Goal: Task Accomplishment & Management: Manage account settings

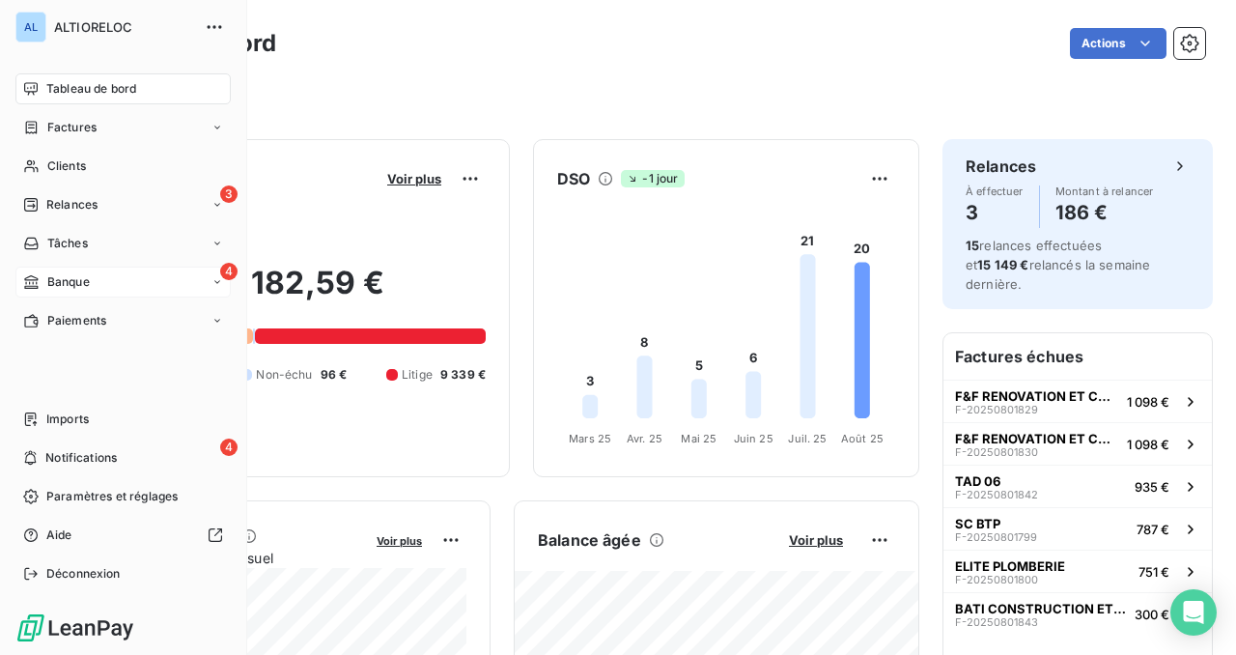
click at [44, 279] on div "Banque" at bounding box center [56, 281] width 67 height 17
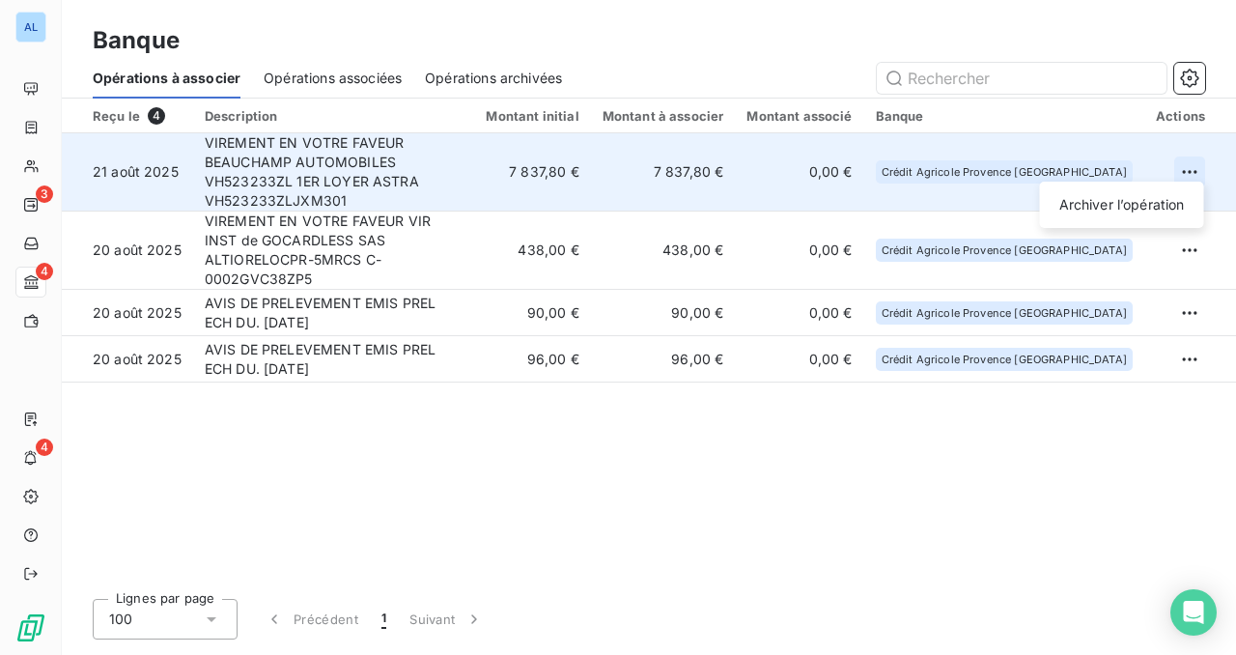
click at [1192, 161] on html "AL 3 4 4 Banque Opérations à associer Opérations associées Opérations archivées…" at bounding box center [618, 327] width 1236 height 655
click at [1082, 199] on div "Archiver l’opération" at bounding box center [1122, 204] width 149 height 31
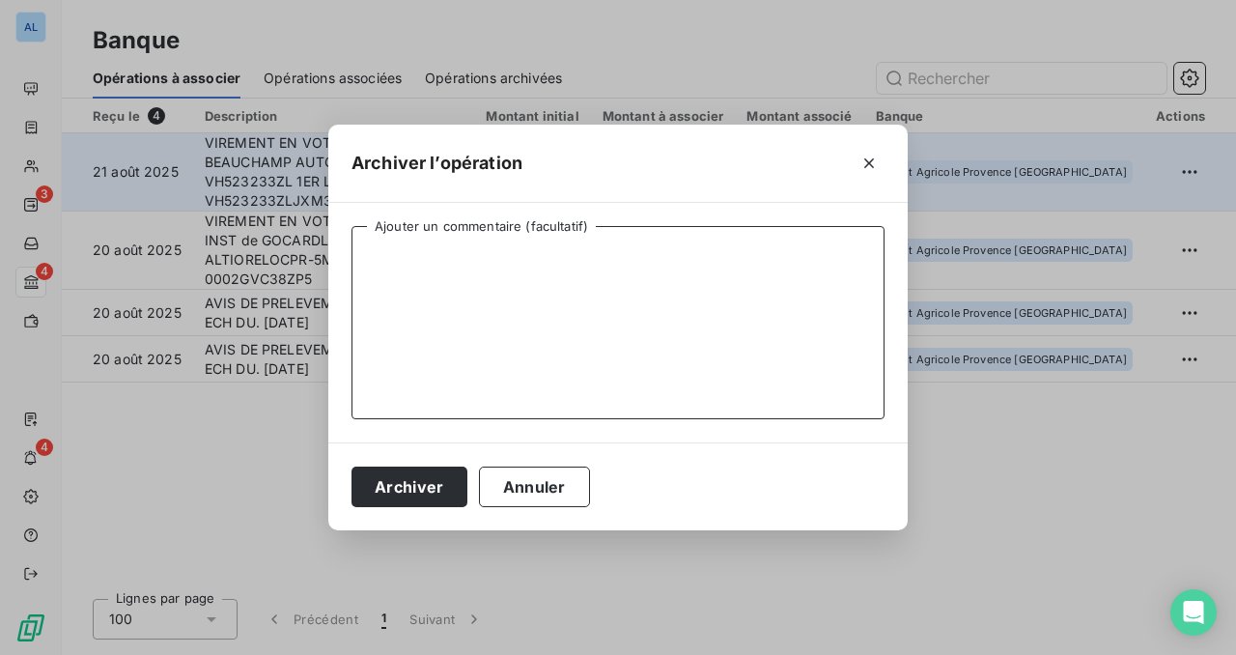
click at [569, 269] on textarea "Ajouter un commentaire (facultatif)" at bounding box center [618, 322] width 533 height 193
type textarea "virement 1er loyer contrat 307"
click at [439, 481] on button "Archiver" at bounding box center [410, 486] width 116 height 41
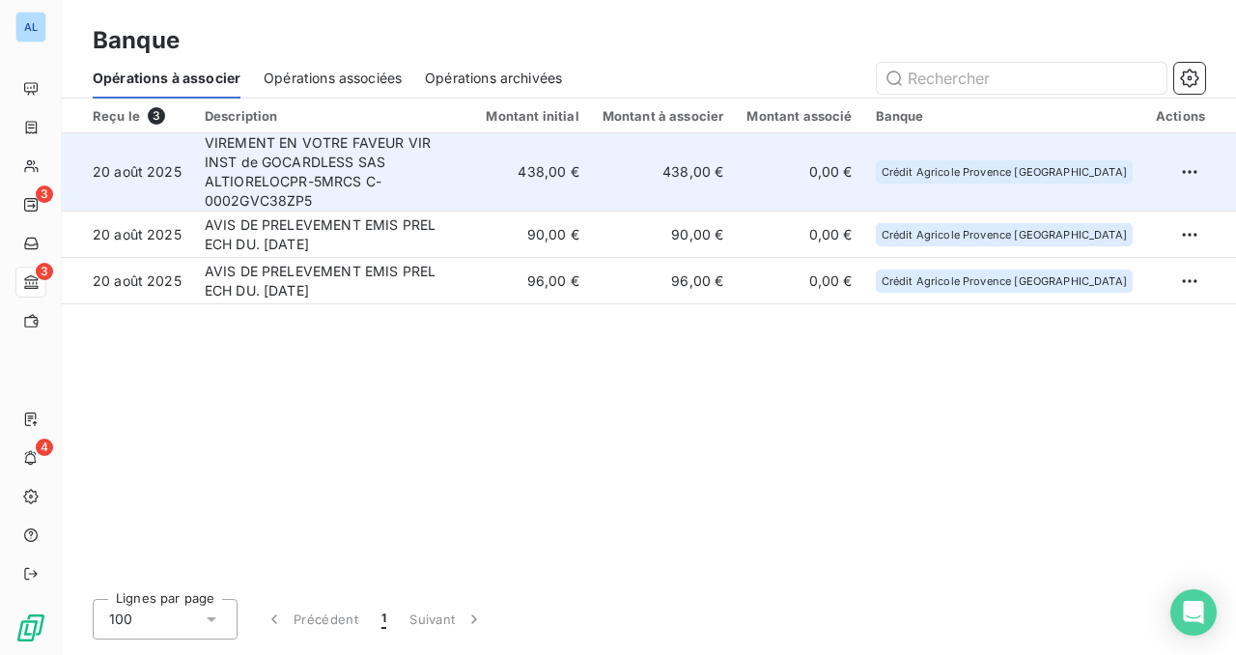
click at [1217, 167] on td at bounding box center [1190, 172] width 92 height 78
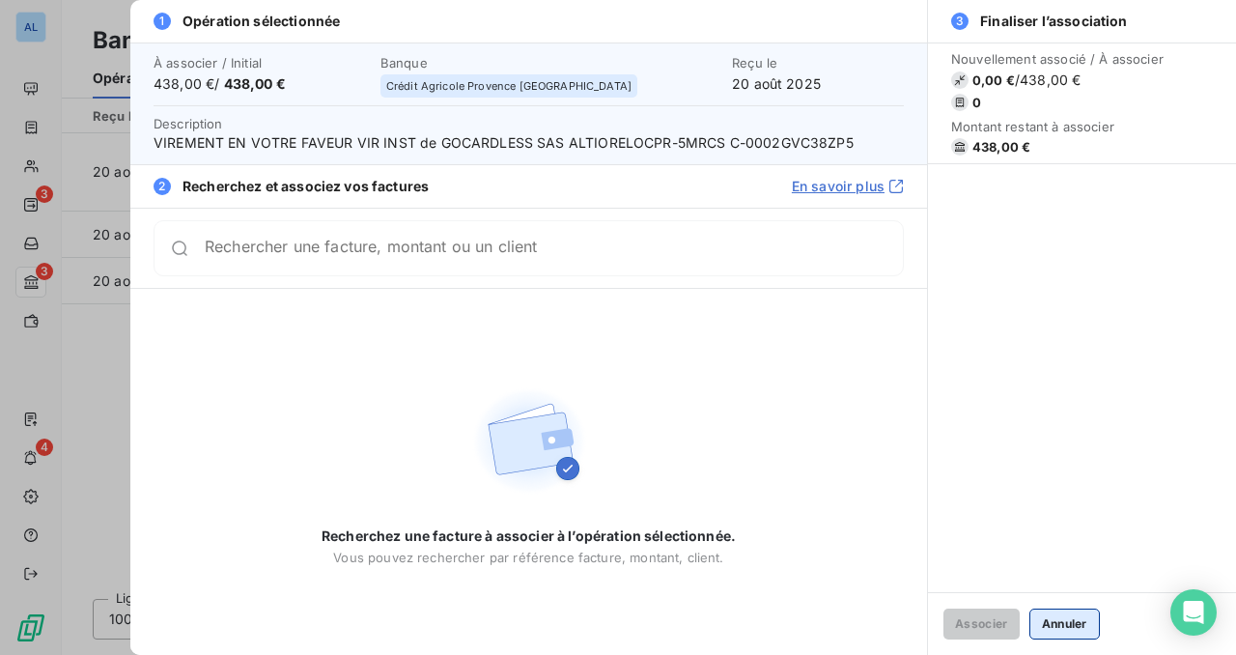
click at [1064, 625] on button "Annuler" at bounding box center [1064, 623] width 70 height 31
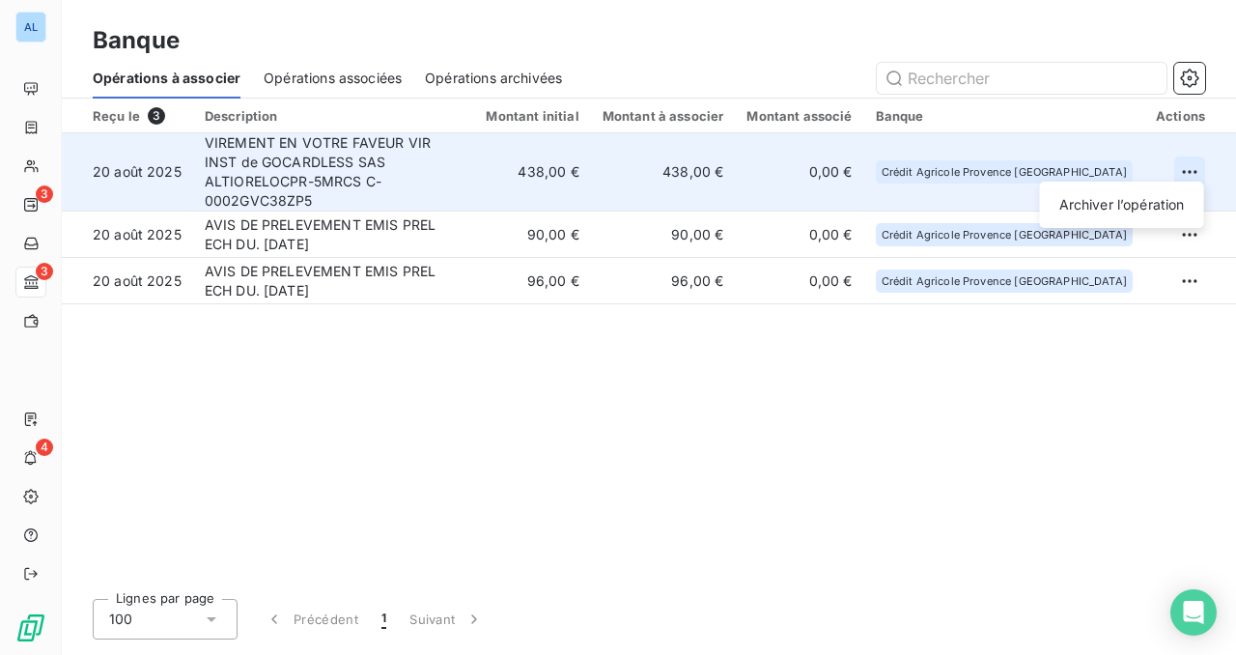
click at [1191, 164] on html "AL 3 3 4 Banque Opérations à associer Opérations associées Opérations archivées…" at bounding box center [618, 327] width 1236 height 655
click at [1137, 197] on div "Archiver l’opération" at bounding box center [1122, 204] width 149 height 31
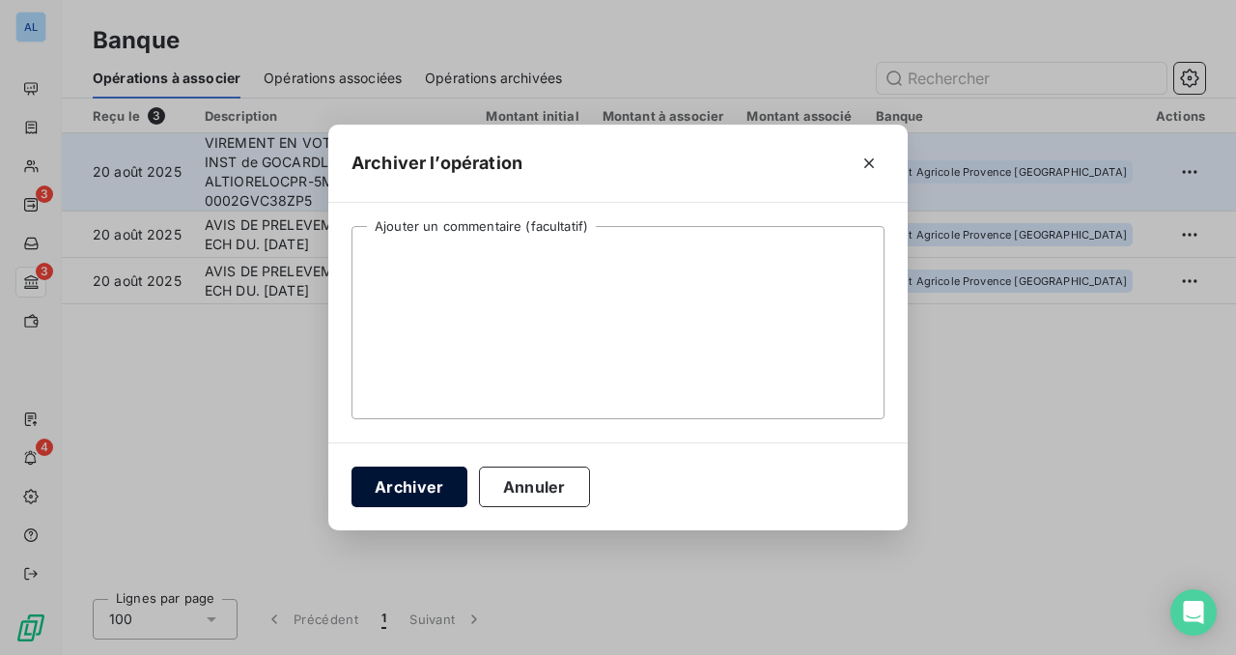
click at [436, 475] on button "Archiver" at bounding box center [410, 486] width 116 height 41
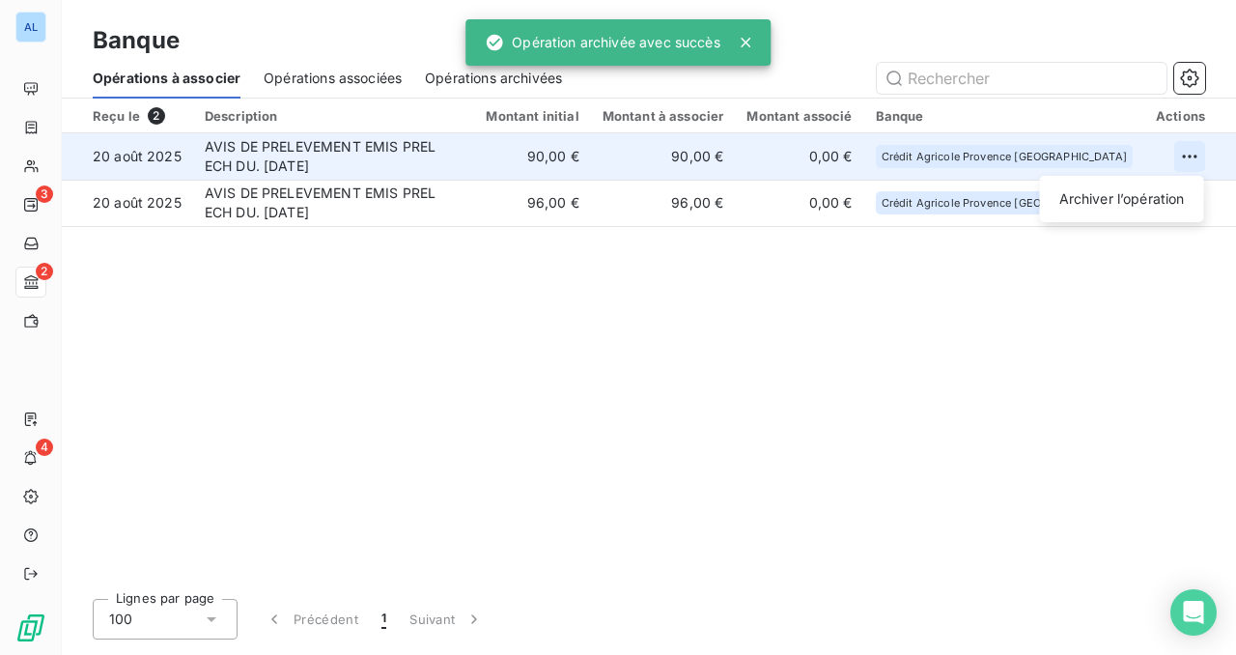
click at [1184, 152] on html "AL 3 2 4 Banque Opérations à associer Opérations associées Opérations archivées…" at bounding box center [618, 327] width 1236 height 655
click at [1113, 198] on div "Archiver l’opération" at bounding box center [1122, 198] width 149 height 31
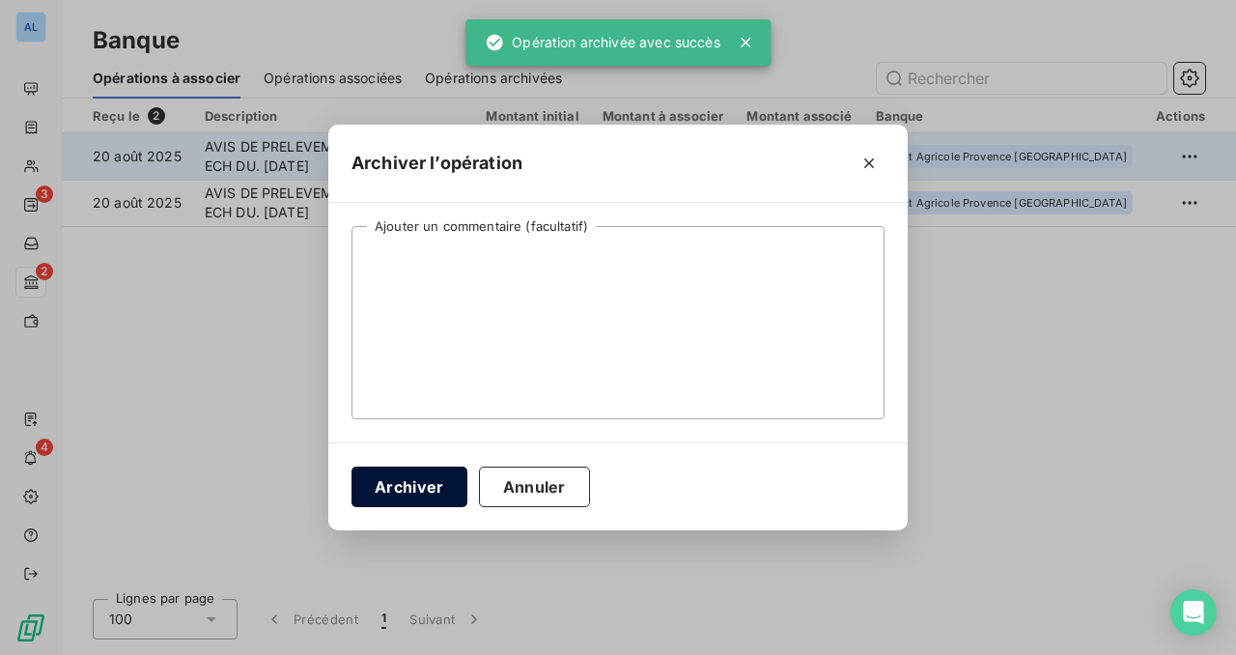
click at [396, 485] on button "Archiver" at bounding box center [410, 486] width 116 height 41
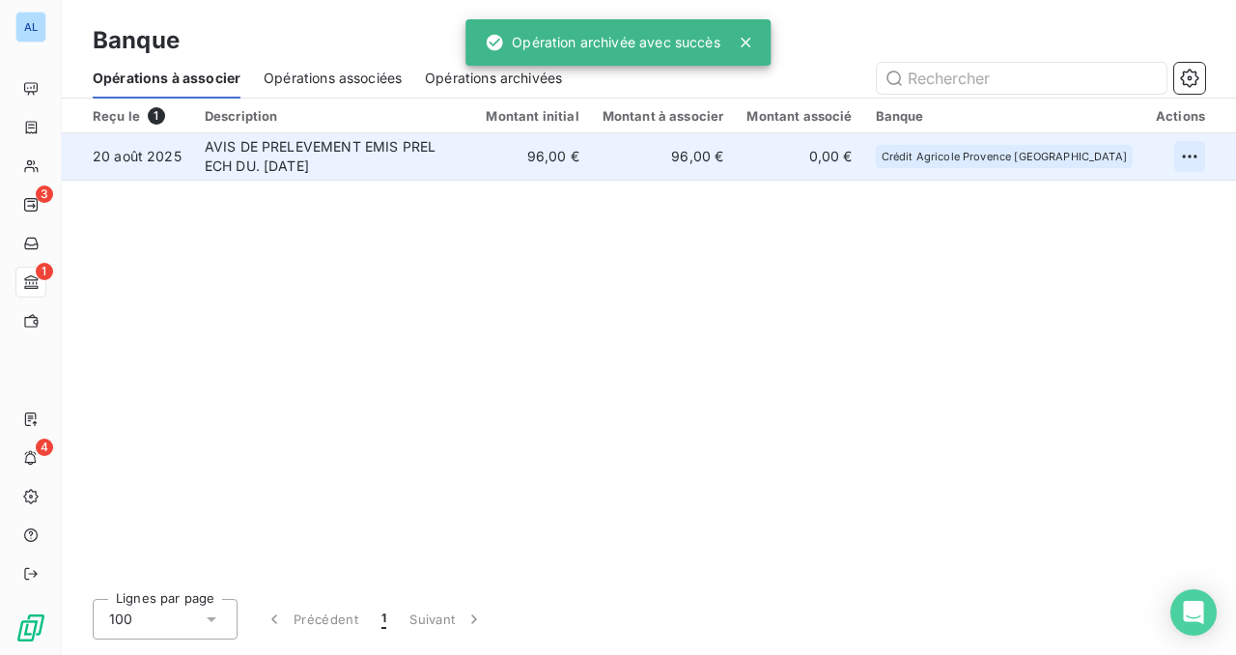
click at [1193, 144] on html "AL 3 1 4 Banque Opérations à associer Opérations associées Opérations archivées…" at bounding box center [618, 327] width 1236 height 655
click at [1094, 200] on div "Archiver l’opération" at bounding box center [1122, 198] width 149 height 31
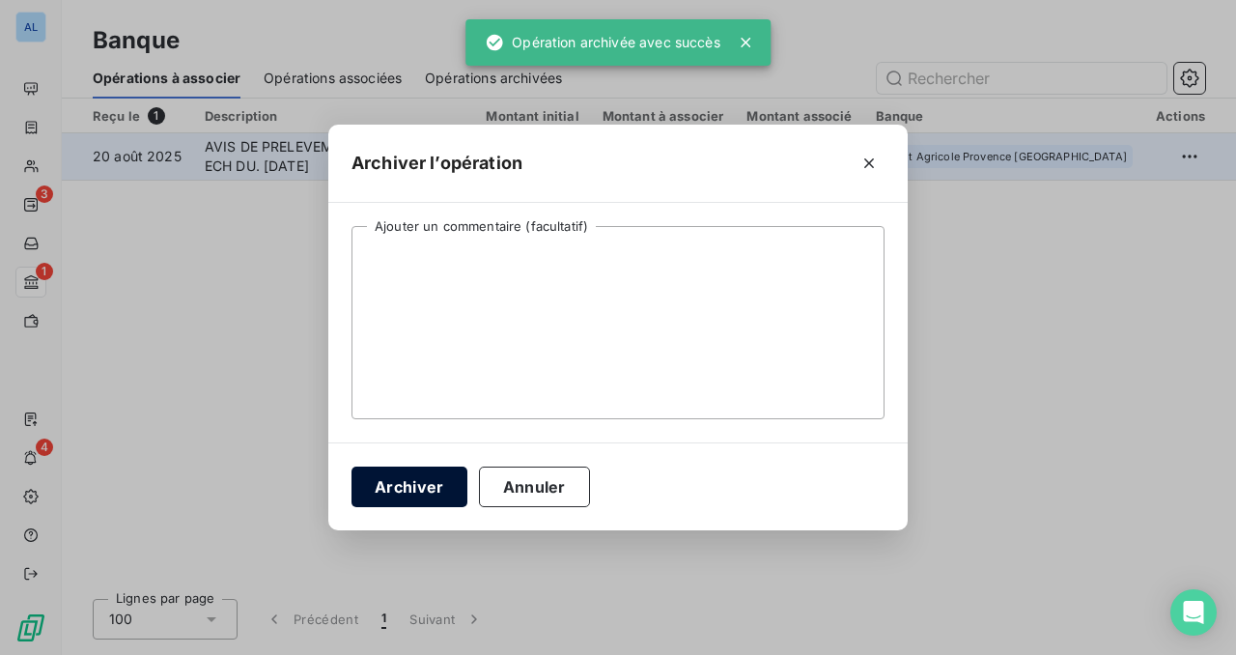
click at [421, 486] on button "Archiver" at bounding box center [410, 486] width 116 height 41
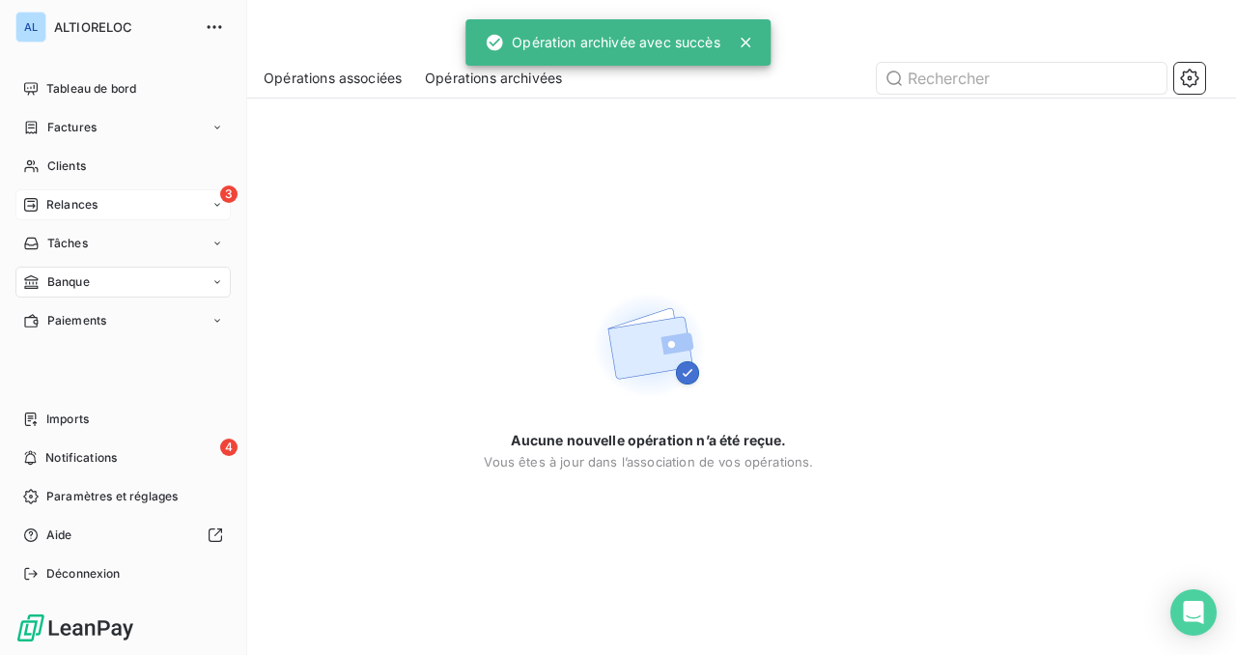
click at [112, 212] on div "3 Relances" at bounding box center [122, 204] width 215 height 31
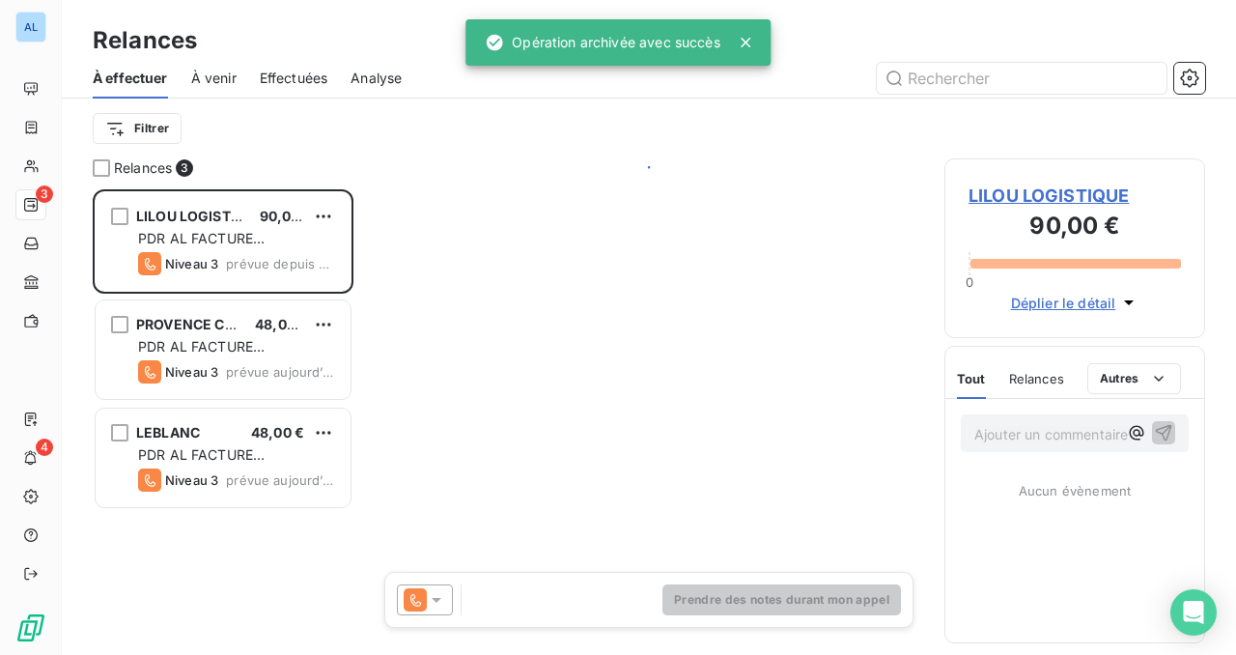
scroll to position [465, 261]
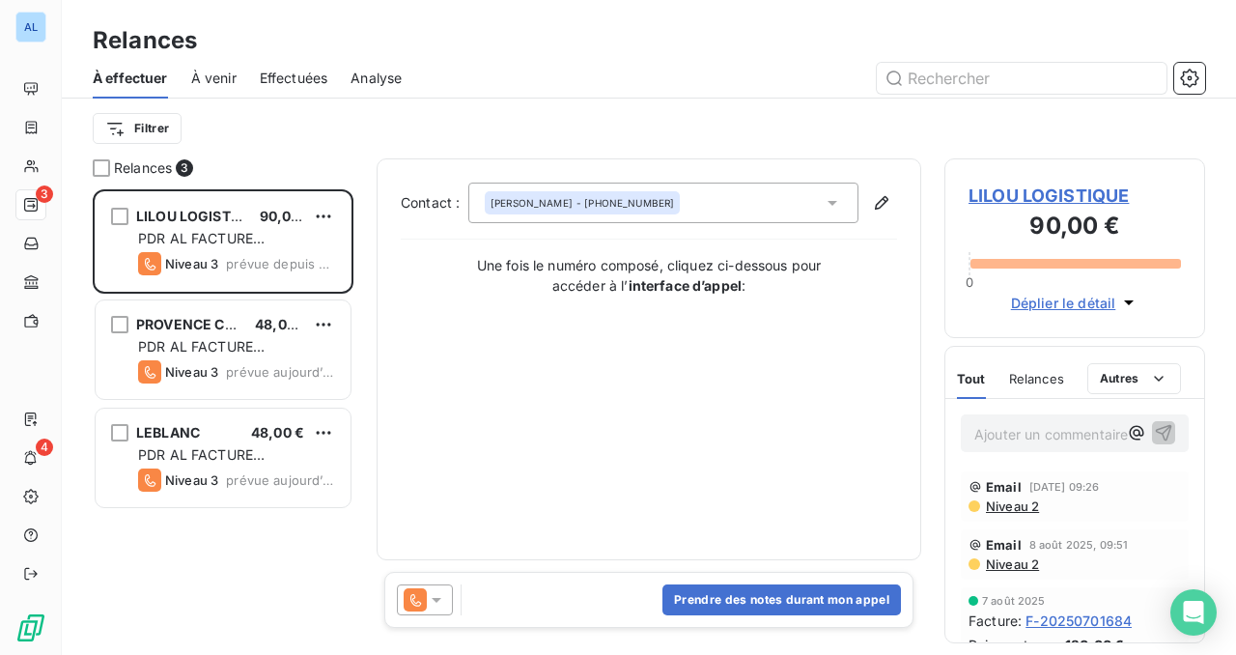
click at [1017, 195] on span "LILOU LOGISTIQUE" at bounding box center [1075, 196] width 212 height 26
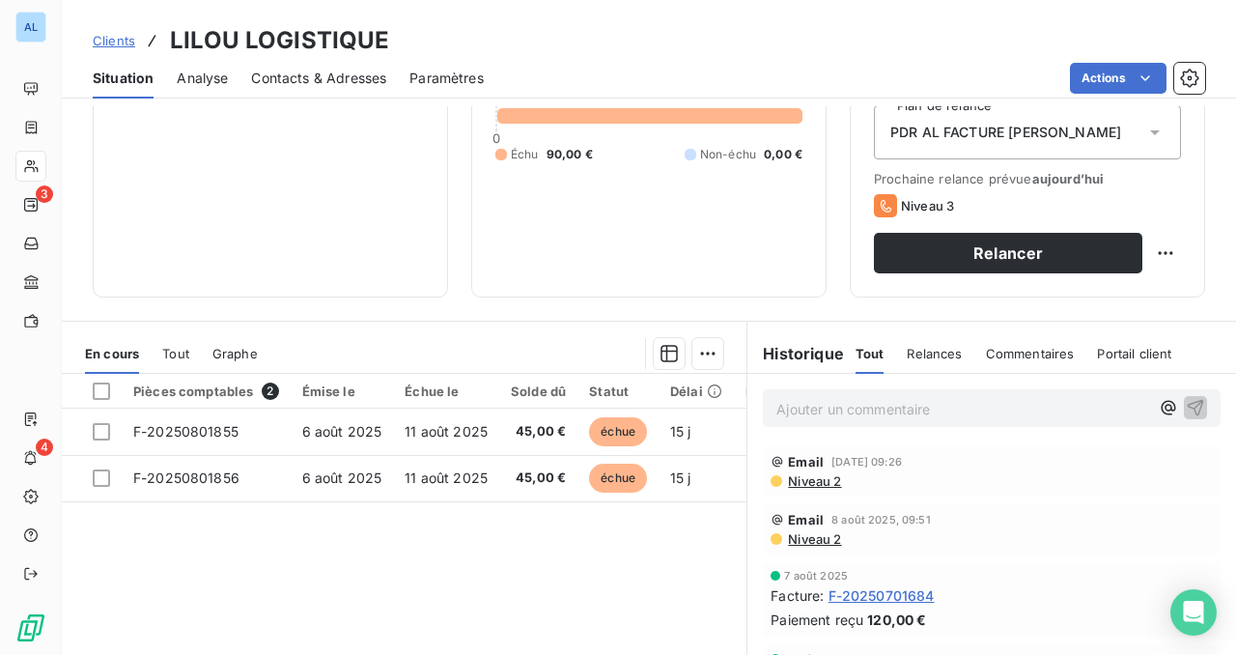
scroll to position [316, 0]
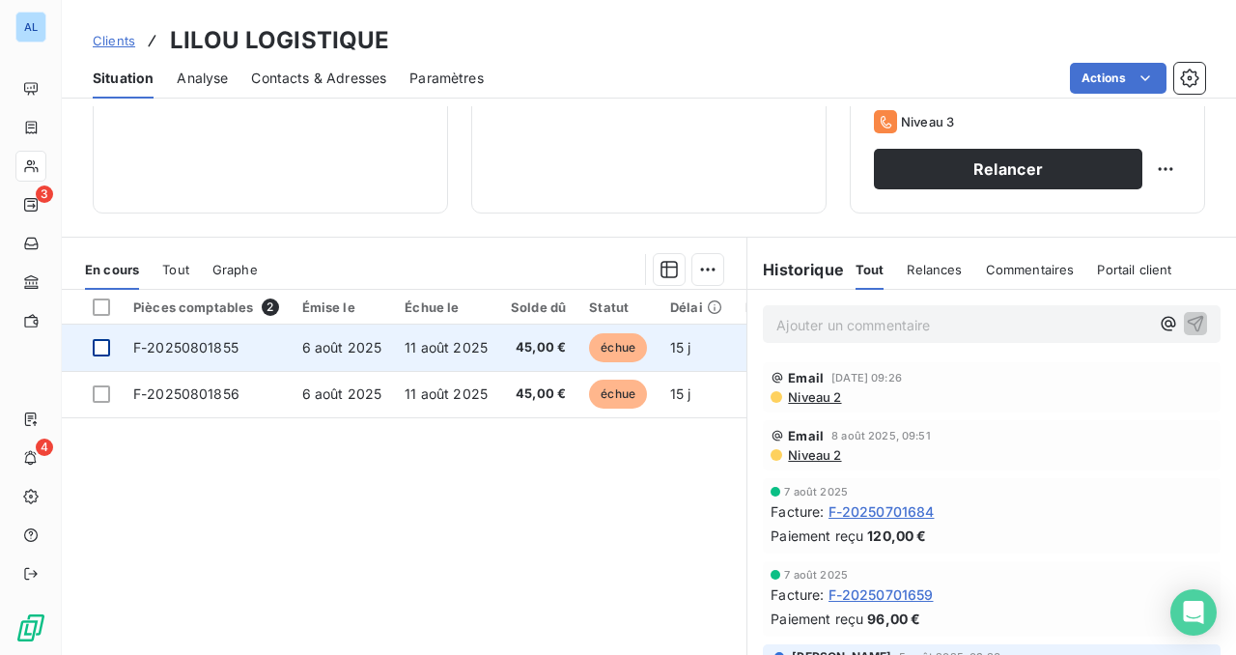
click at [103, 342] on div at bounding box center [101, 347] width 17 height 17
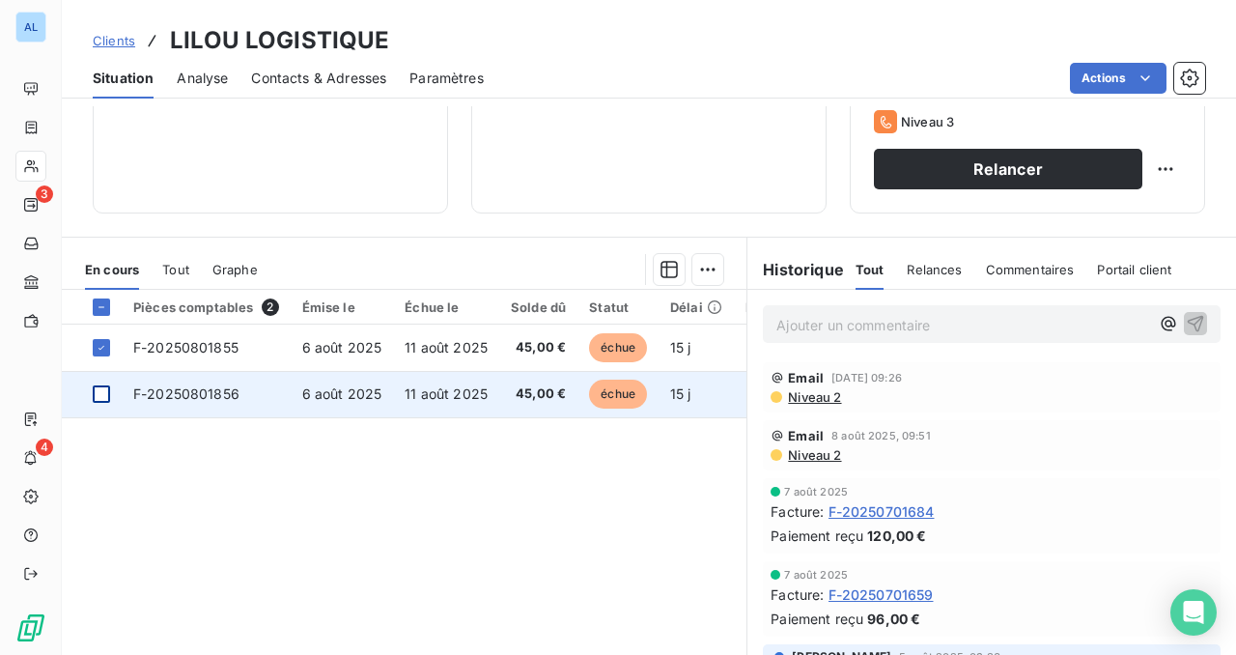
click at [101, 388] on div at bounding box center [101, 393] width 17 height 17
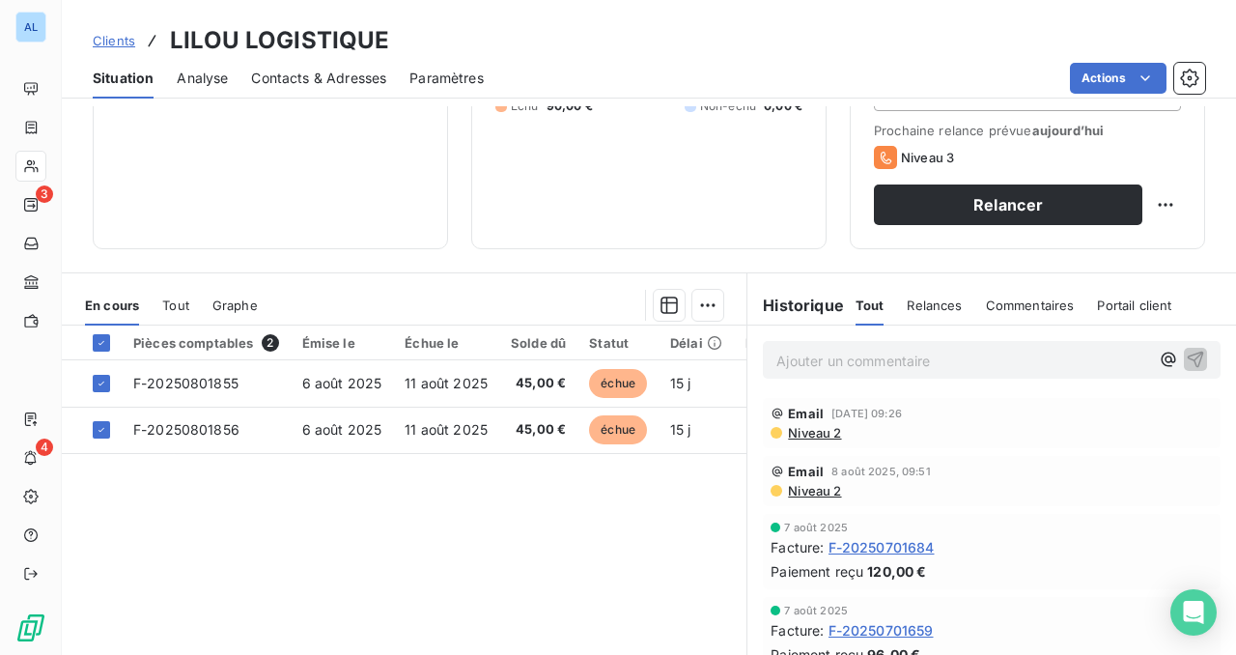
scroll to position [380, 0]
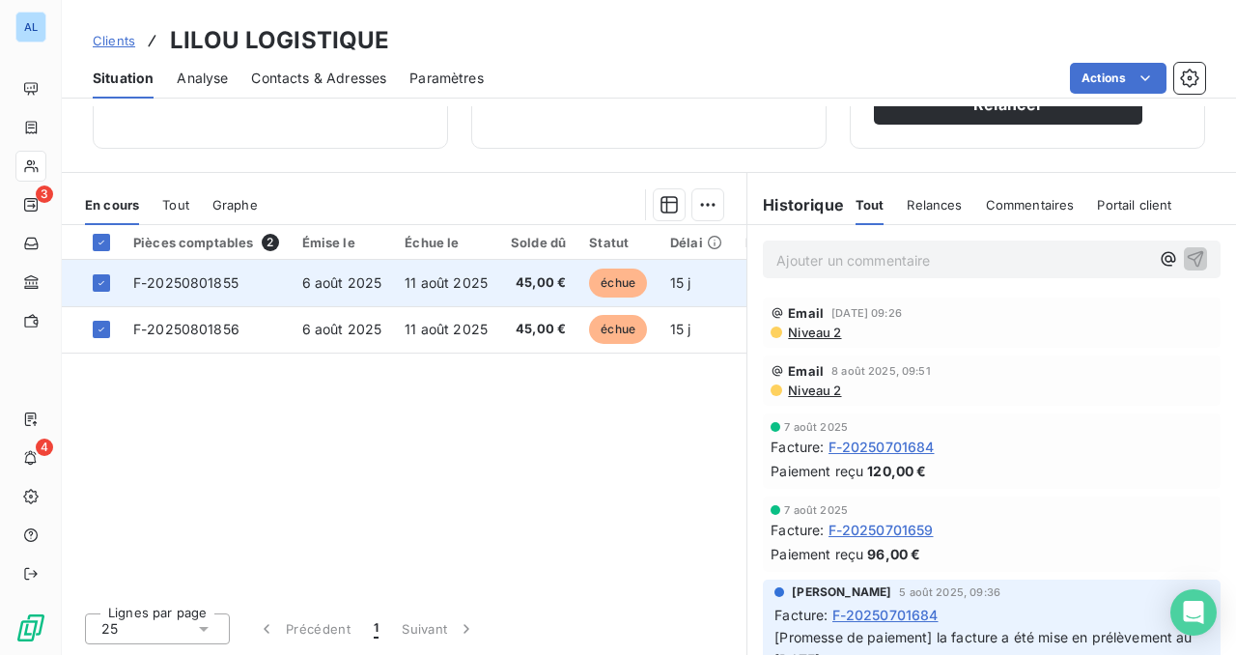
click at [197, 281] on span "F-20250801855" at bounding box center [185, 282] width 105 height 16
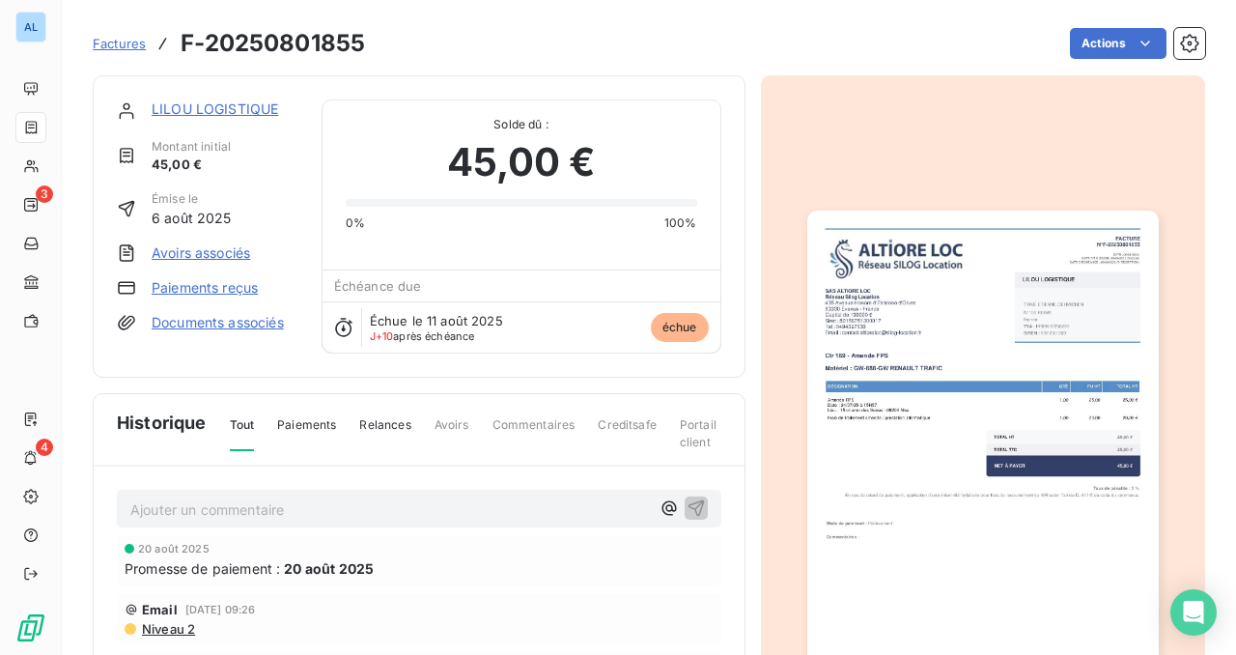
click at [247, 295] on link "Paiements reçus" at bounding box center [205, 287] width 106 height 19
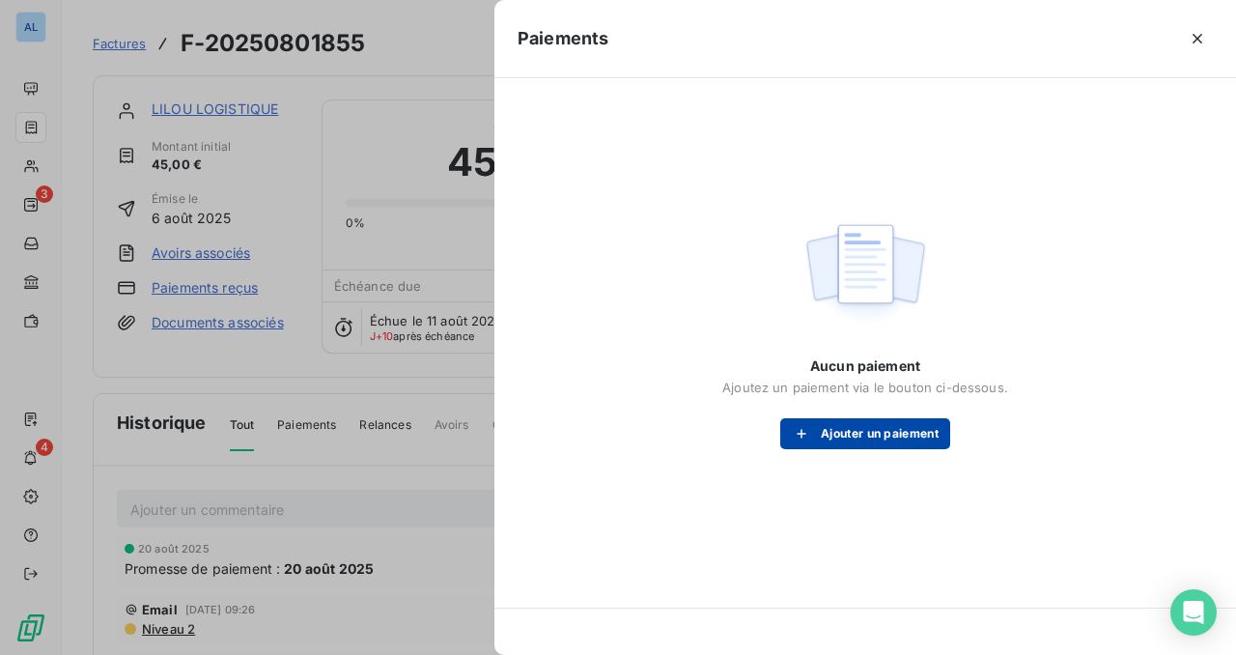
click at [871, 436] on button "Ajouter un paiement" at bounding box center [865, 433] width 170 height 31
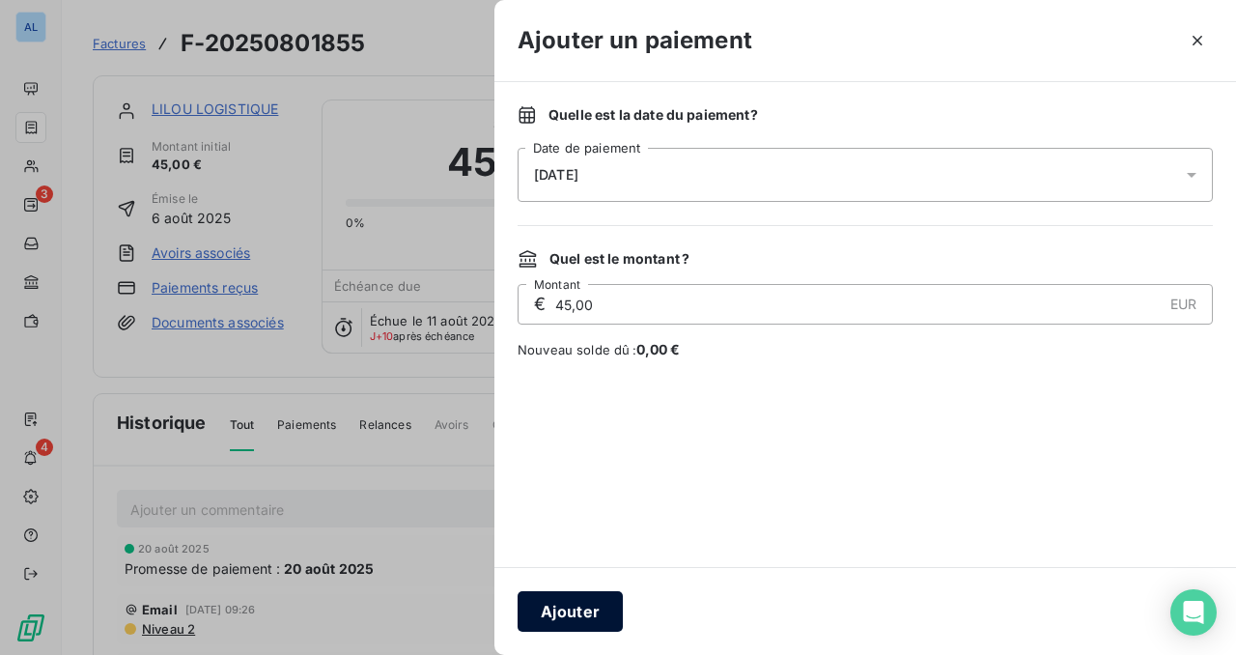
click at [578, 615] on button "Ajouter" at bounding box center [570, 611] width 105 height 41
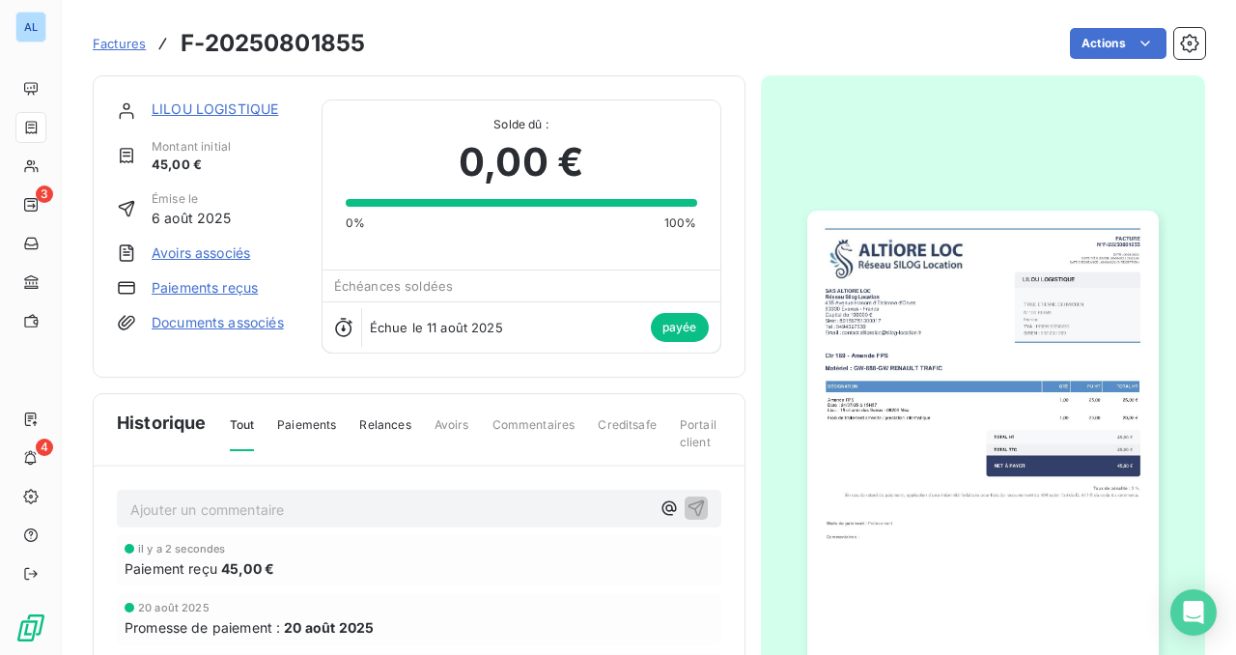
click at [204, 108] on link "LILOU LOGISTIQUE" at bounding box center [215, 108] width 127 height 16
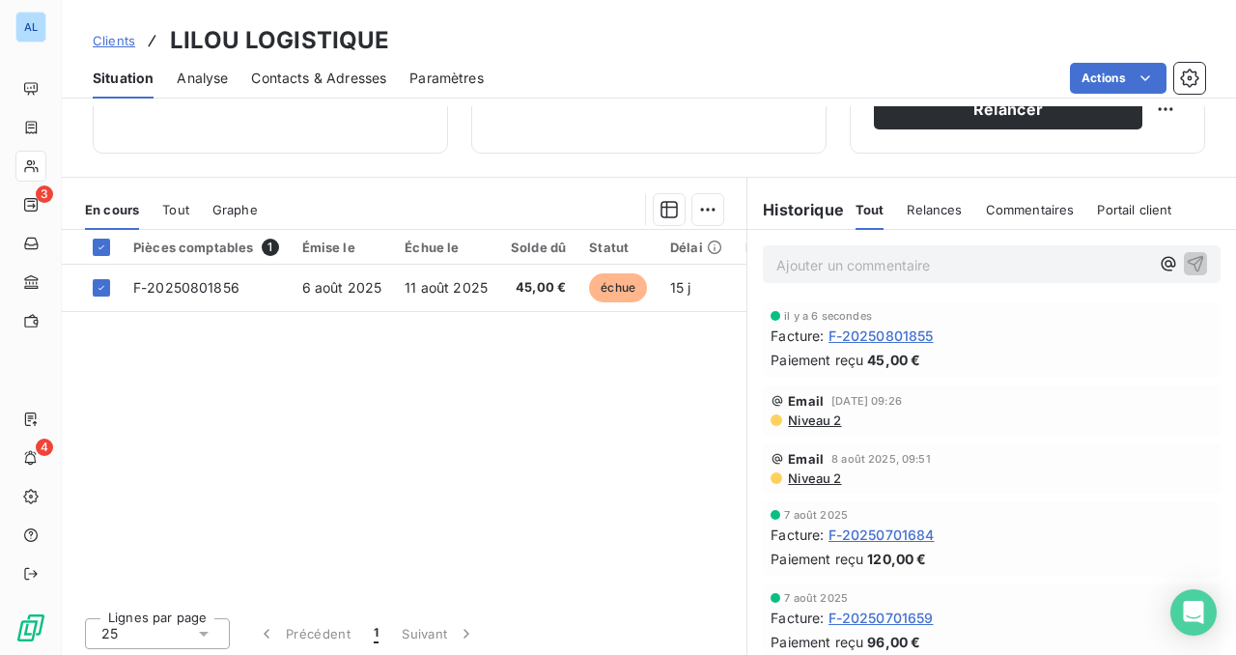
scroll to position [380, 0]
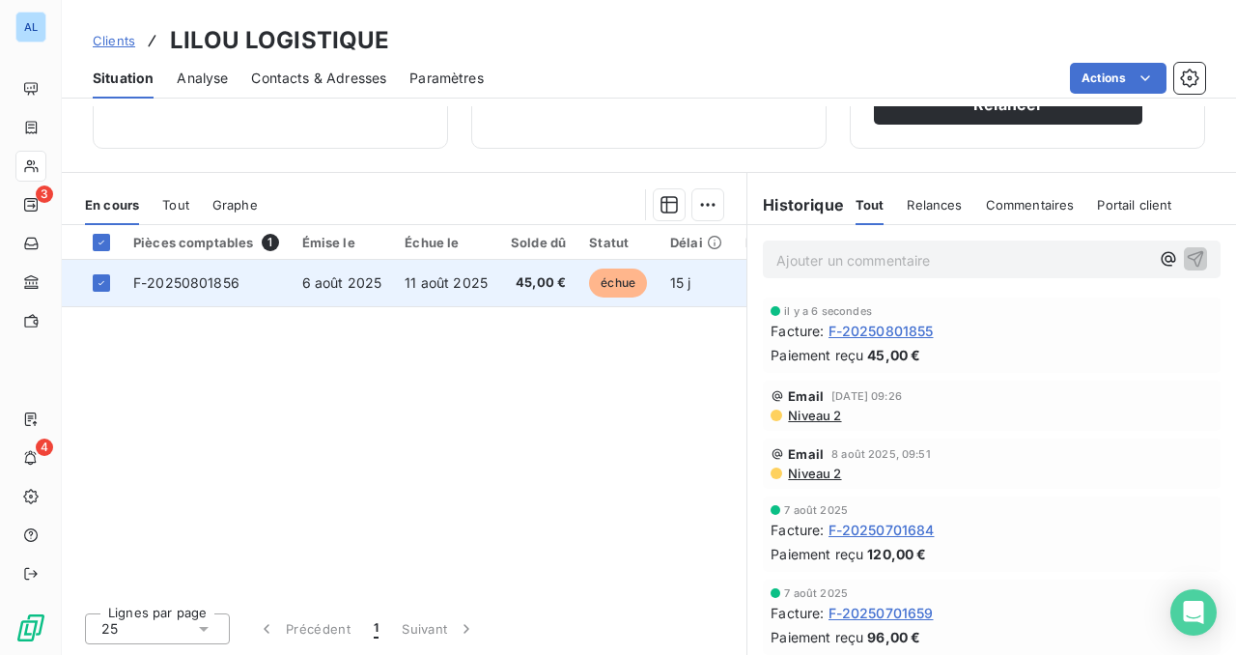
click at [208, 281] on span "F-20250801856" at bounding box center [186, 282] width 106 height 16
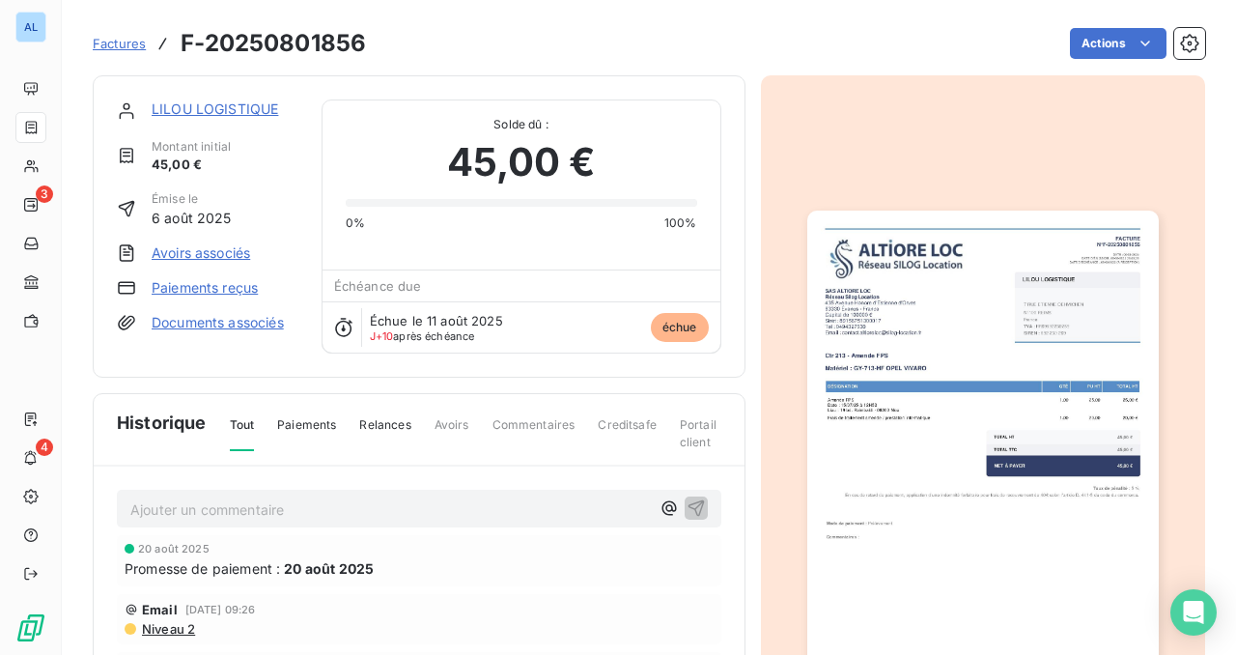
click at [225, 287] on link "Paiements reçus" at bounding box center [205, 287] width 106 height 19
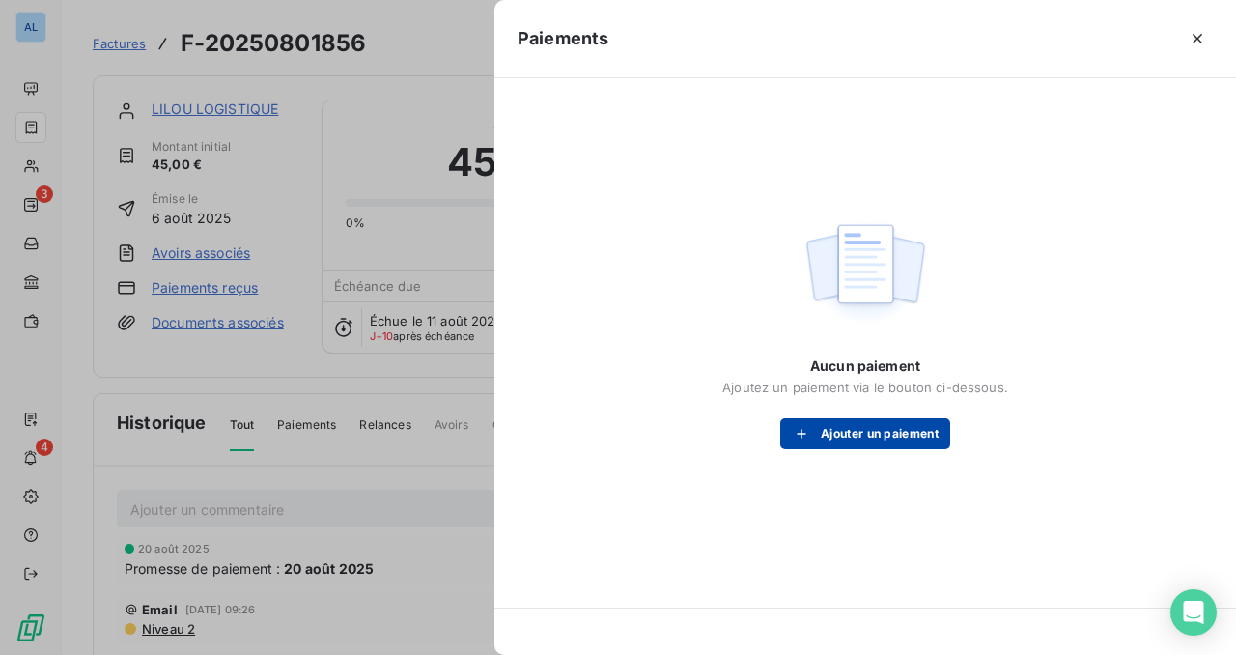
click at [829, 440] on button "Ajouter un paiement" at bounding box center [865, 433] width 170 height 31
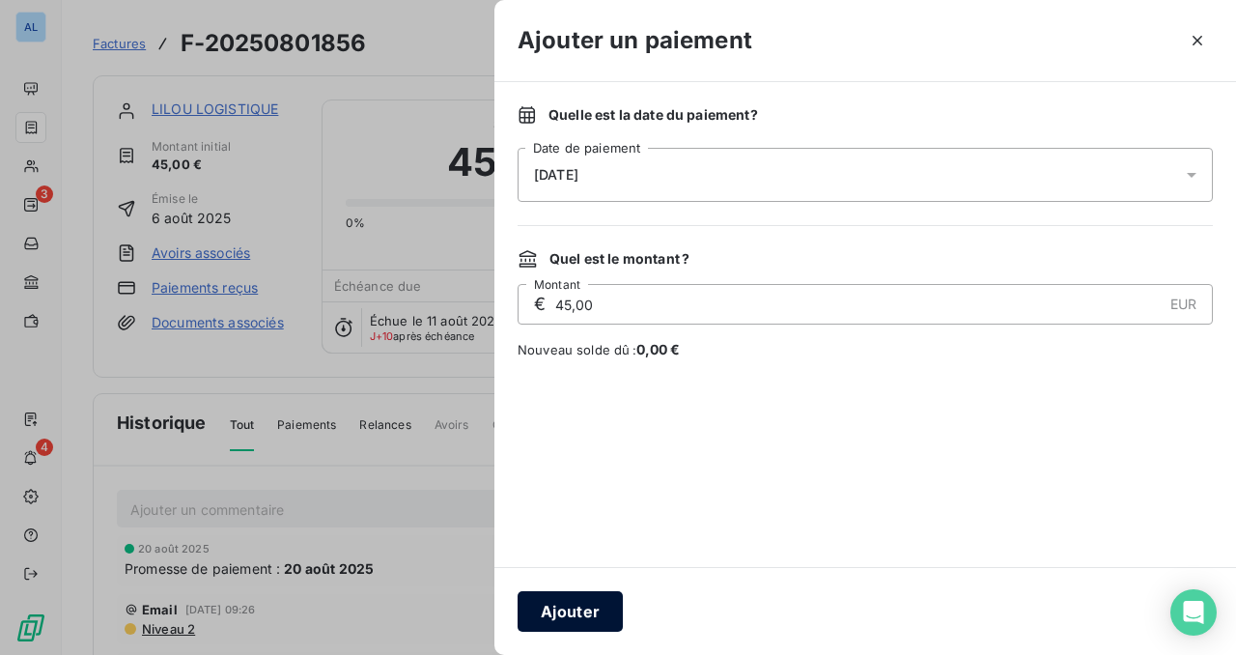
click at [568, 619] on button "Ajouter" at bounding box center [570, 611] width 105 height 41
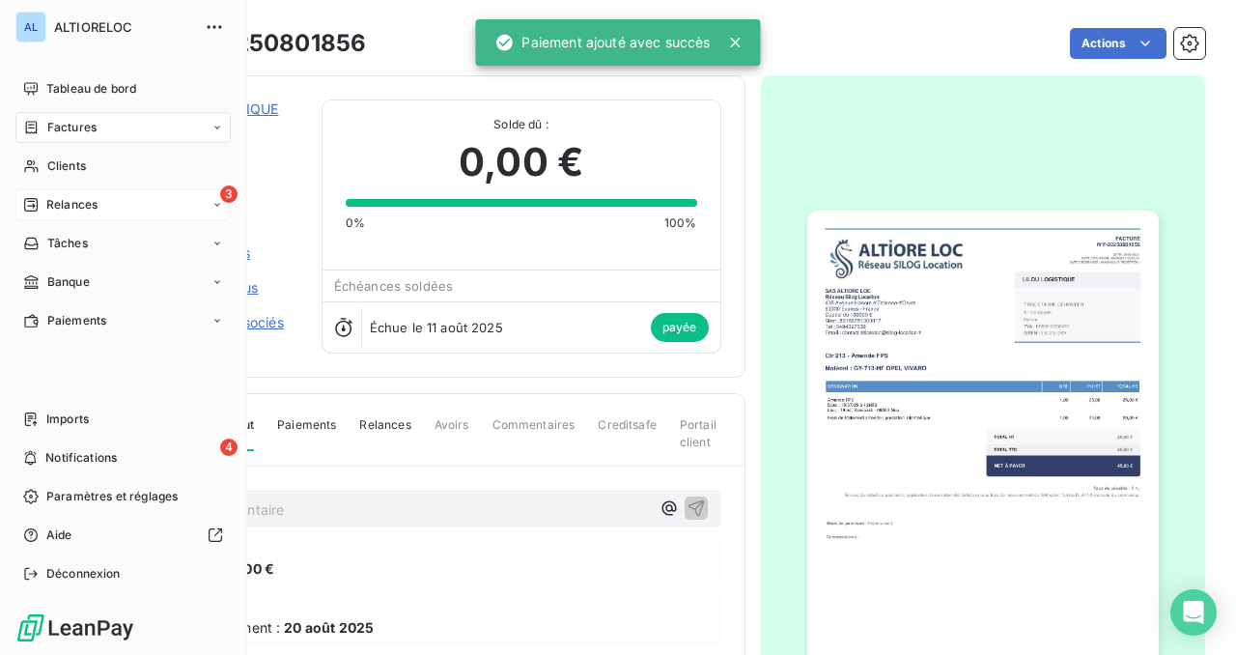
click at [57, 204] on span "Relances" at bounding box center [71, 204] width 51 height 17
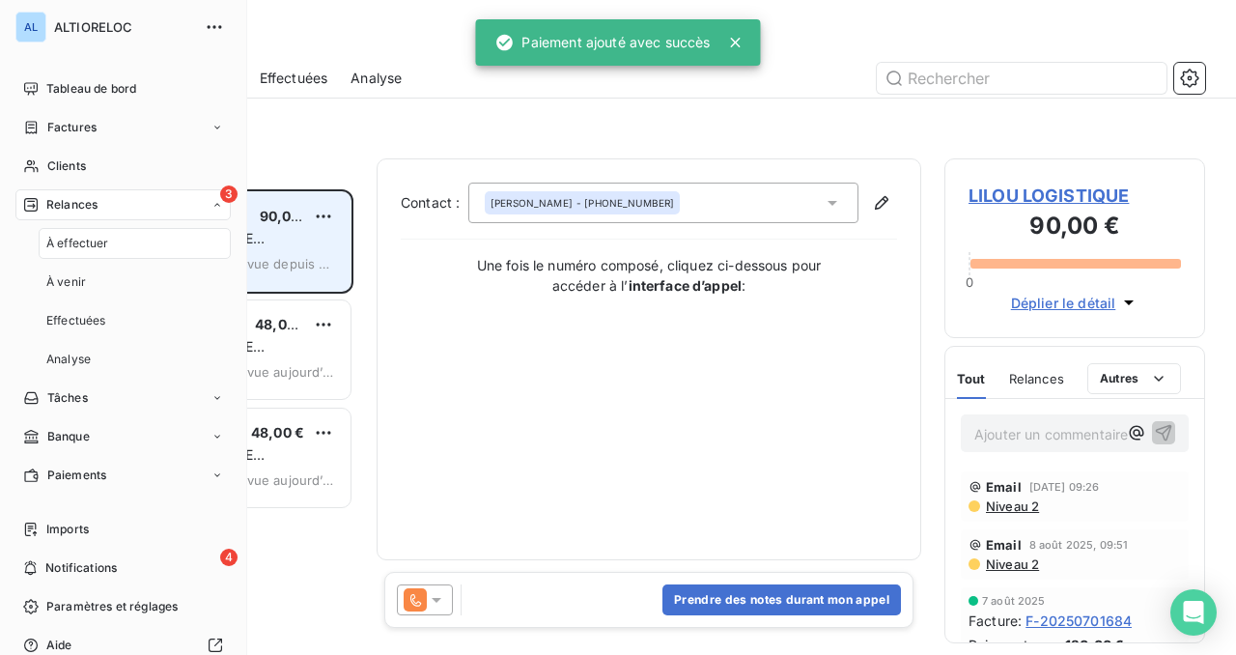
scroll to position [465, 261]
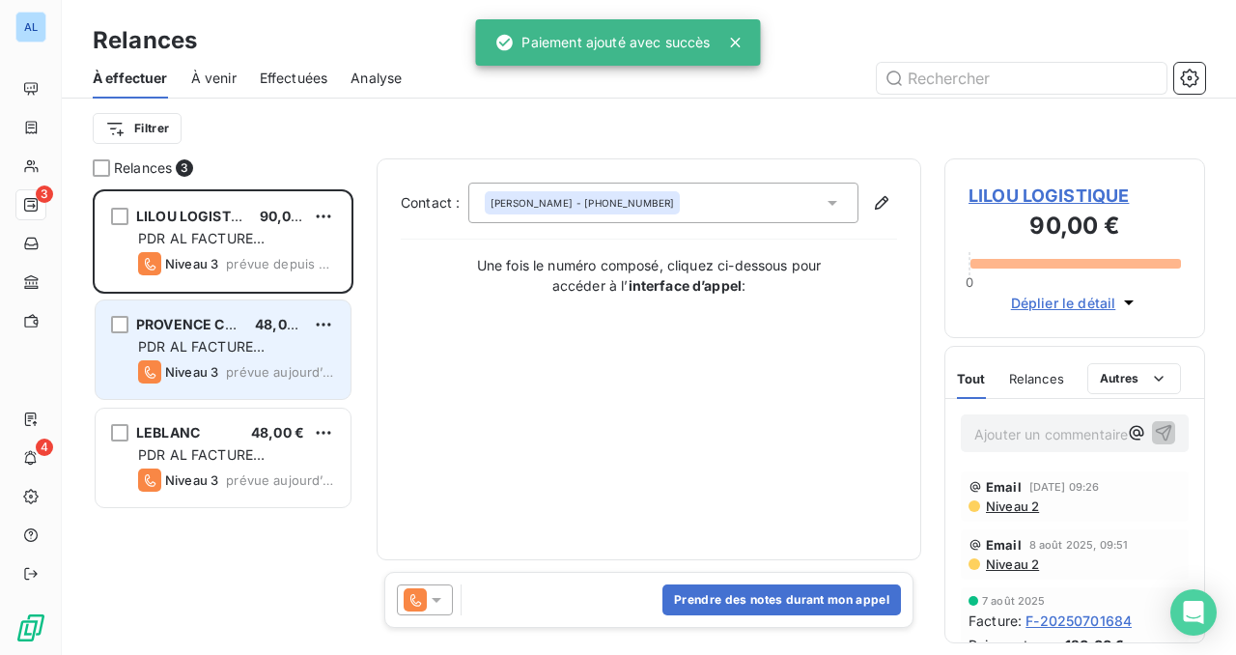
click at [215, 327] on span "PROVENCE CHIC" at bounding box center [192, 324] width 112 height 16
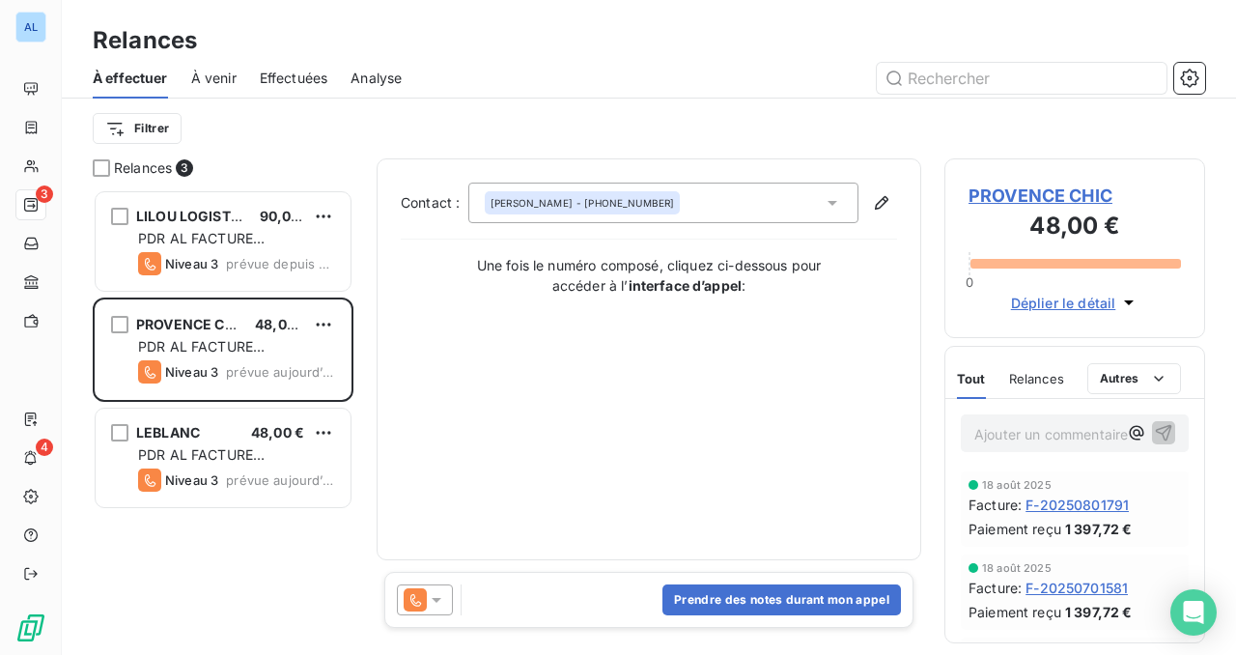
click at [1014, 199] on span "PROVENCE CHIC" at bounding box center [1075, 196] width 212 height 26
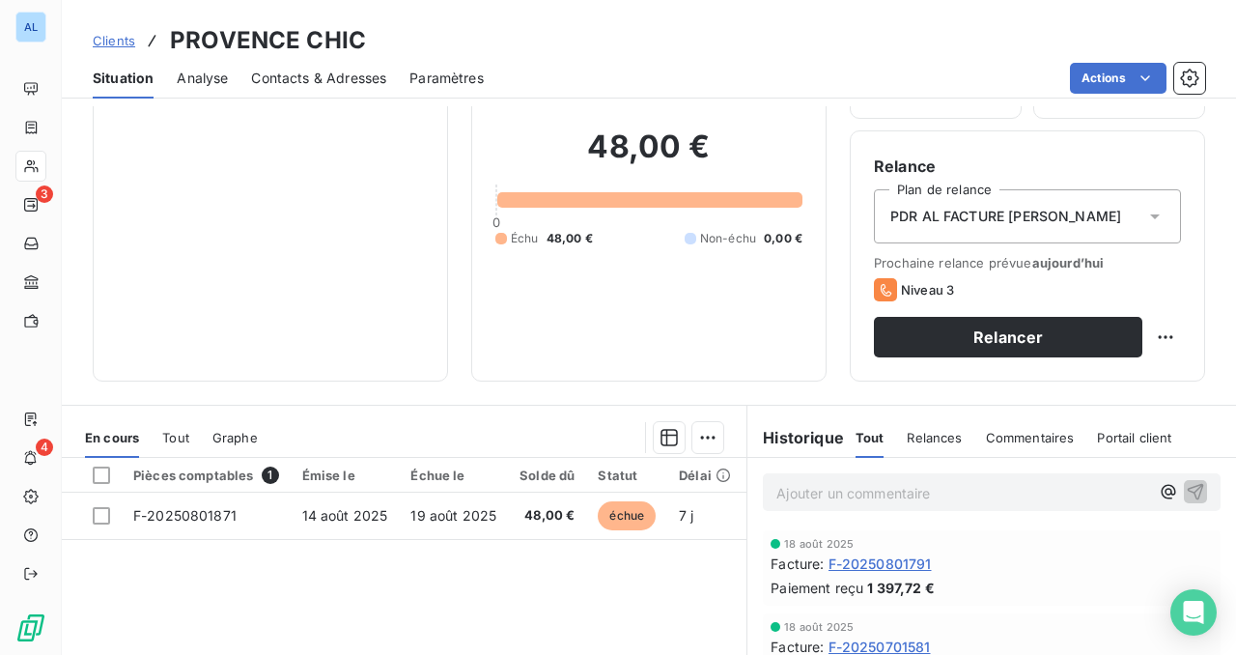
scroll to position [222, 0]
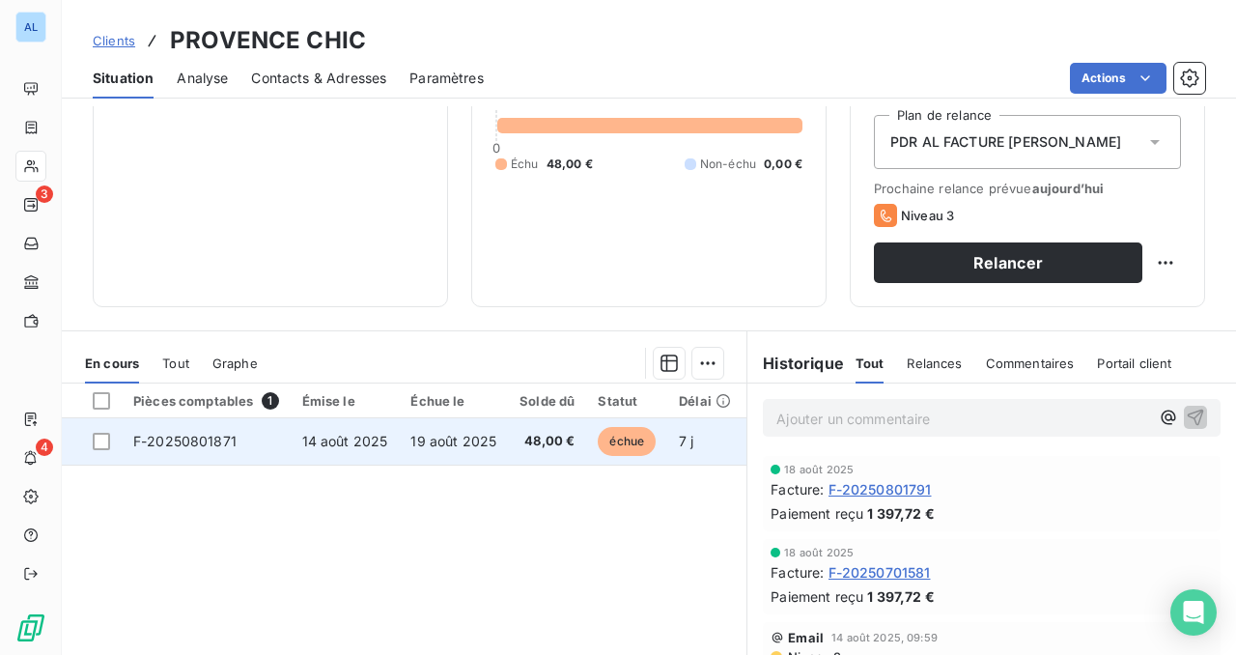
click at [199, 444] on span "F-20250801871" at bounding box center [184, 441] width 103 height 16
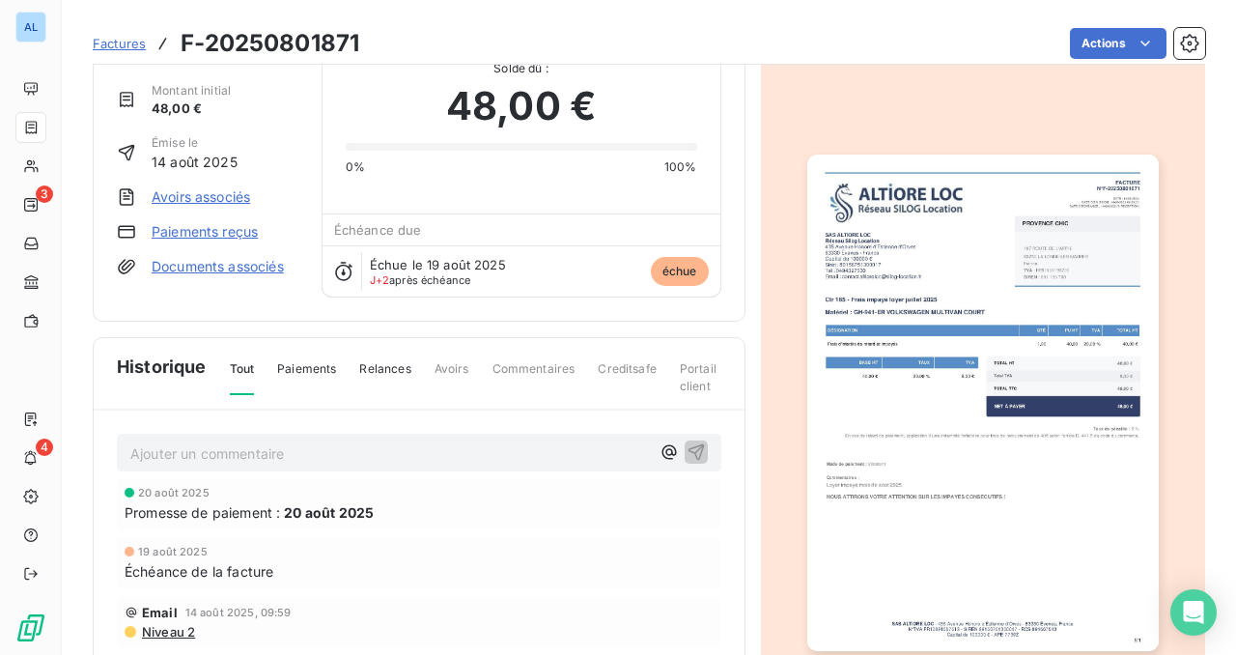
scroll to position [35, 0]
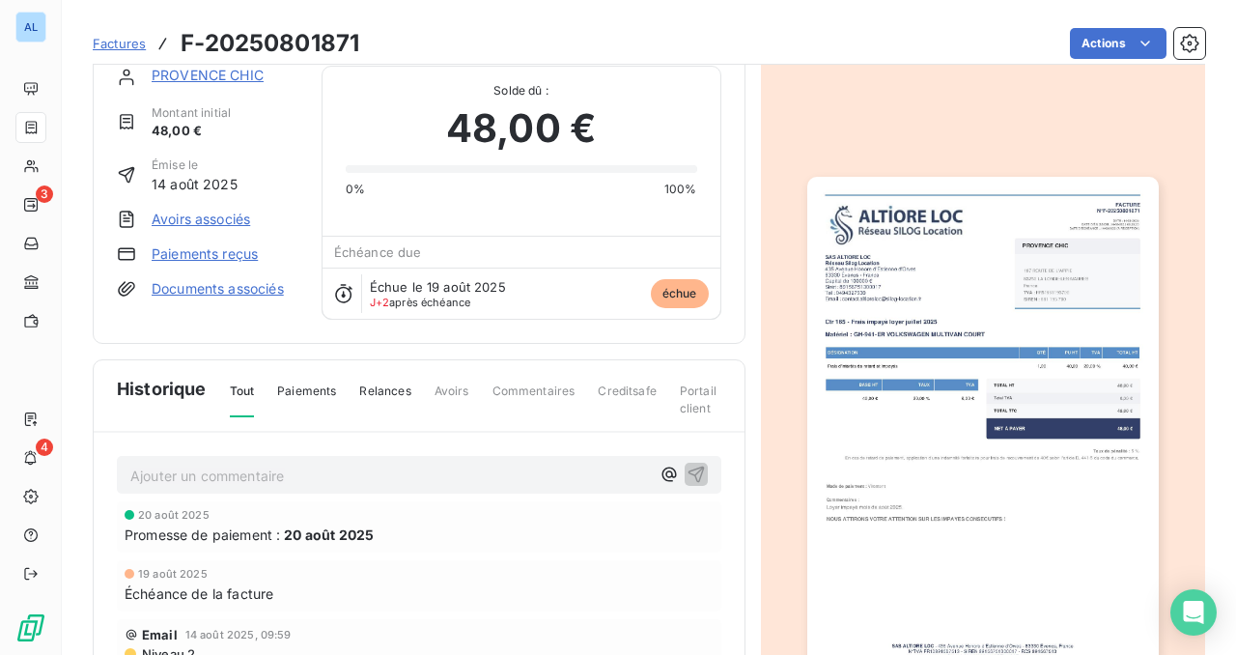
click at [234, 255] on link "Paiements reçus" at bounding box center [205, 253] width 106 height 19
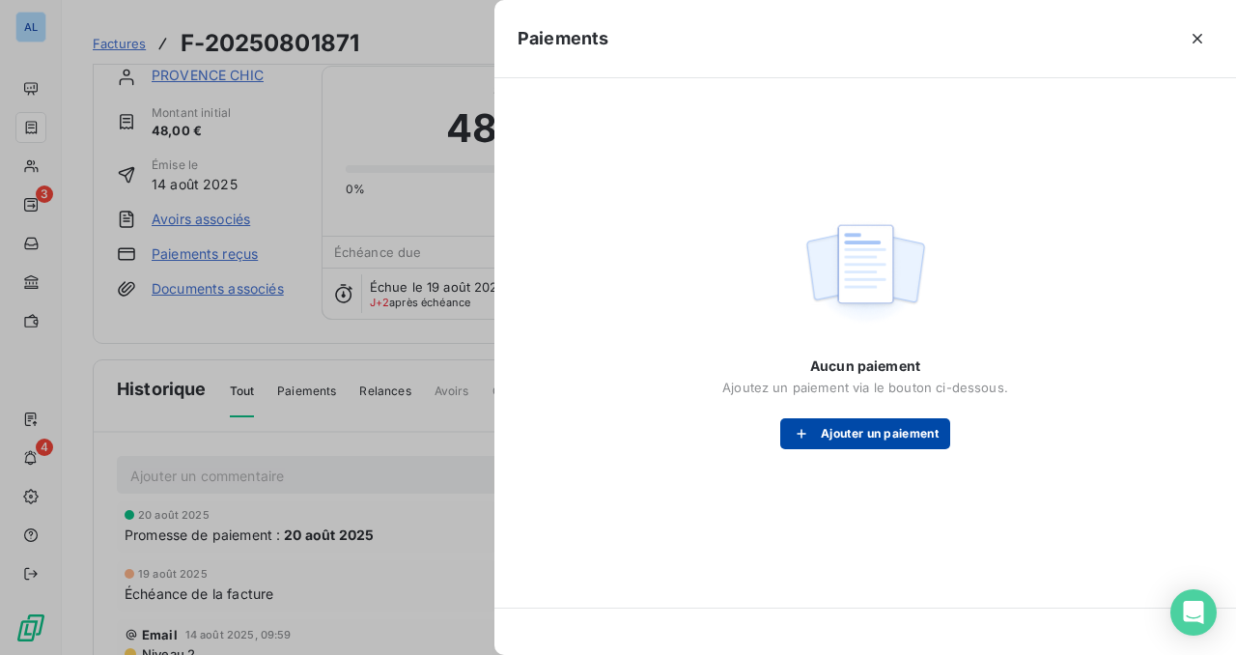
click at [836, 431] on button "Ajouter un paiement" at bounding box center [865, 433] width 170 height 31
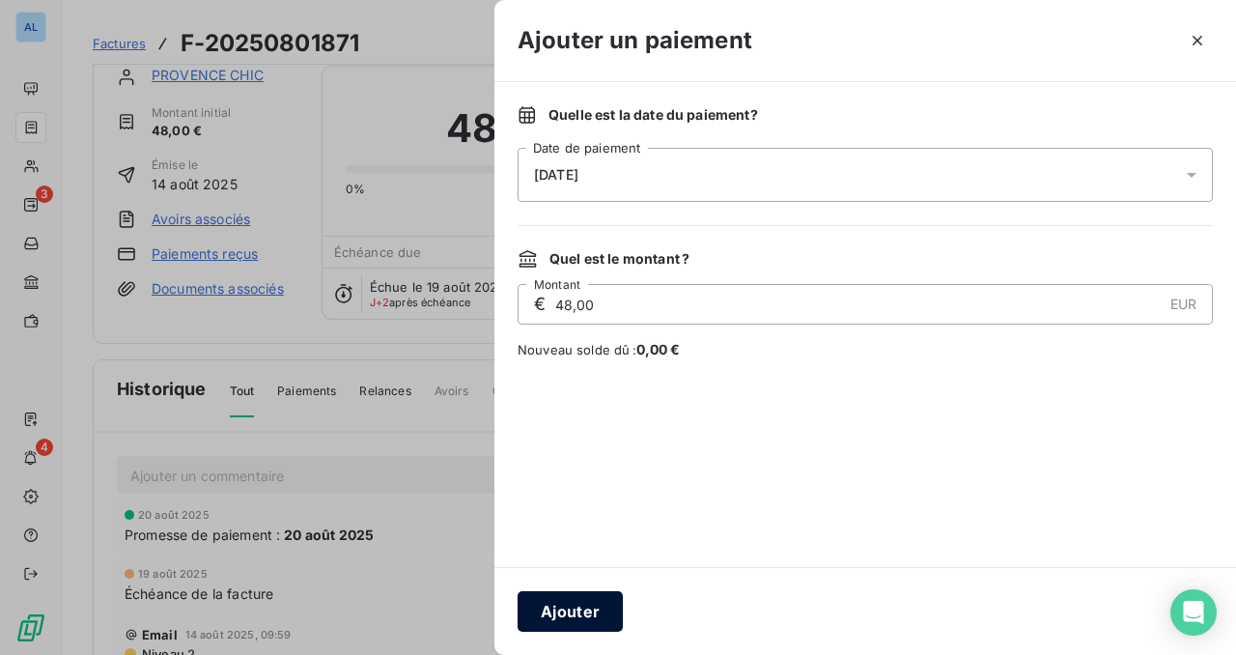
click at [587, 601] on button "Ajouter" at bounding box center [570, 611] width 105 height 41
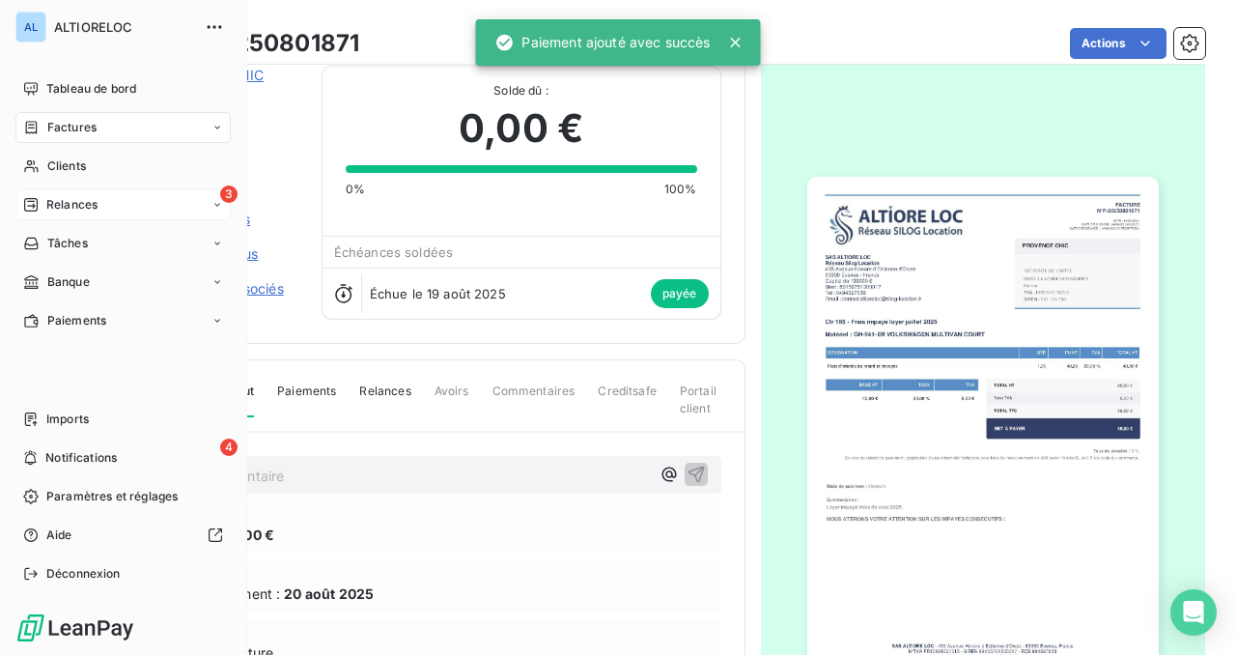
click at [46, 206] on span "Relances" at bounding box center [71, 204] width 51 height 17
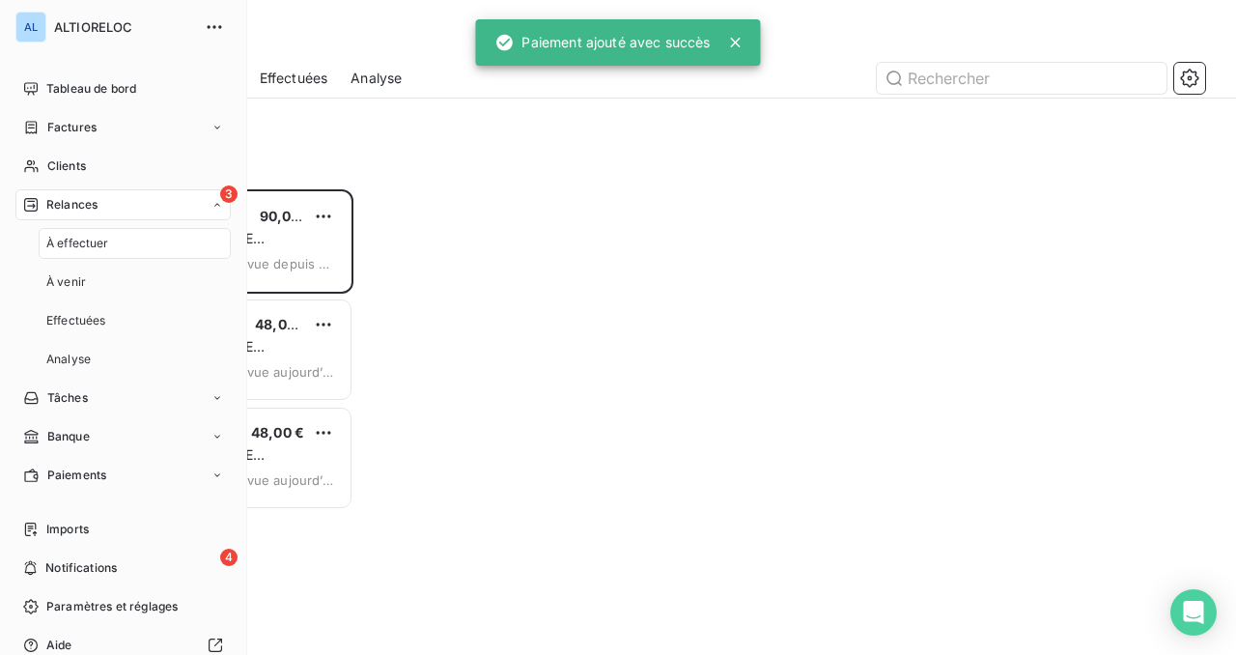
scroll to position [465, 261]
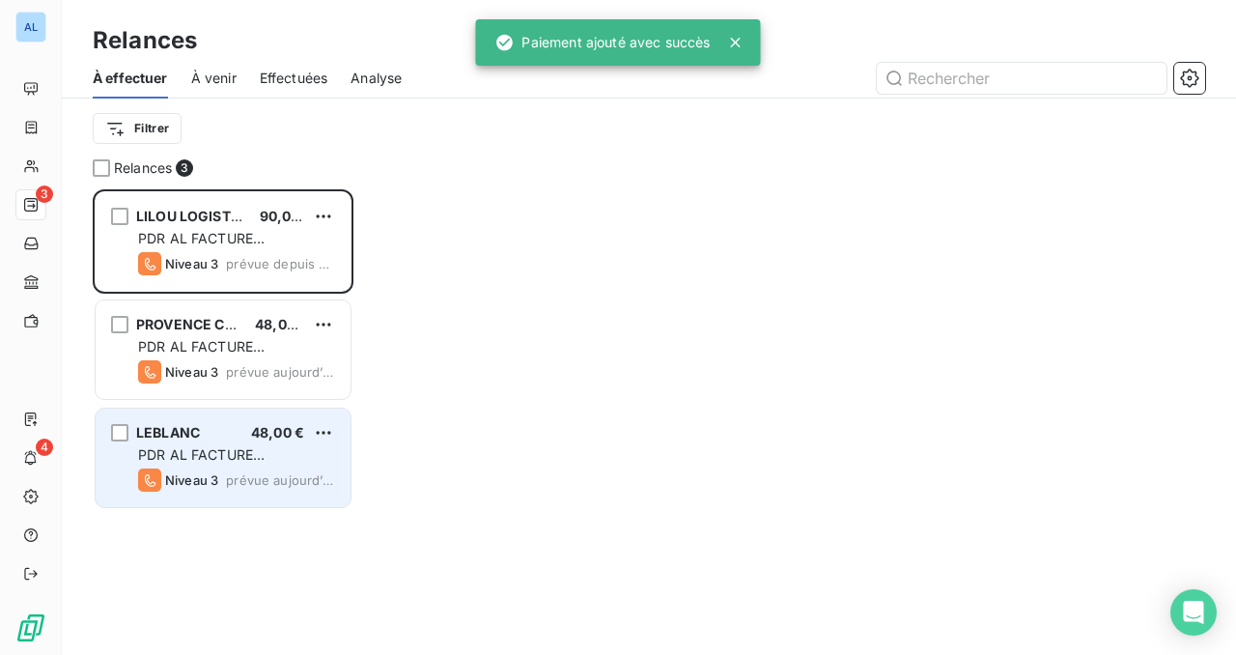
click at [232, 459] on span "PDR AL FACTURE [PERSON_NAME]" at bounding box center [201, 464] width 127 height 36
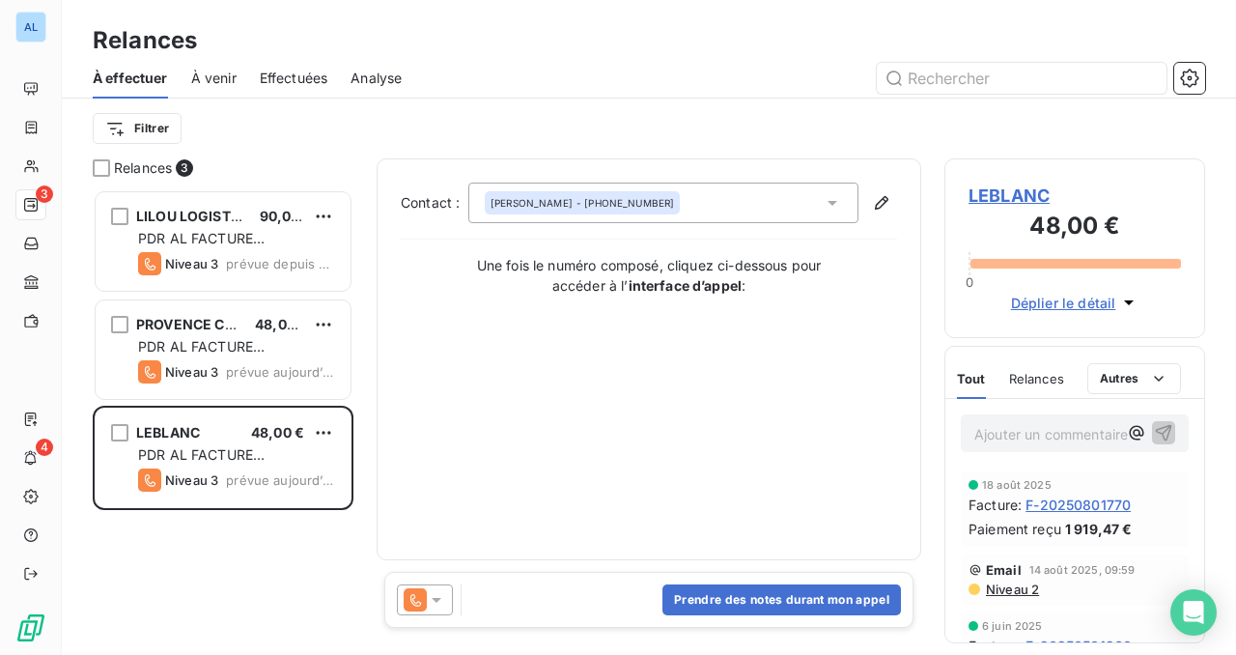
click at [1007, 193] on span "LEBLANC" at bounding box center [1075, 196] width 212 height 26
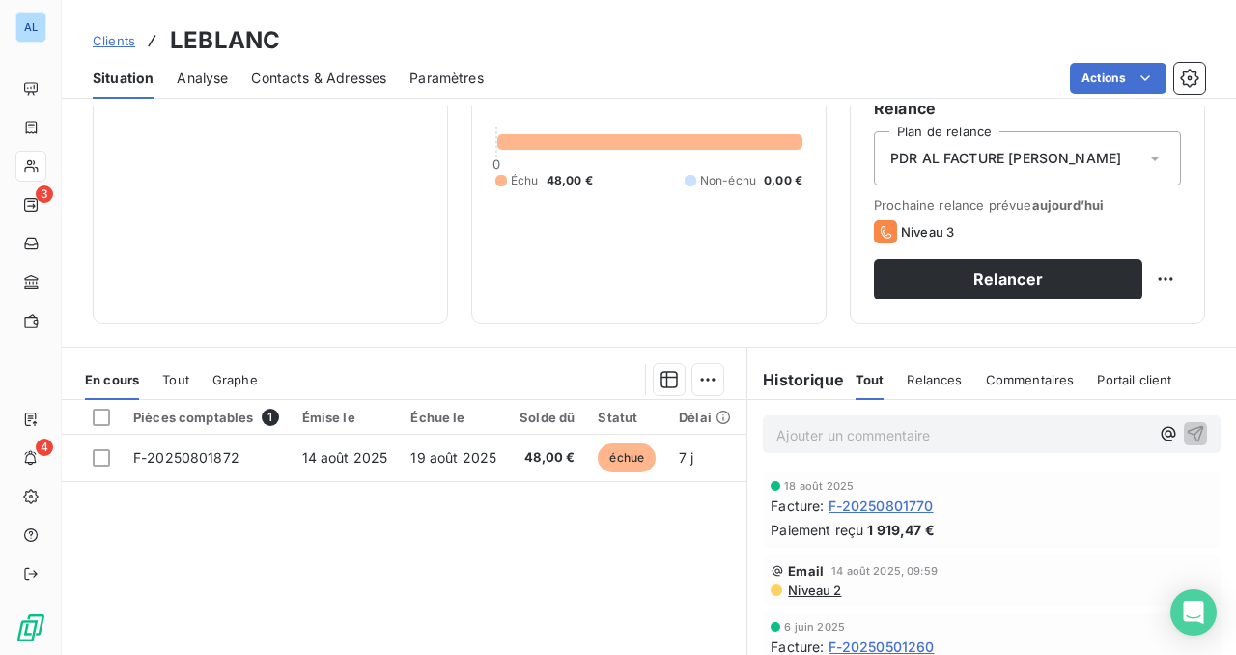
scroll to position [294, 0]
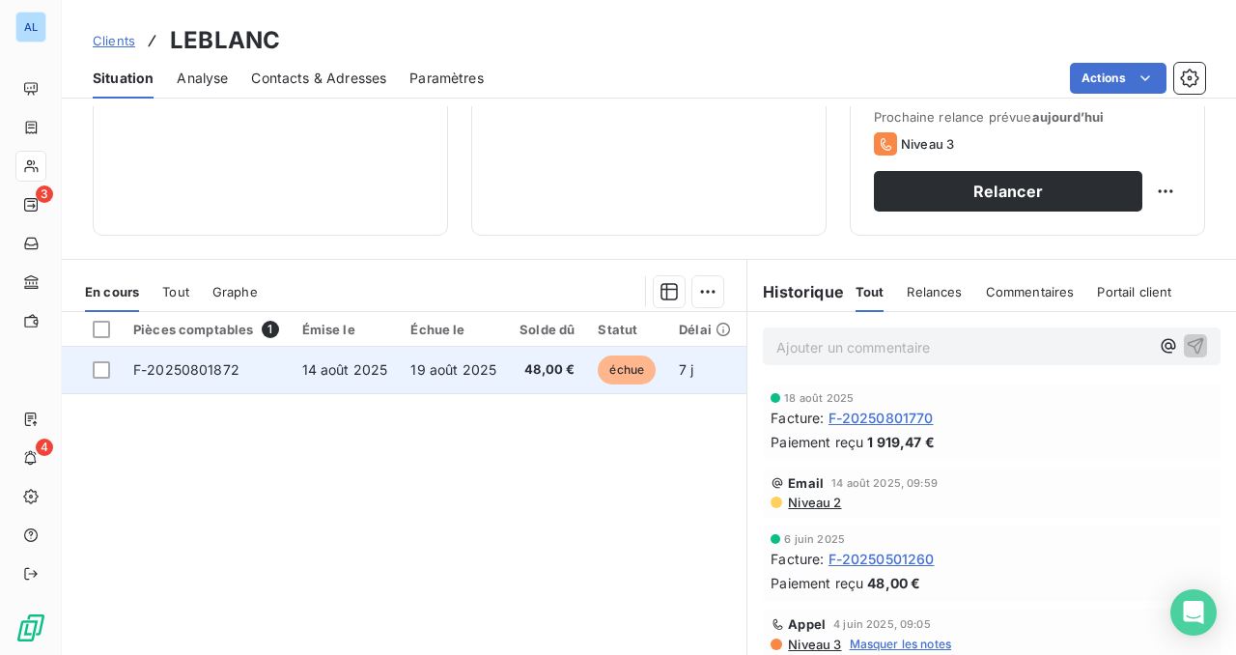
click at [197, 366] on span "F-20250801872" at bounding box center [186, 369] width 106 height 16
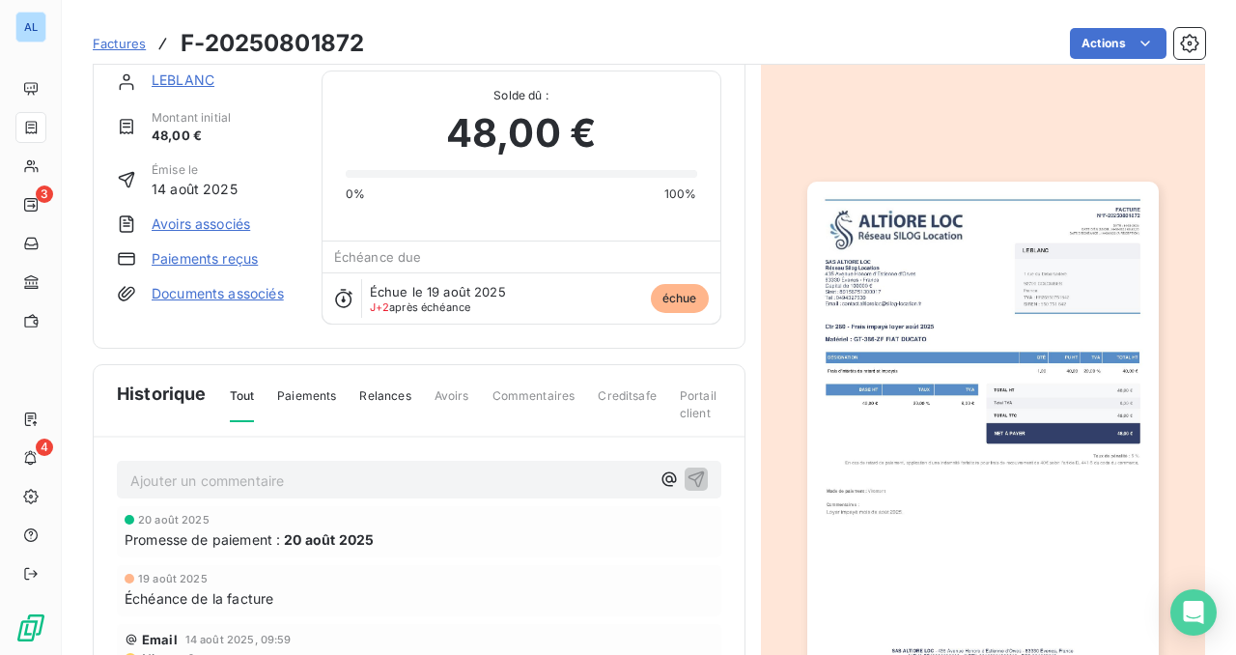
scroll to position [29, 0]
click at [234, 258] on link "Paiements reçus" at bounding box center [205, 259] width 106 height 19
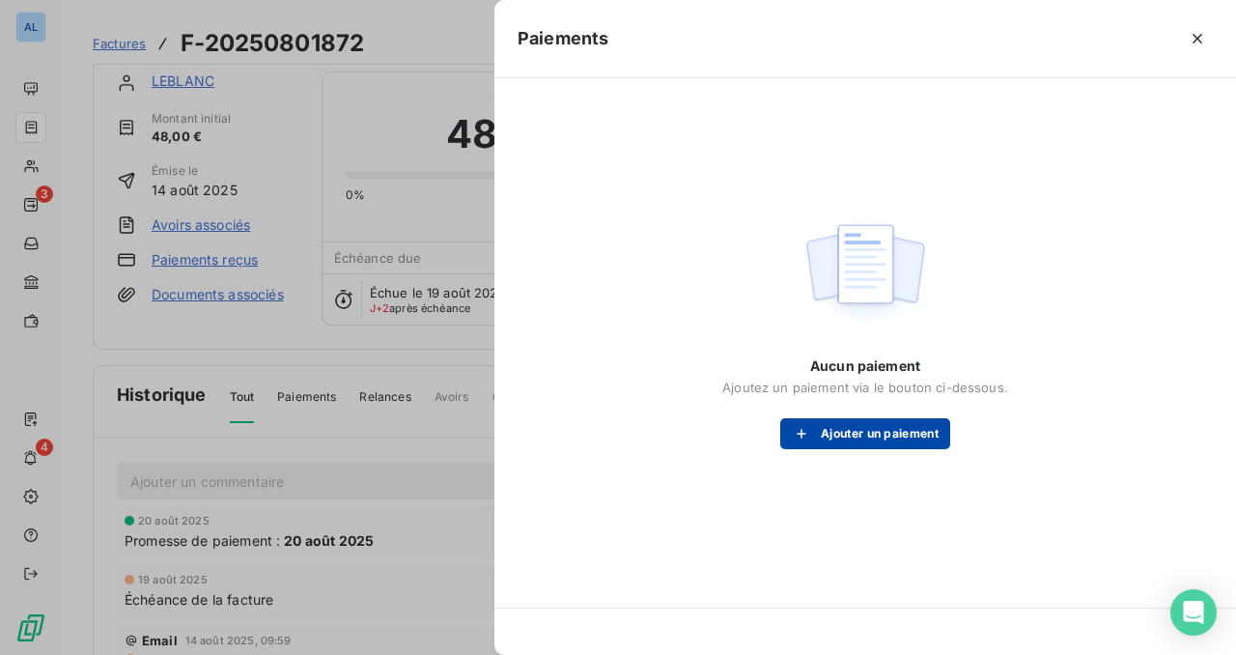
click at [829, 425] on button "Ajouter un paiement" at bounding box center [865, 433] width 170 height 31
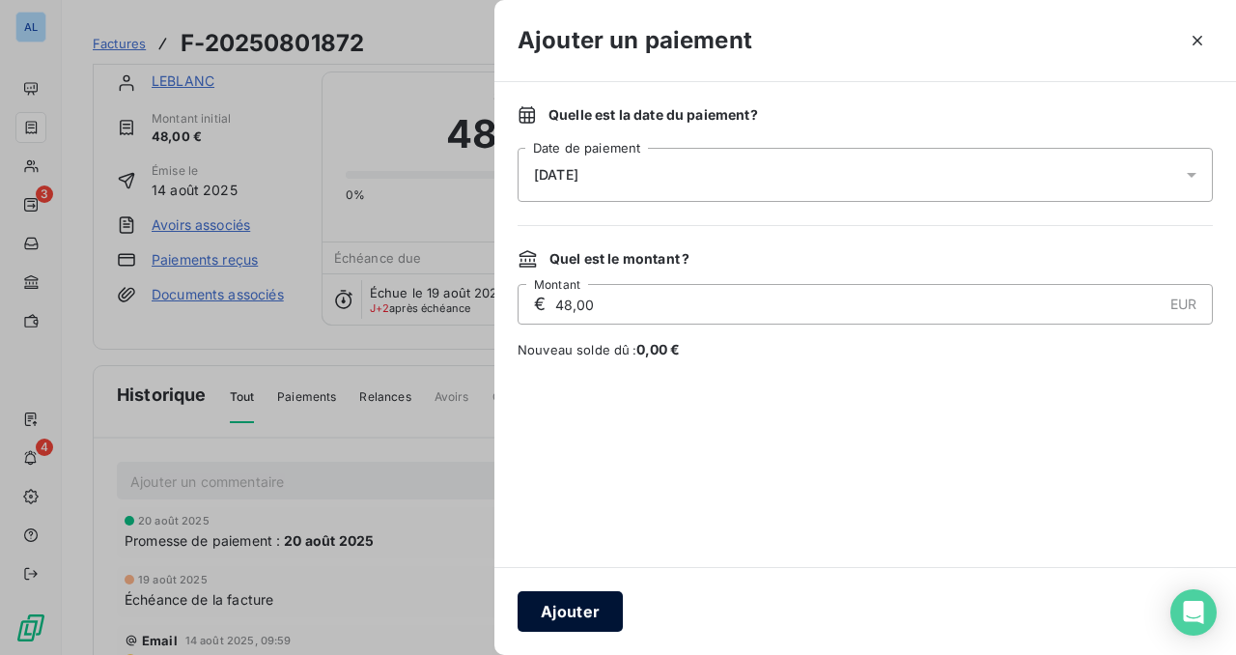
click at [577, 604] on button "Ajouter" at bounding box center [570, 611] width 105 height 41
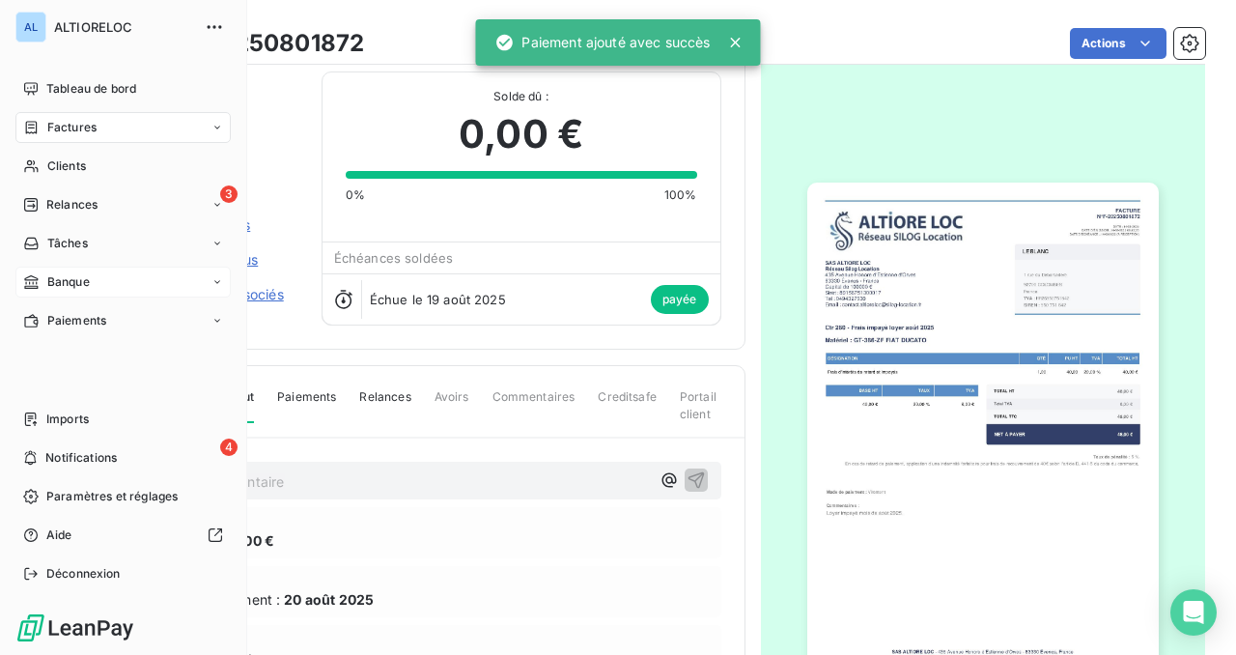
click at [57, 278] on span "Banque" at bounding box center [68, 281] width 42 height 17
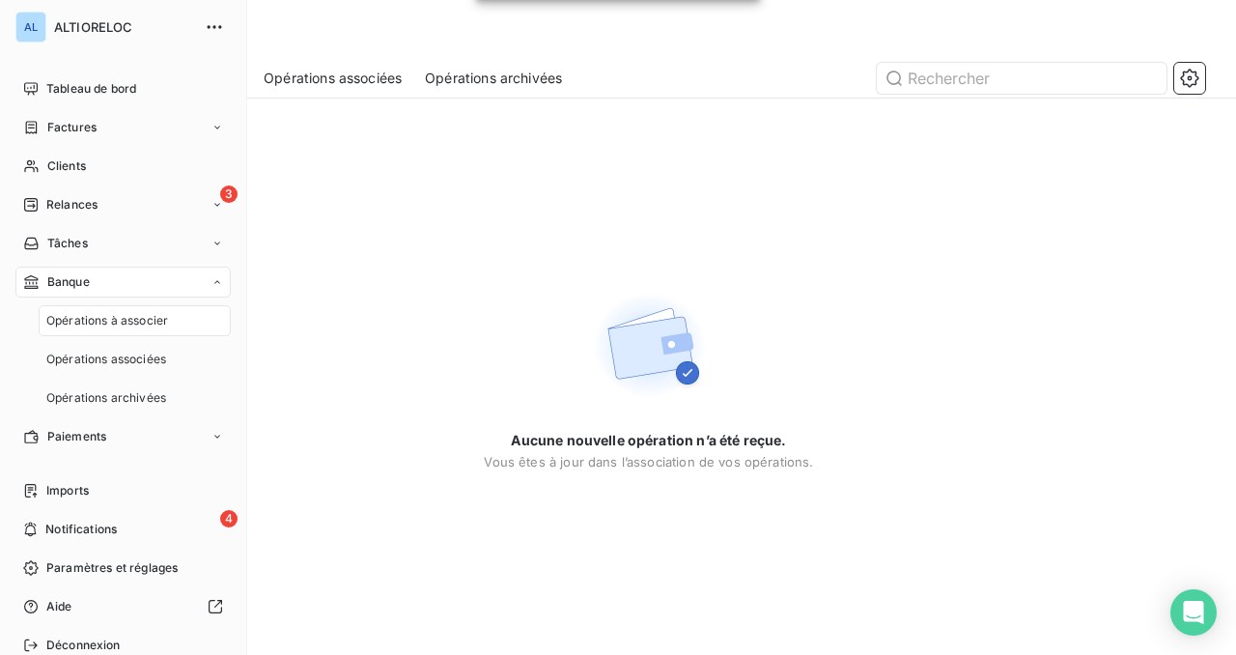
click at [89, 276] on span "Banque" at bounding box center [68, 281] width 42 height 17
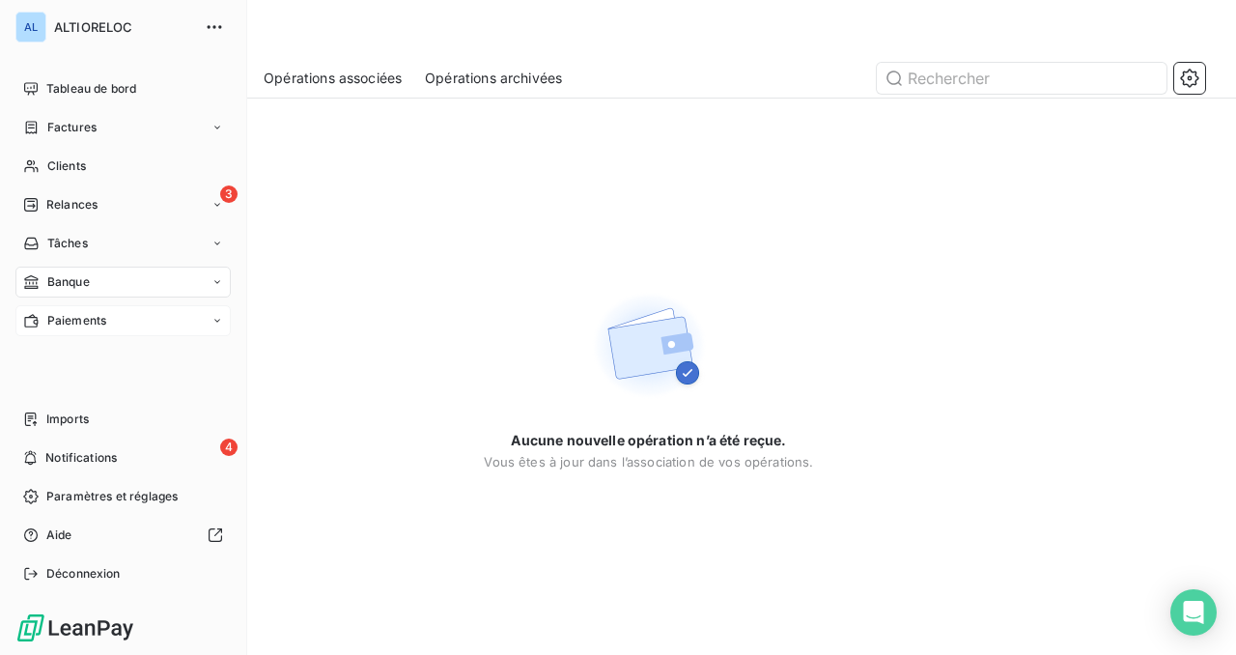
click at [84, 328] on span "Paiements" at bounding box center [76, 320] width 59 height 17
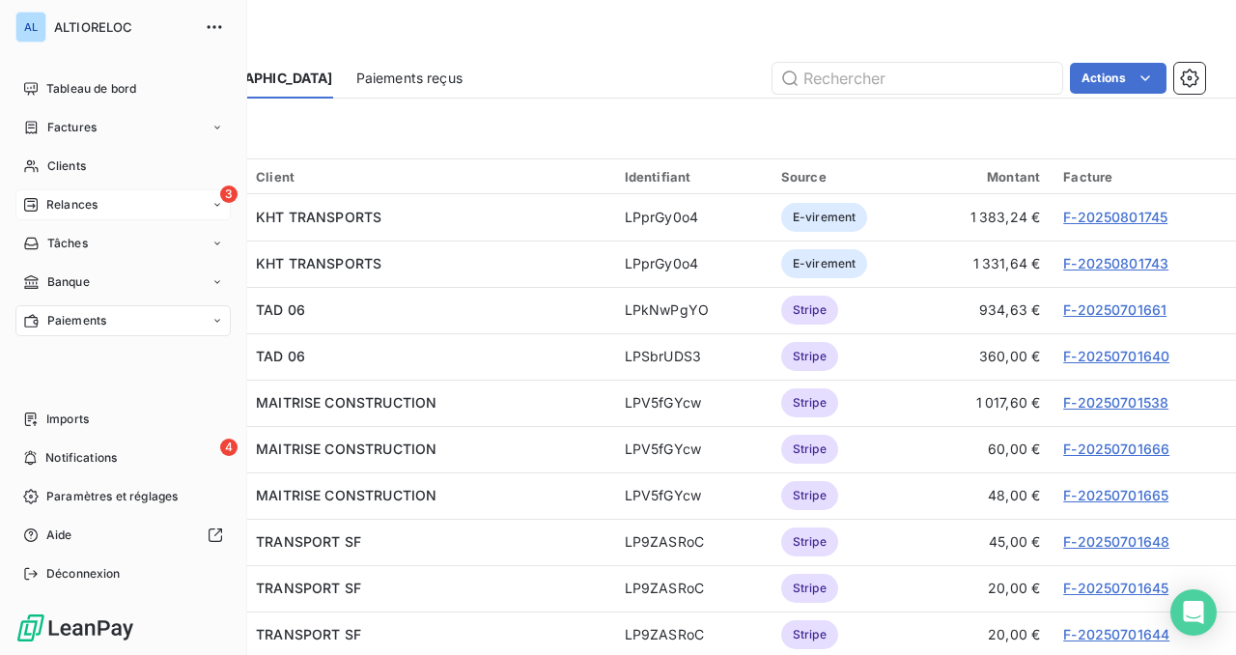
click at [61, 206] on span "Relances" at bounding box center [71, 204] width 51 height 17
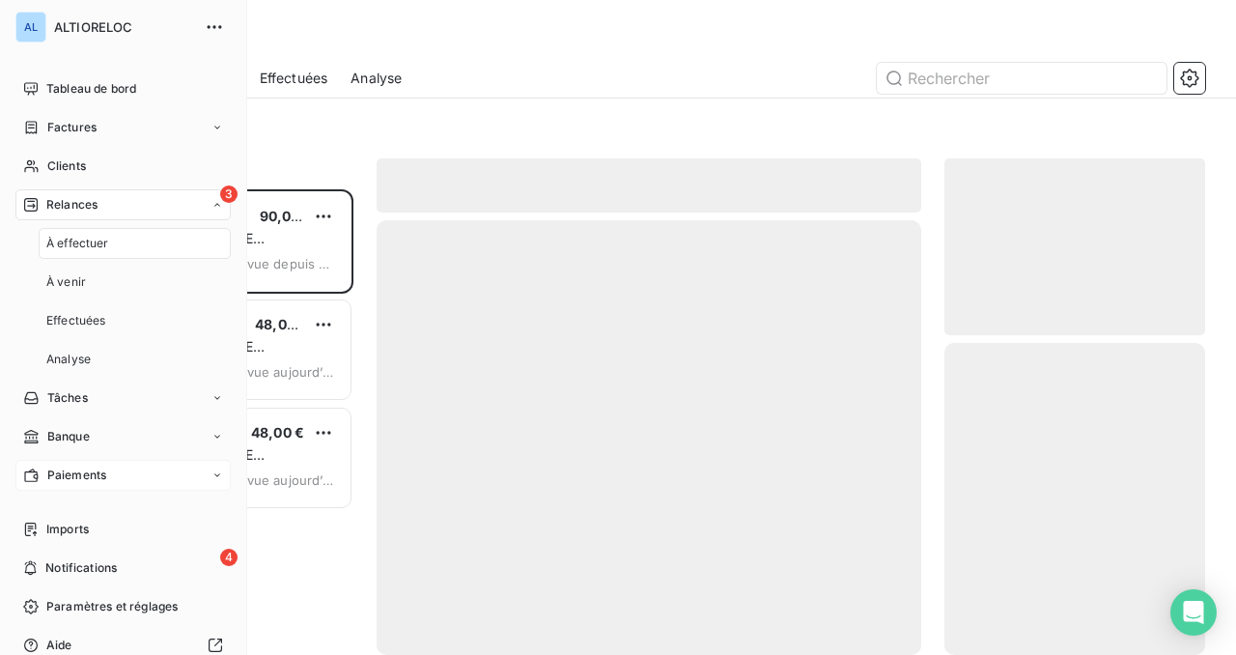
scroll to position [465, 261]
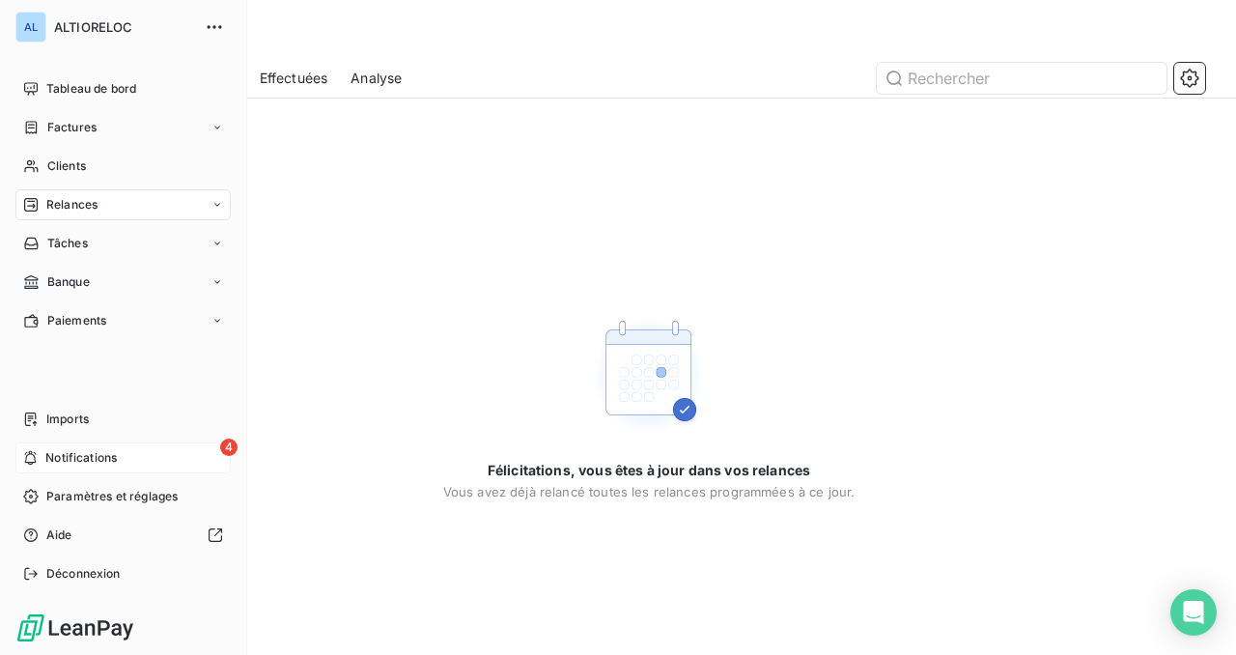
click at [85, 451] on span "Notifications" at bounding box center [80, 457] width 71 height 17
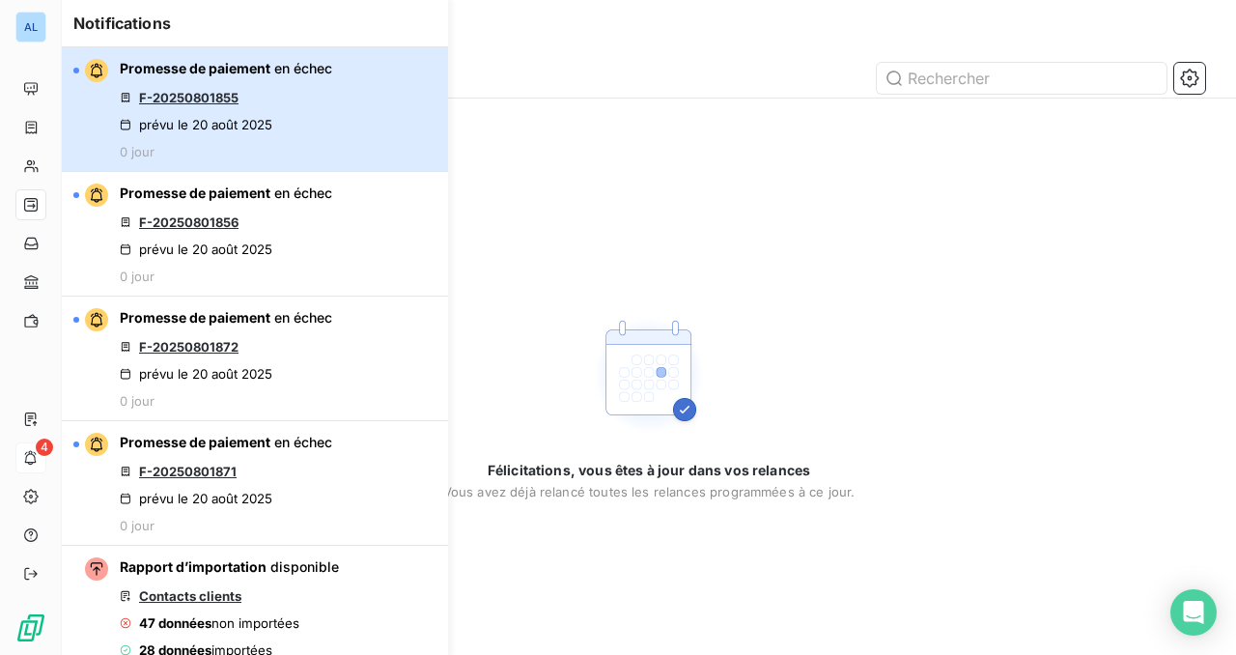
click at [340, 93] on button "Promesse de paiement en échec F-20250801855 prévu le [DATE] 0 jour" at bounding box center [255, 109] width 386 height 125
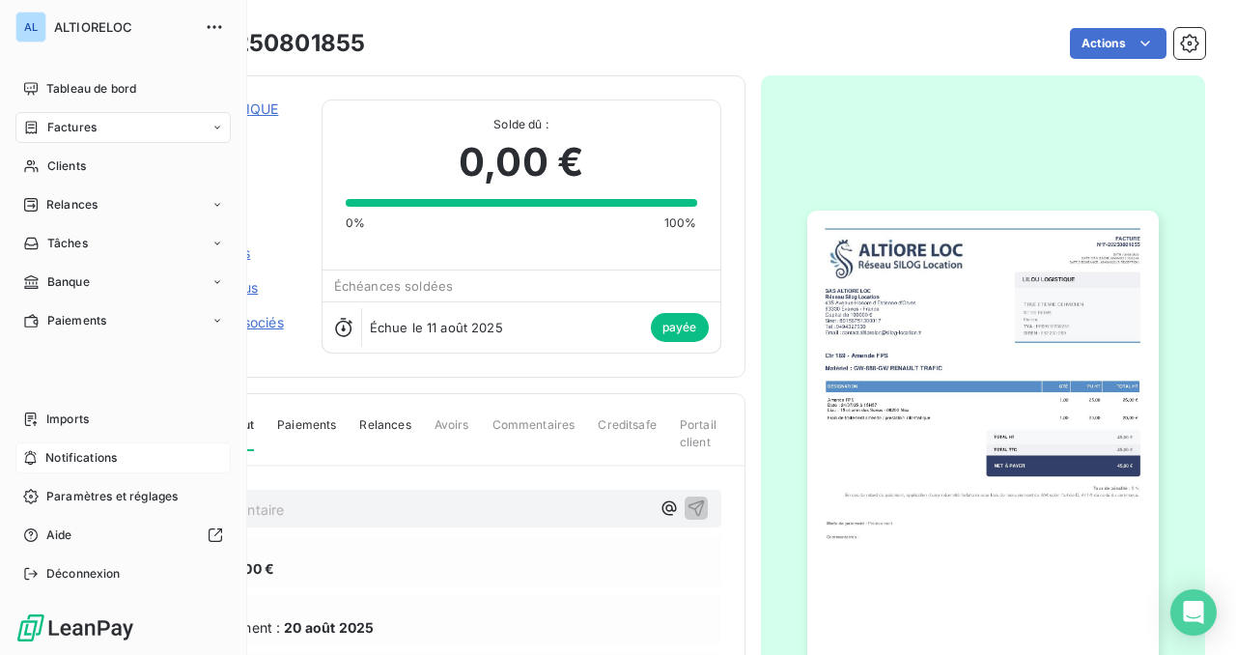
click at [59, 451] on span "Notifications" at bounding box center [80, 457] width 71 height 17
click at [66, 321] on span "Paiements" at bounding box center [76, 320] width 59 height 17
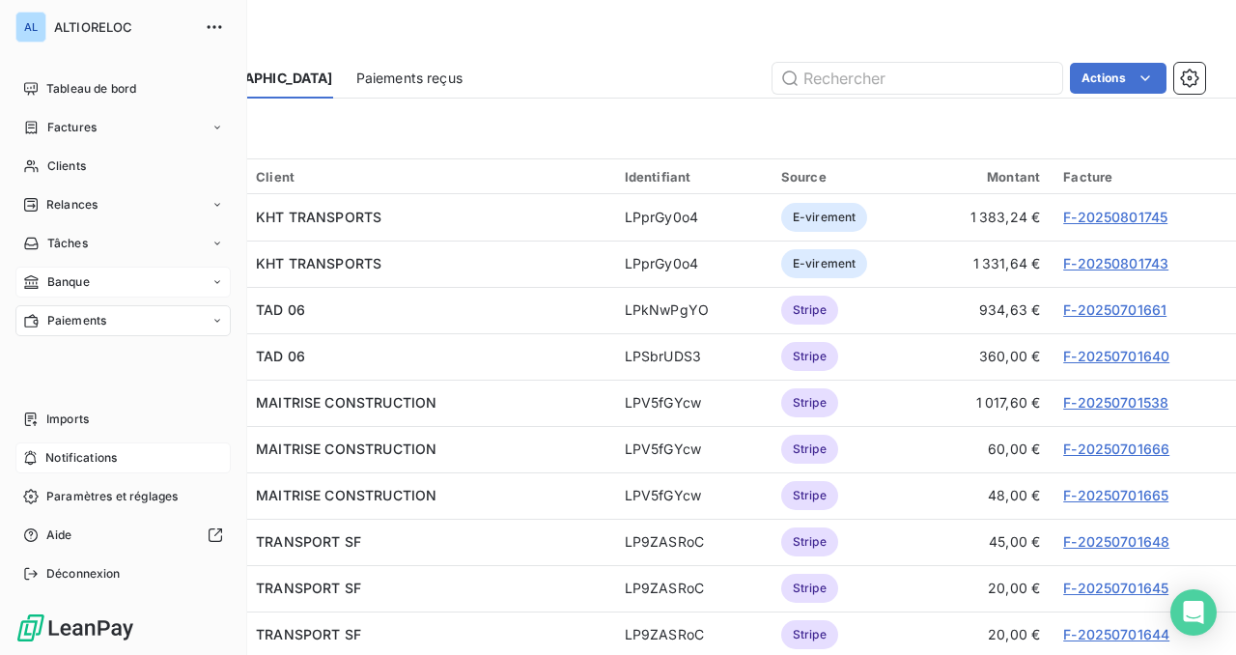
click at [49, 282] on span "Banque" at bounding box center [68, 281] width 42 height 17
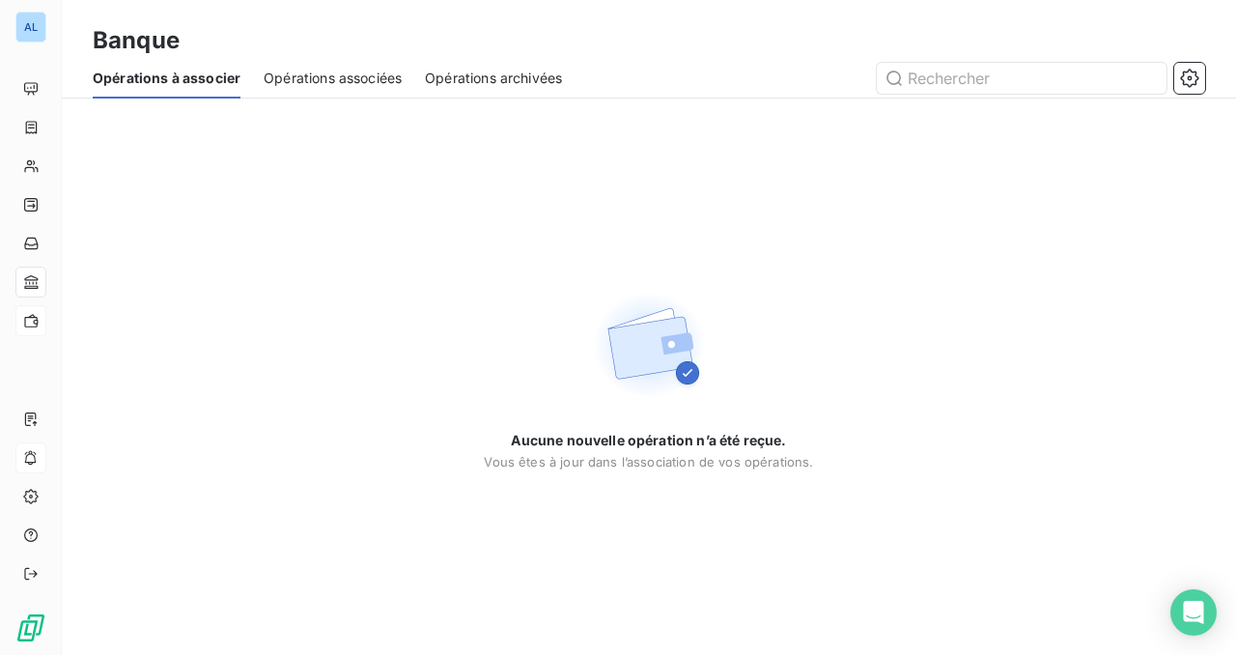
click at [466, 74] on span "Opérations archivées" at bounding box center [493, 78] width 137 height 19
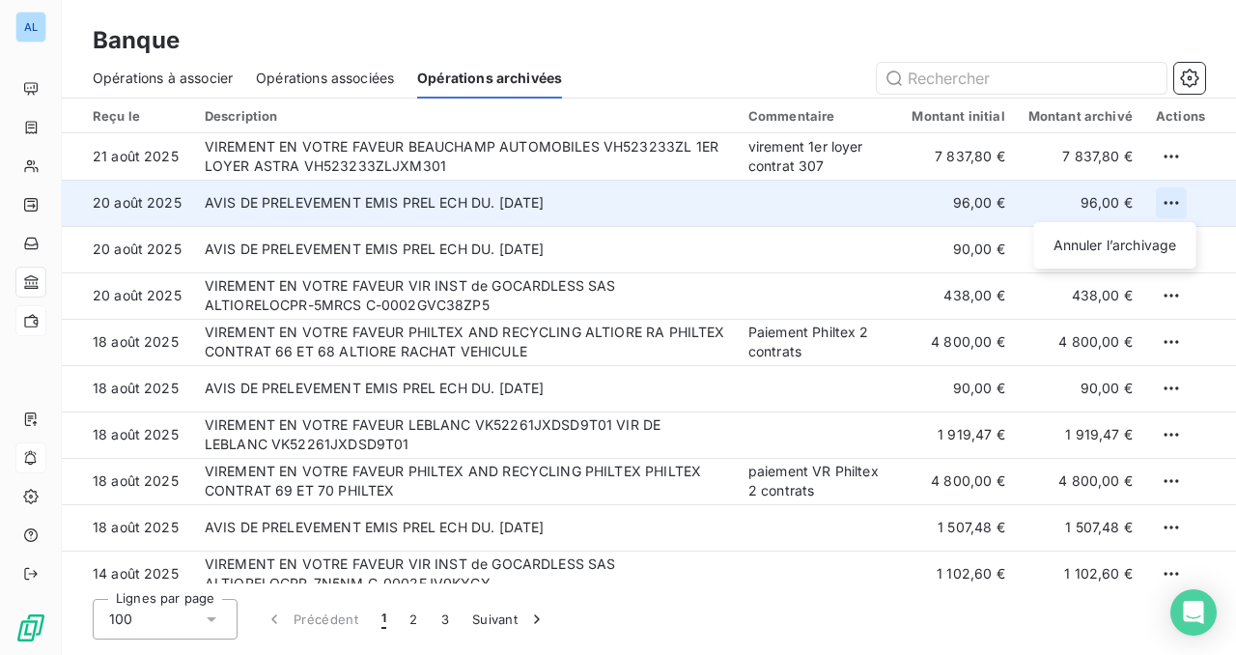
click at [1162, 199] on html "AL Banque Opérations à associer Opérations associées Opérations archivées Reçu …" at bounding box center [618, 327] width 1236 height 655
click at [1120, 241] on div "Annuler l’archivage" at bounding box center [1115, 245] width 147 height 31
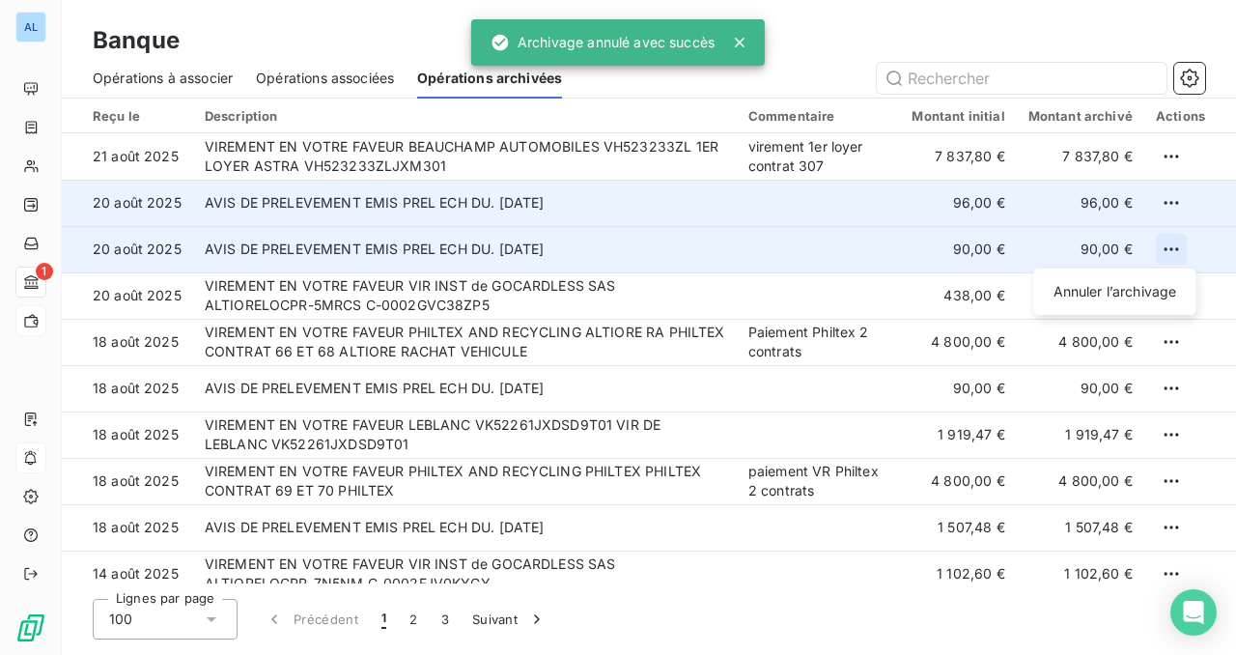
click at [1164, 242] on html "AL 1 Banque Opérations à associer Opérations associées Opérations archivées Reç…" at bounding box center [618, 327] width 1236 height 655
click at [1127, 286] on div "Annuler l’archivage" at bounding box center [1115, 291] width 147 height 31
click at [131, 82] on span "Opérations à associer" at bounding box center [163, 78] width 140 height 19
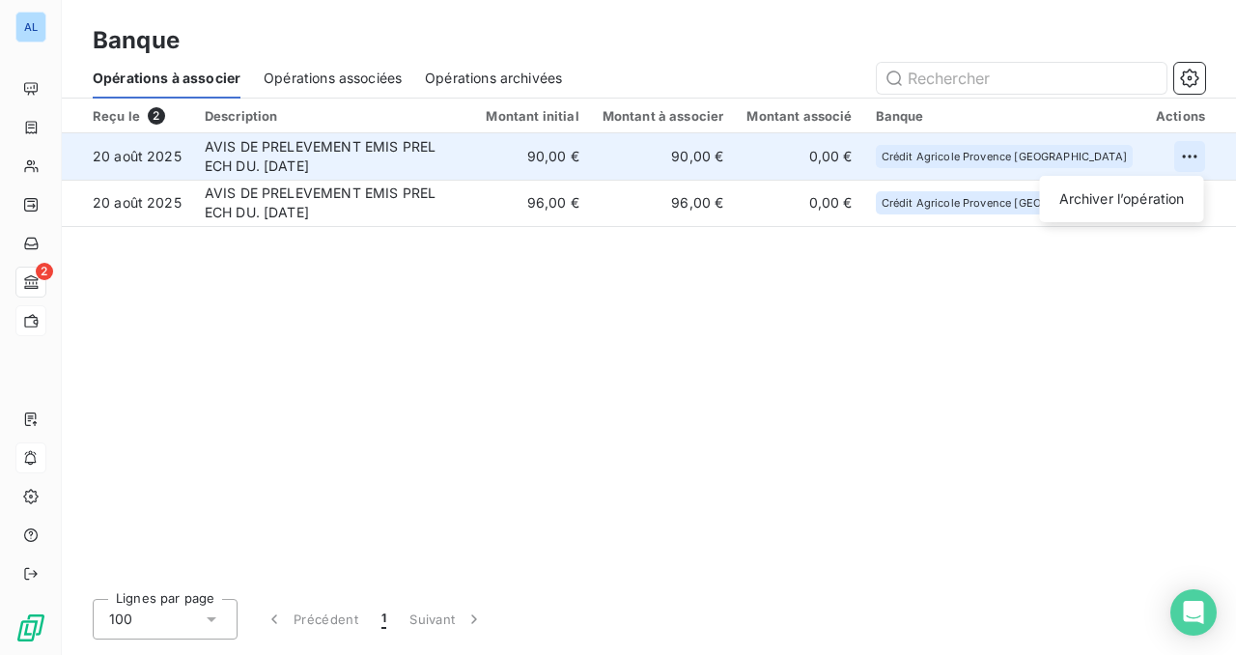
click at [1195, 148] on html "AL 2 Banque Opérations à associer Opérations associées Opérations archivées Reç…" at bounding box center [618, 327] width 1236 height 655
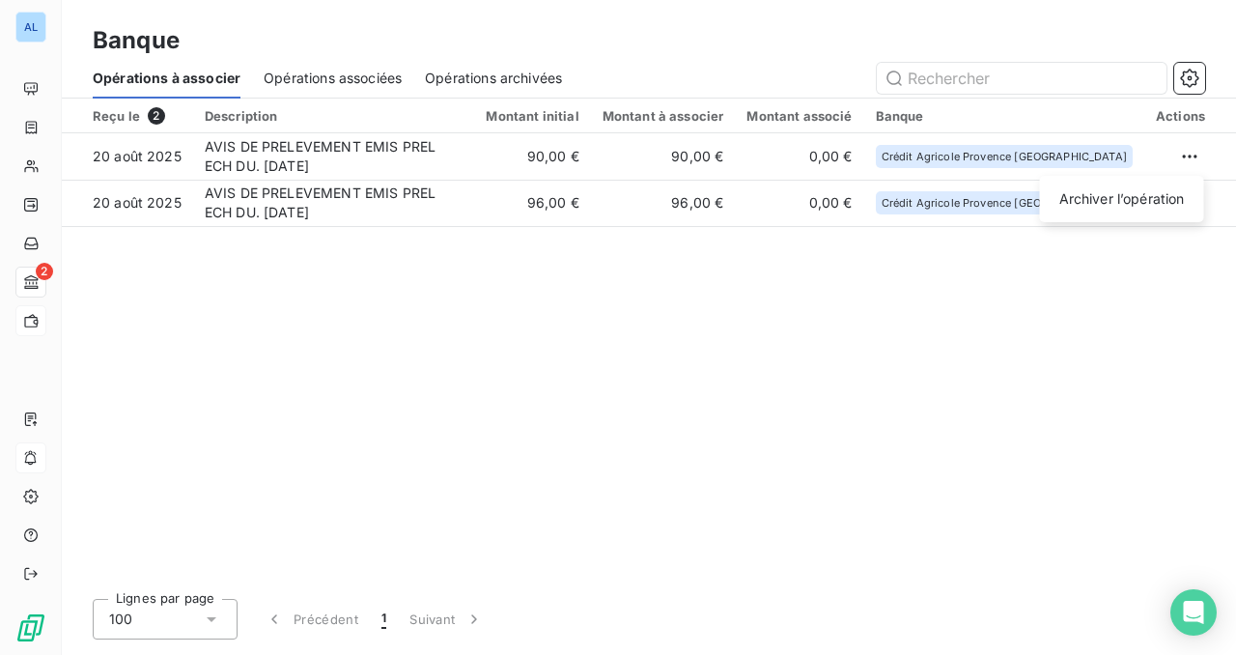
click at [799, 432] on html "AL 2 Banque Opérations à associer Opérations associées Opérations archivées Reç…" at bounding box center [618, 327] width 1236 height 655
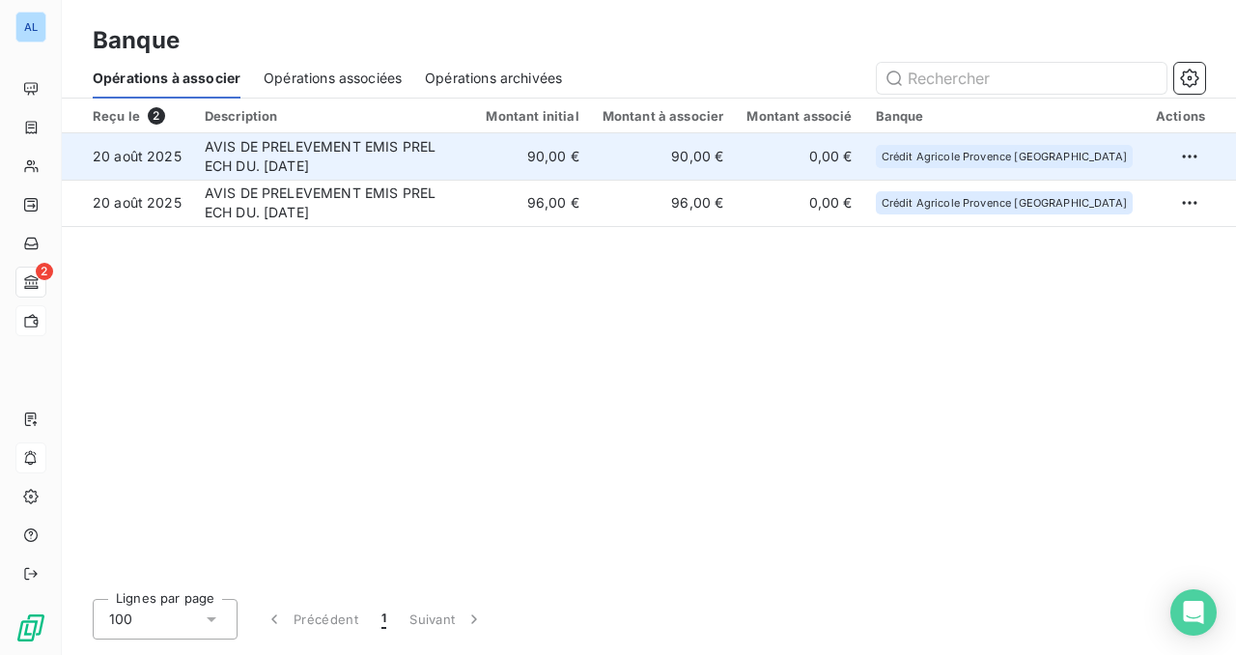
click at [401, 148] on td "AVIS DE PRELEVEMENT EMIS PREL ECH DU. [DATE]" at bounding box center [334, 156] width 282 height 46
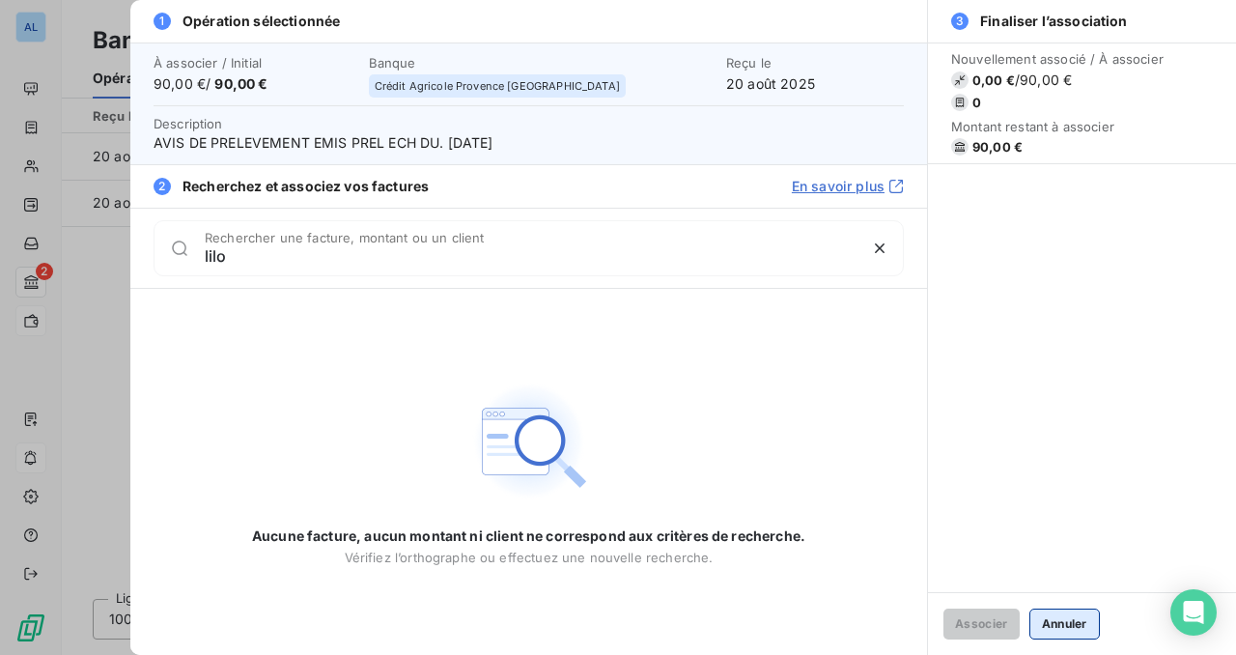
type input "lilo"
click at [1067, 624] on button "Annuler" at bounding box center [1064, 623] width 70 height 31
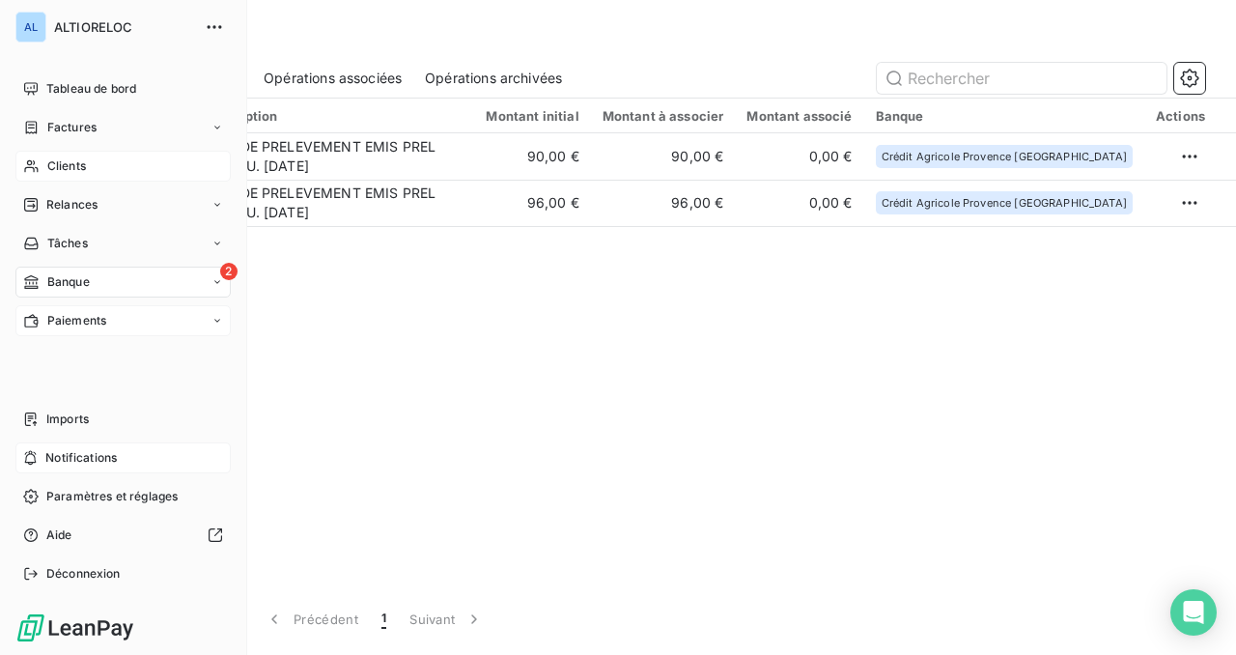
click at [65, 163] on span "Clients" at bounding box center [66, 165] width 39 height 17
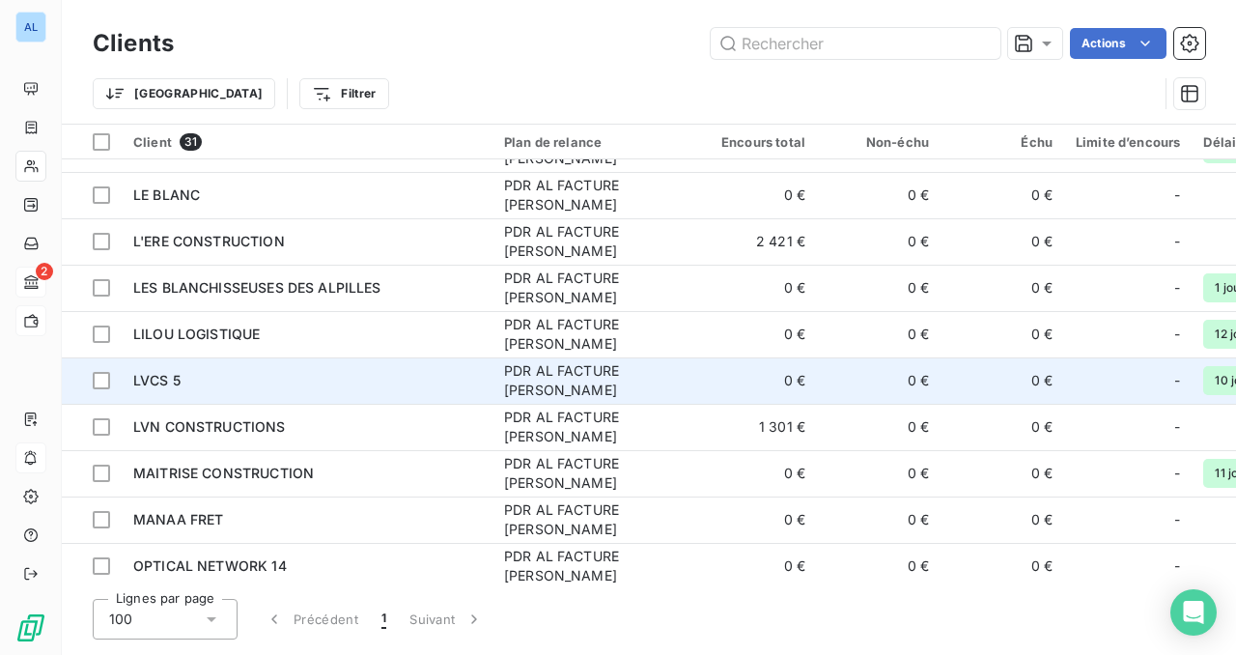
scroll to position [545, 0]
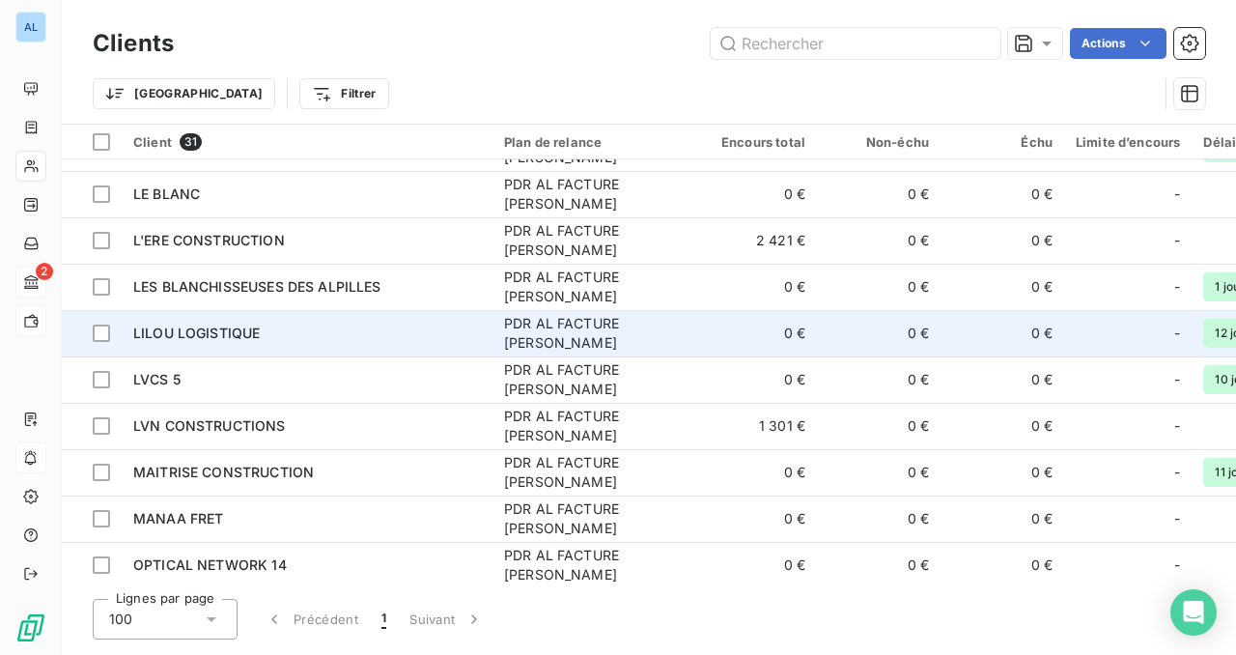
click at [228, 321] on td "LILOU LOGISTIQUE" at bounding box center [307, 333] width 371 height 46
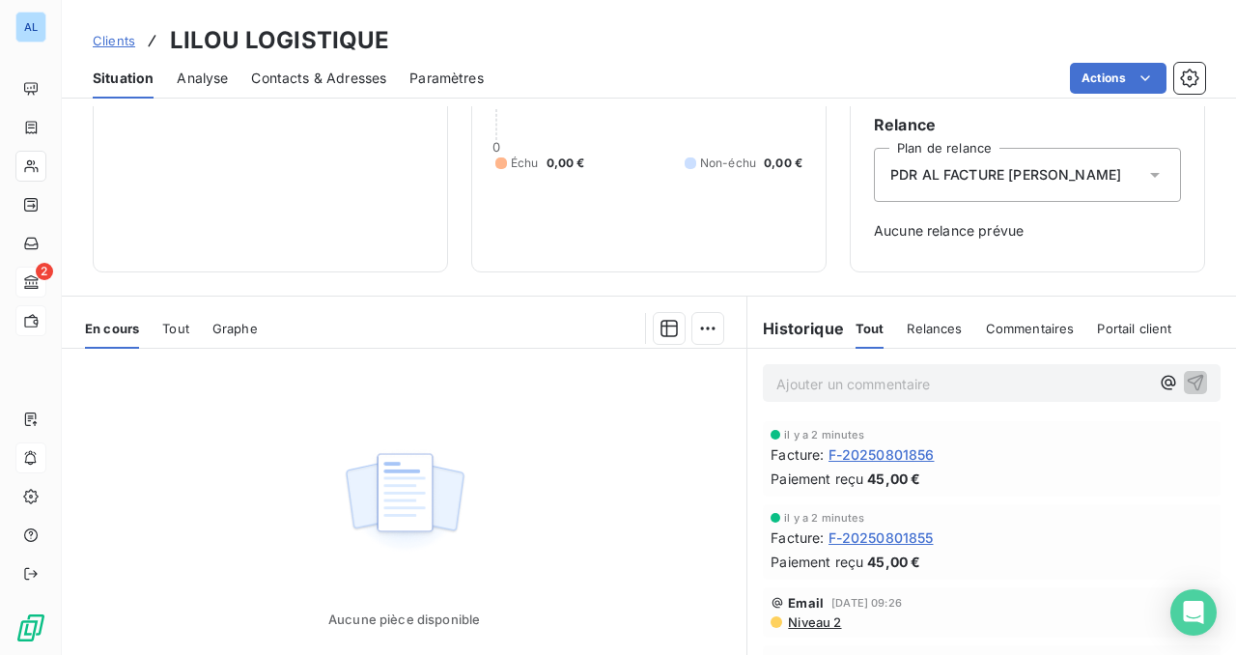
scroll to position [193, 0]
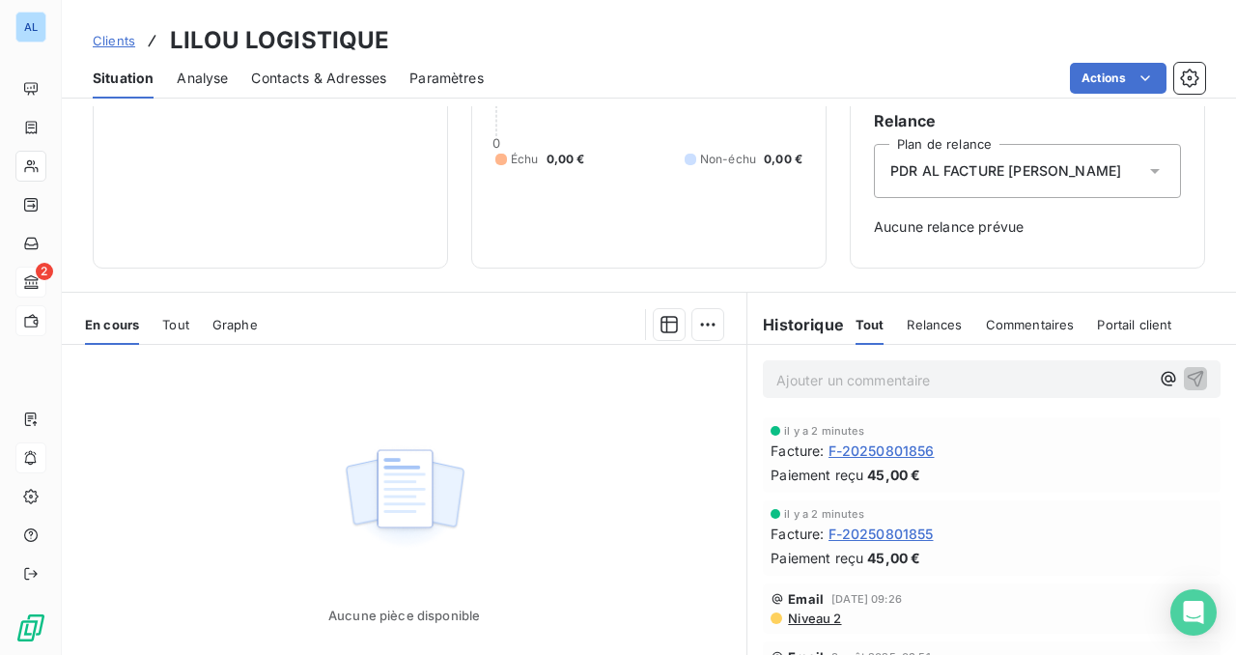
click at [887, 451] on span "F-20250801856" at bounding box center [882, 450] width 106 height 20
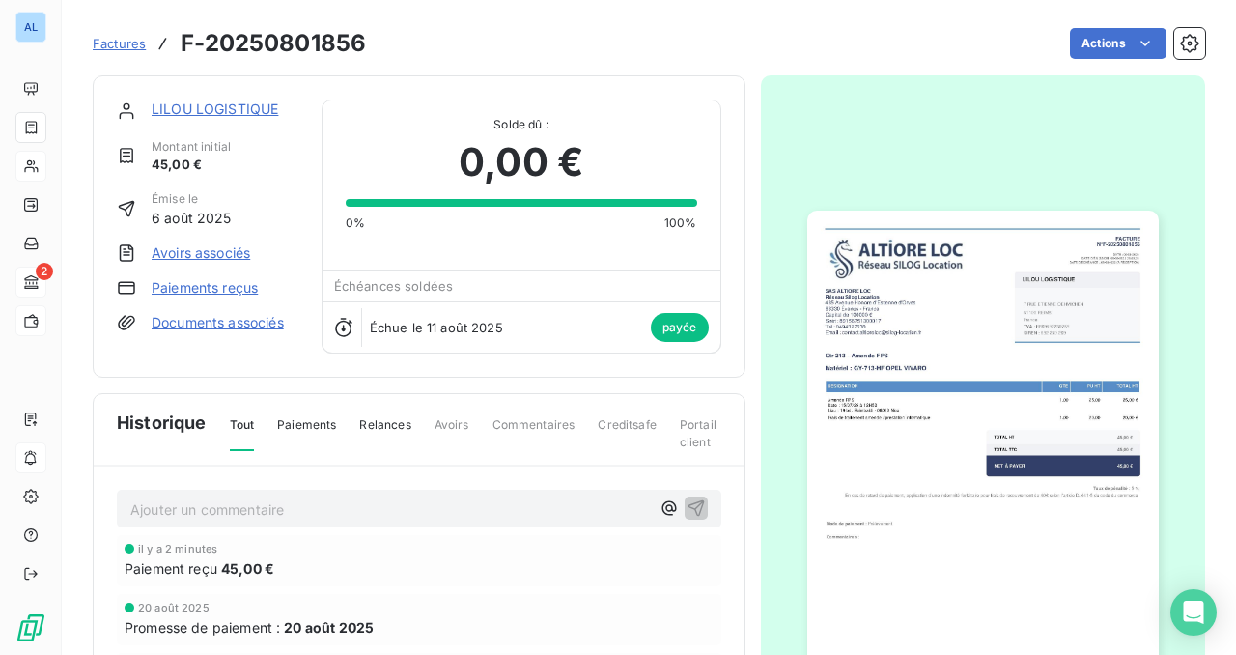
click at [247, 280] on link "Paiements reçus" at bounding box center [205, 287] width 106 height 19
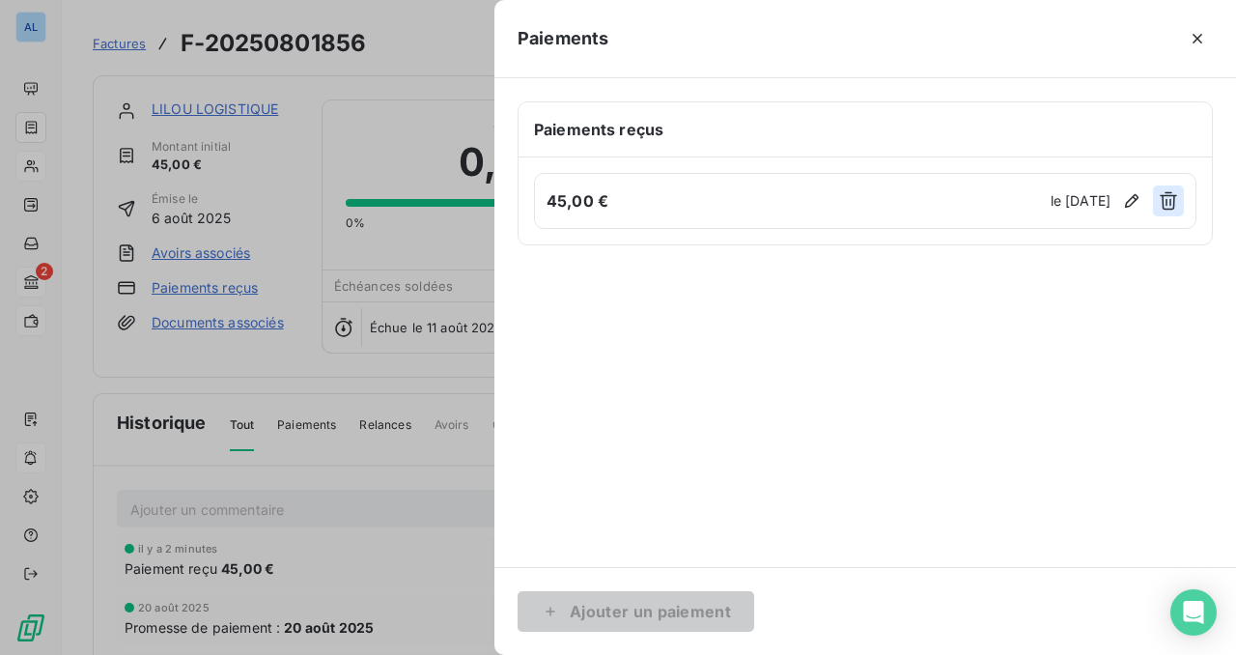
click at [1164, 194] on icon "button" at bounding box center [1168, 200] width 19 height 19
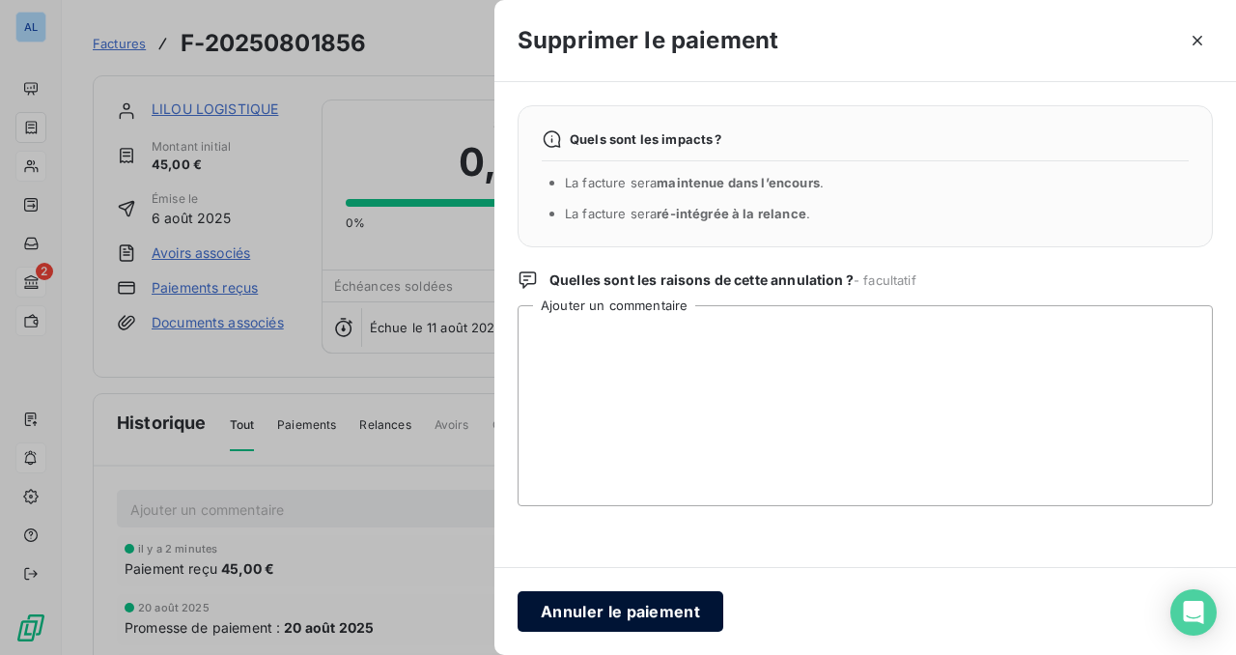
click at [649, 610] on button "Annuler le paiement" at bounding box center [621, 611] width 206 height 41
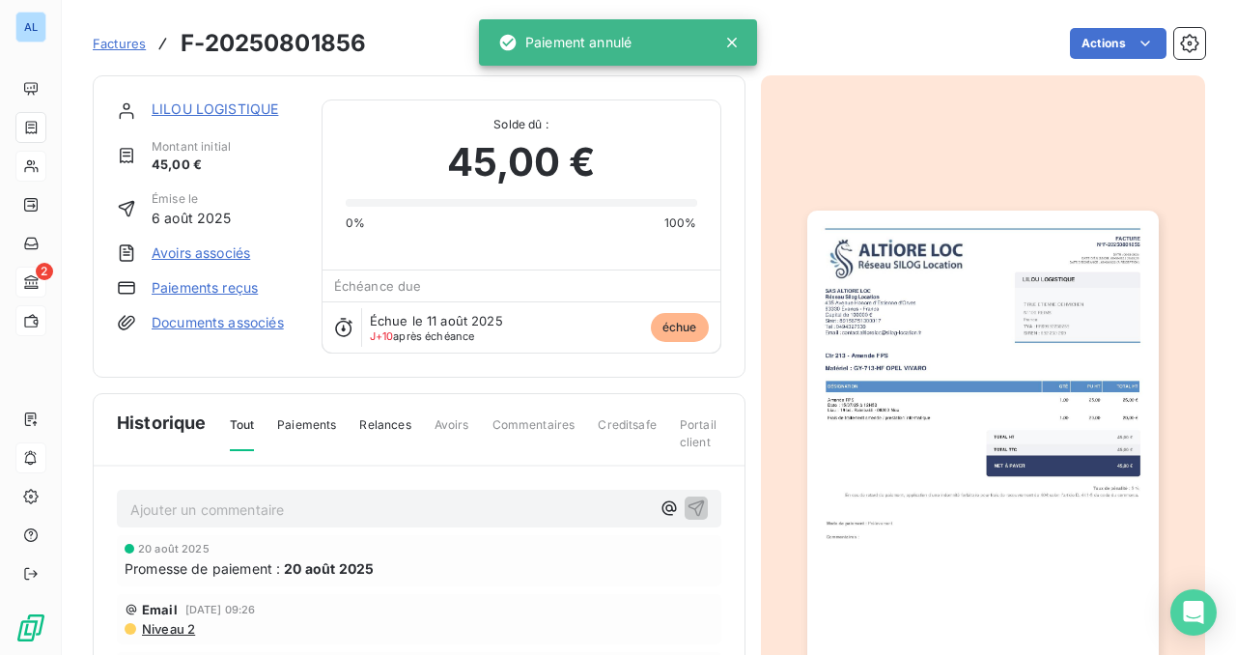
click at [230, 107] on link "LILOU LOGISTIQUE" at bounding box center [215, 108] width 127 height 16
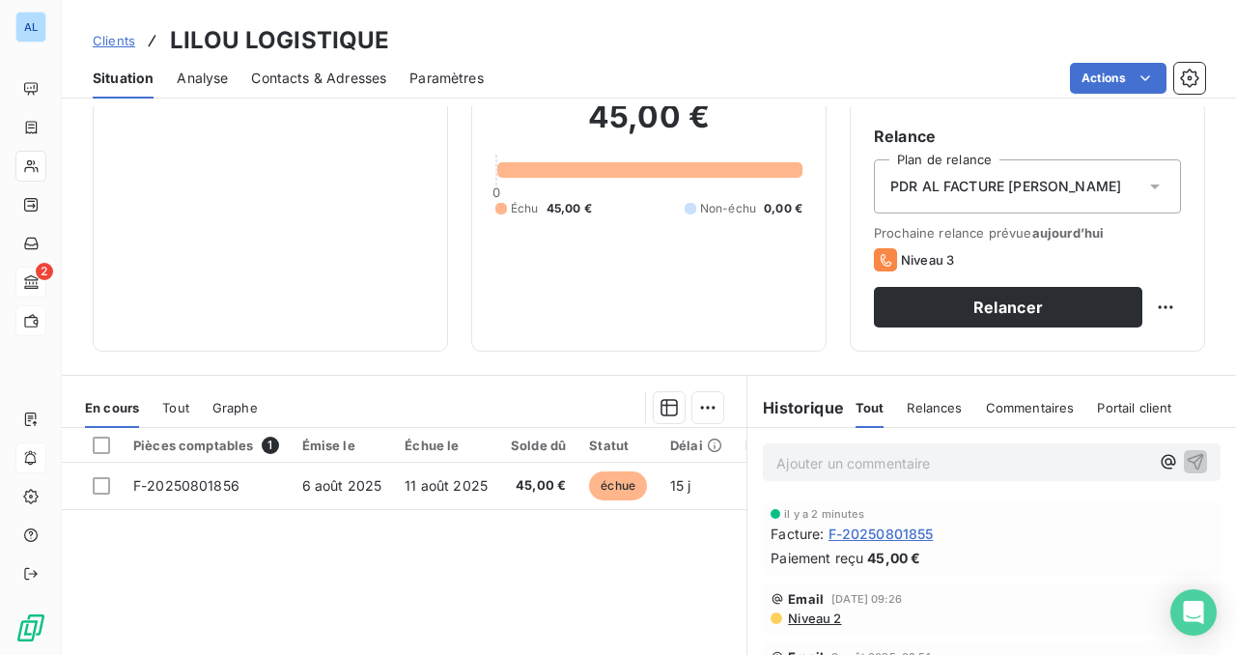
scroll to position [210, 0]
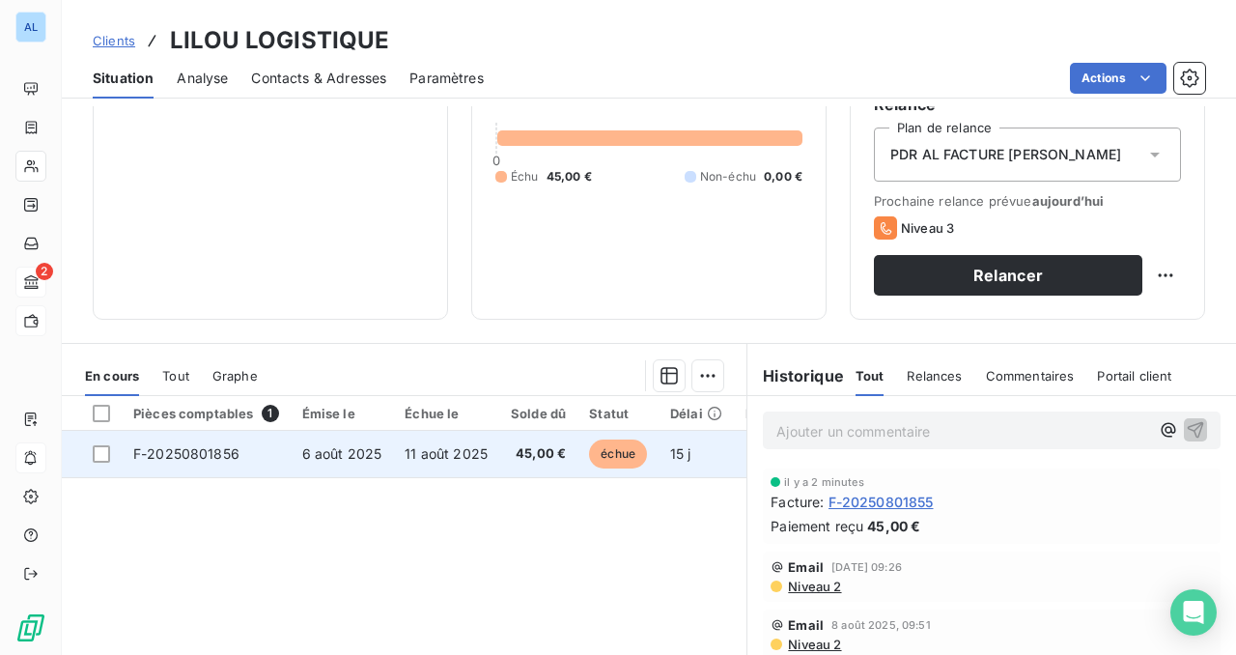
click at [215, 453] on span "F-20250801856" at bounding box center [186, 453] width 106 height 16
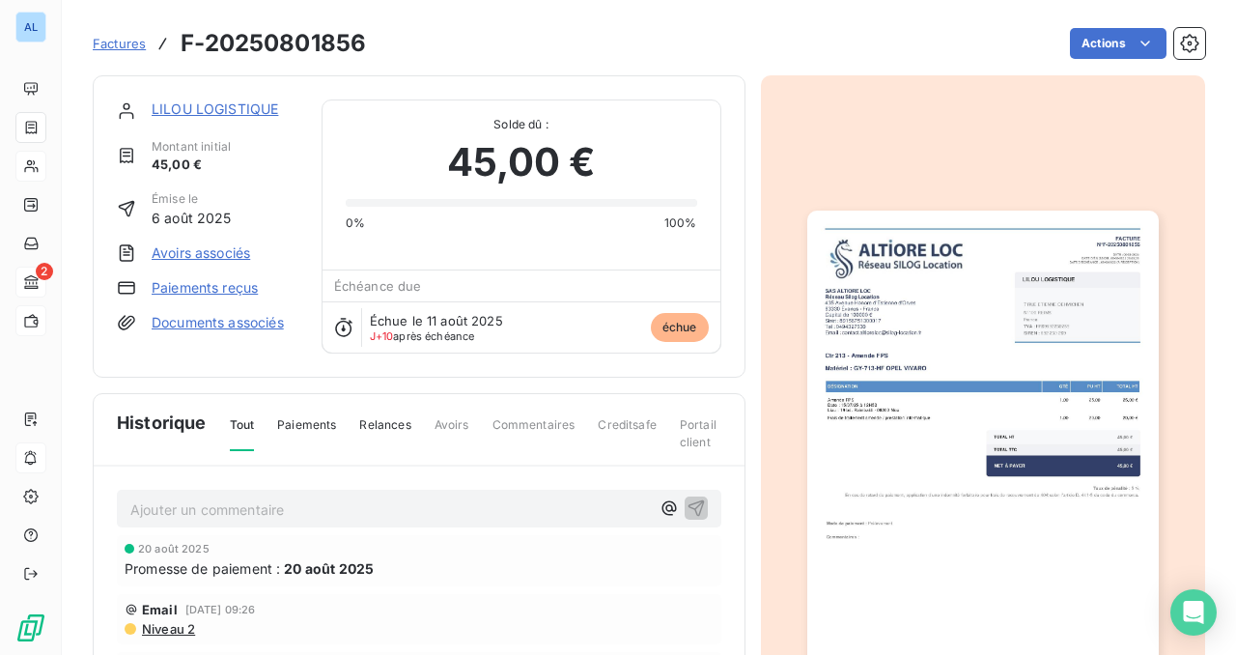
click at [196, 111] on link "LILOU LOGISTIQUE" at bounding box center [215, 108] width 127 height 16
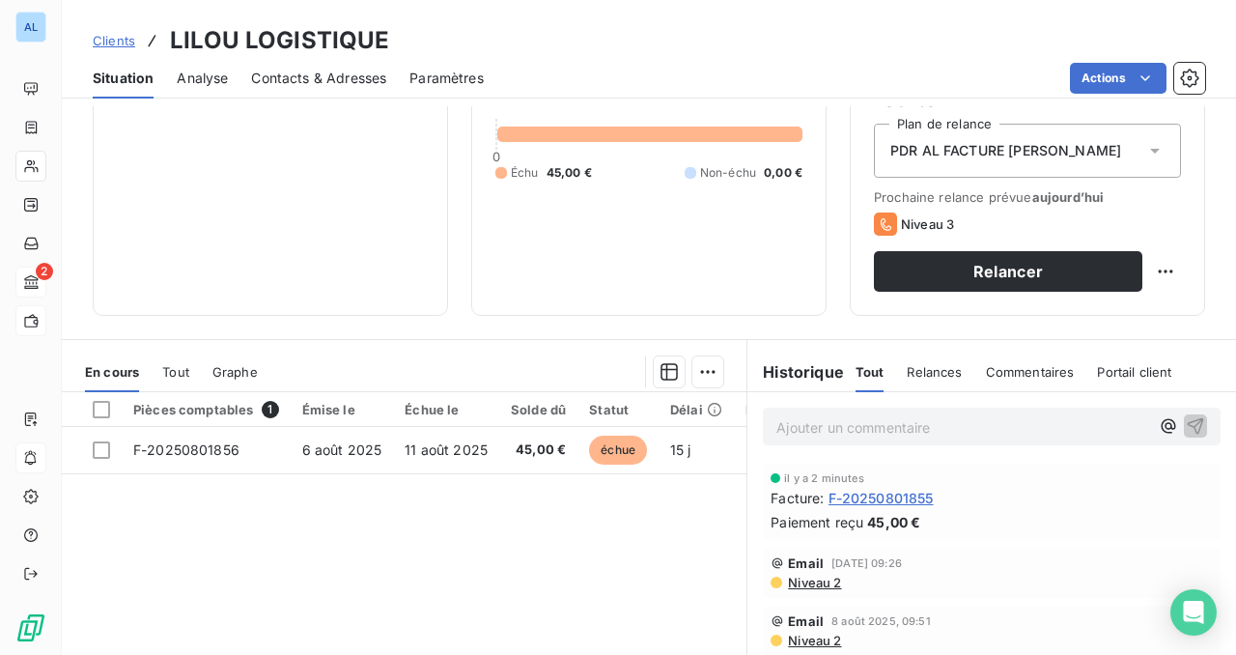
scroll to position [299, 0]
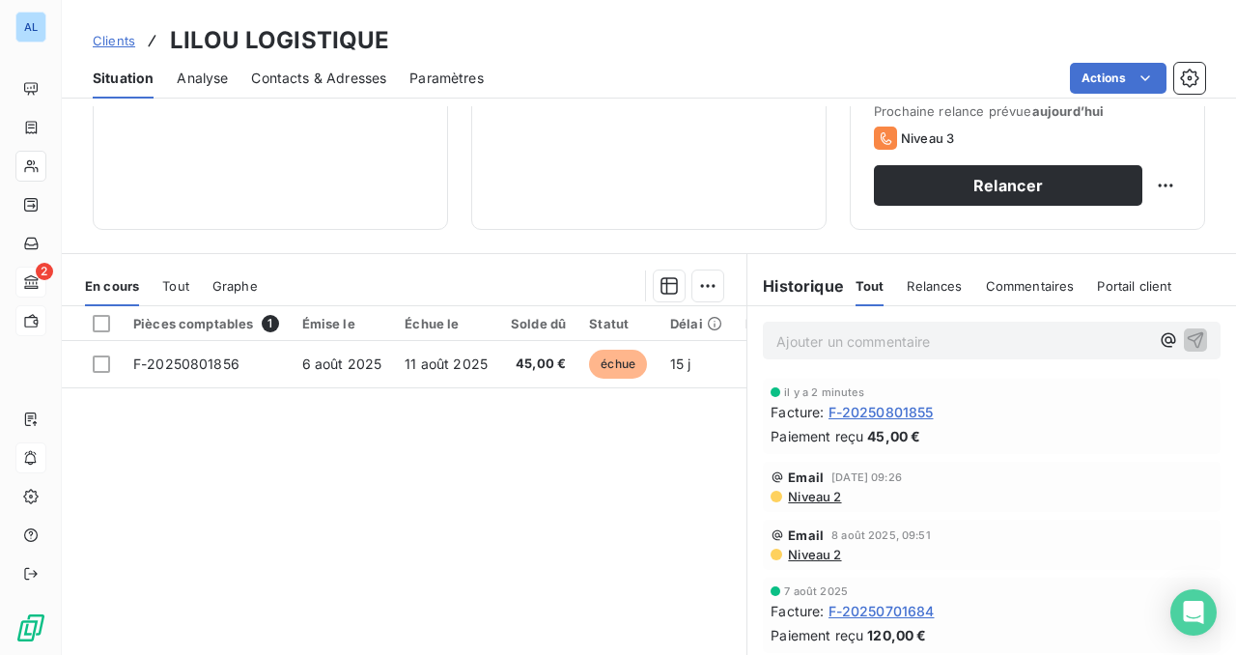
click at [885, 417] on span "F-20250801855" at bounding box center [881, 412] width 105 height 20
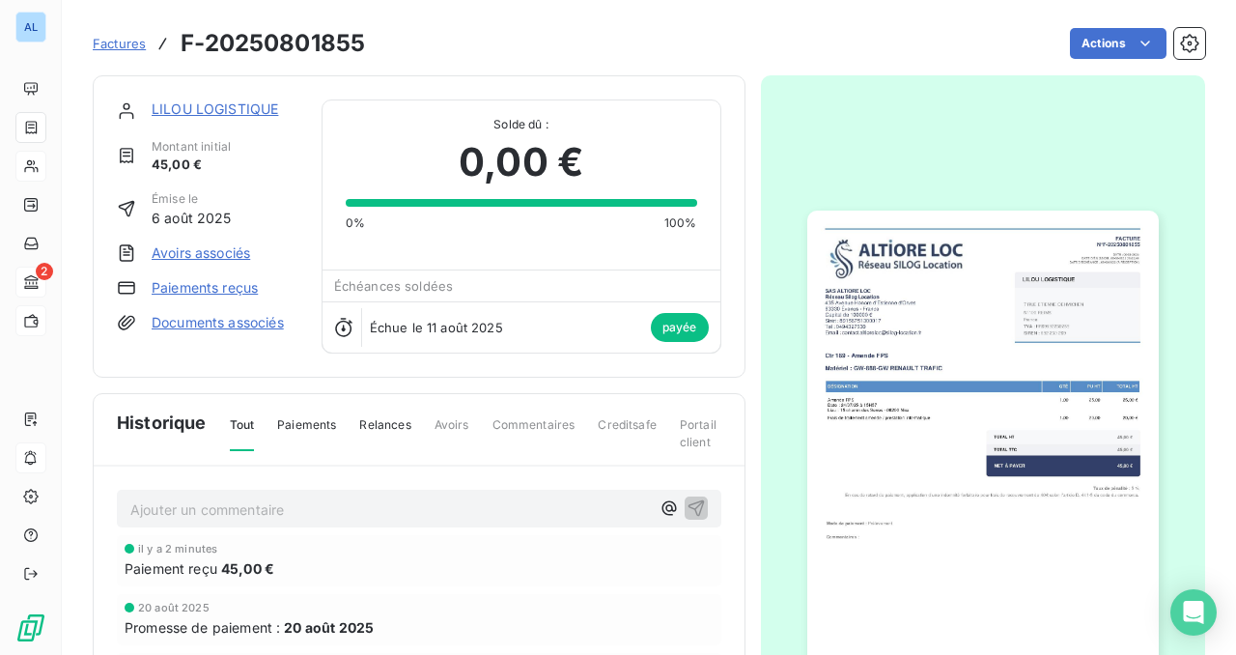
click at [231, 293] on link "Paiements reçus" at bounding box center [205, 287] width 106 height 19
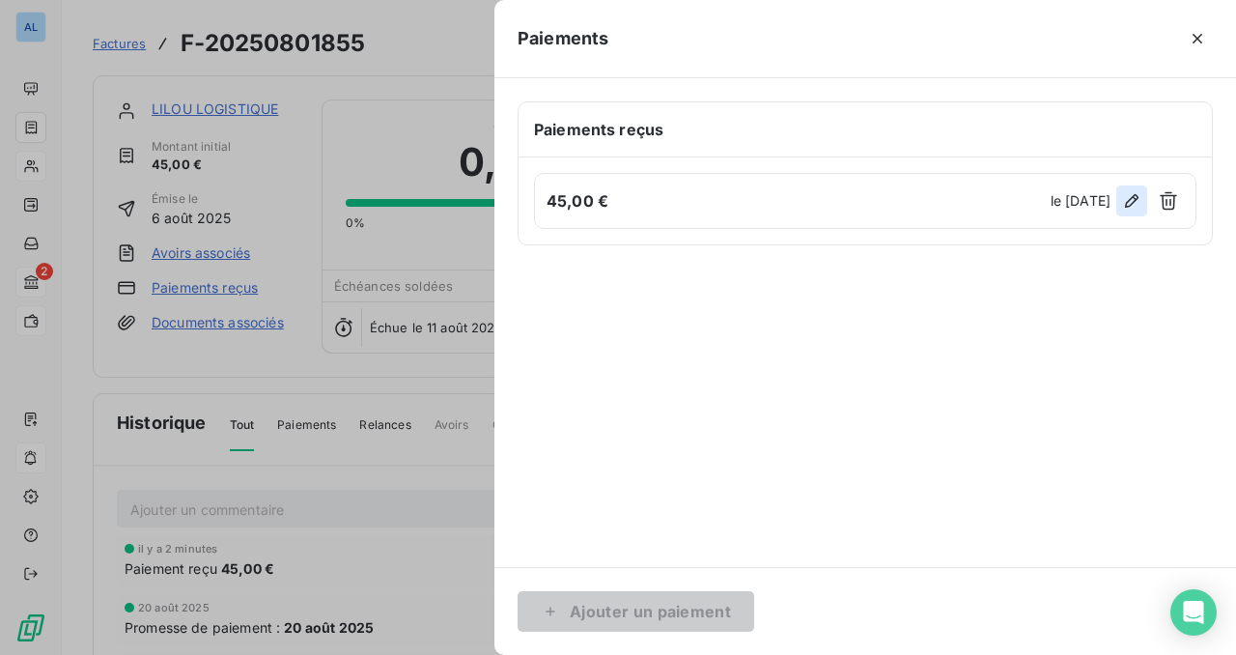
click at [1132, 199] on icon "button" at bounding box center [1131, 200] width 19 height 19
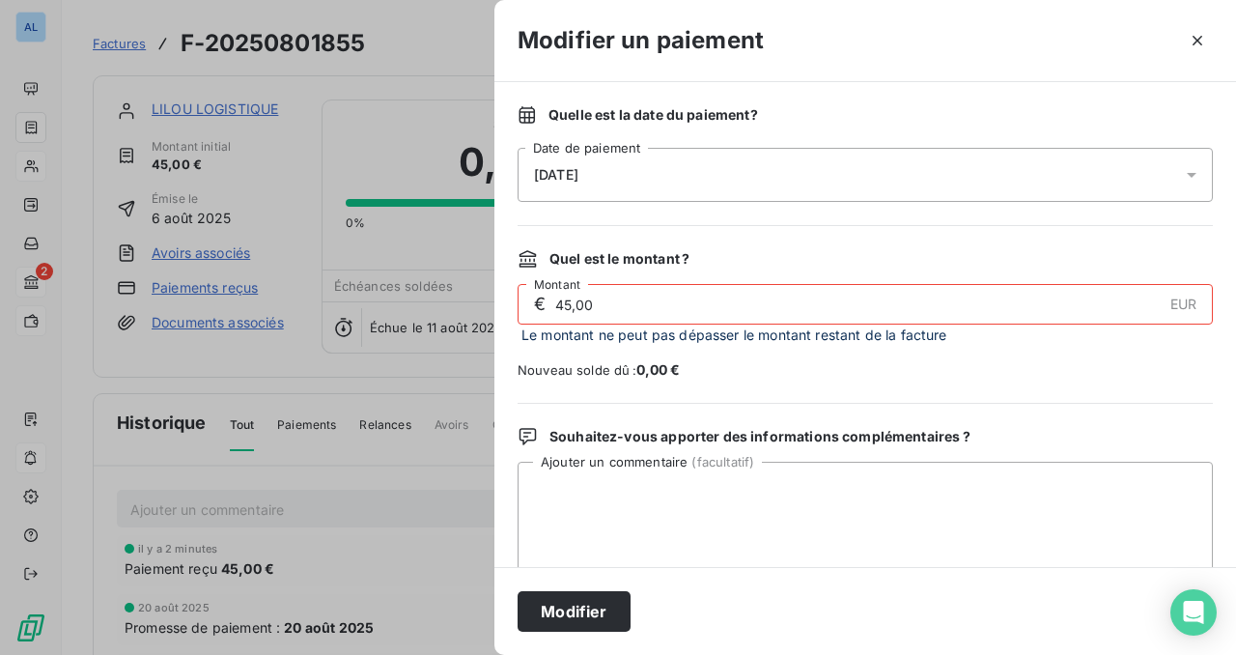
scroll to position [142, 0]
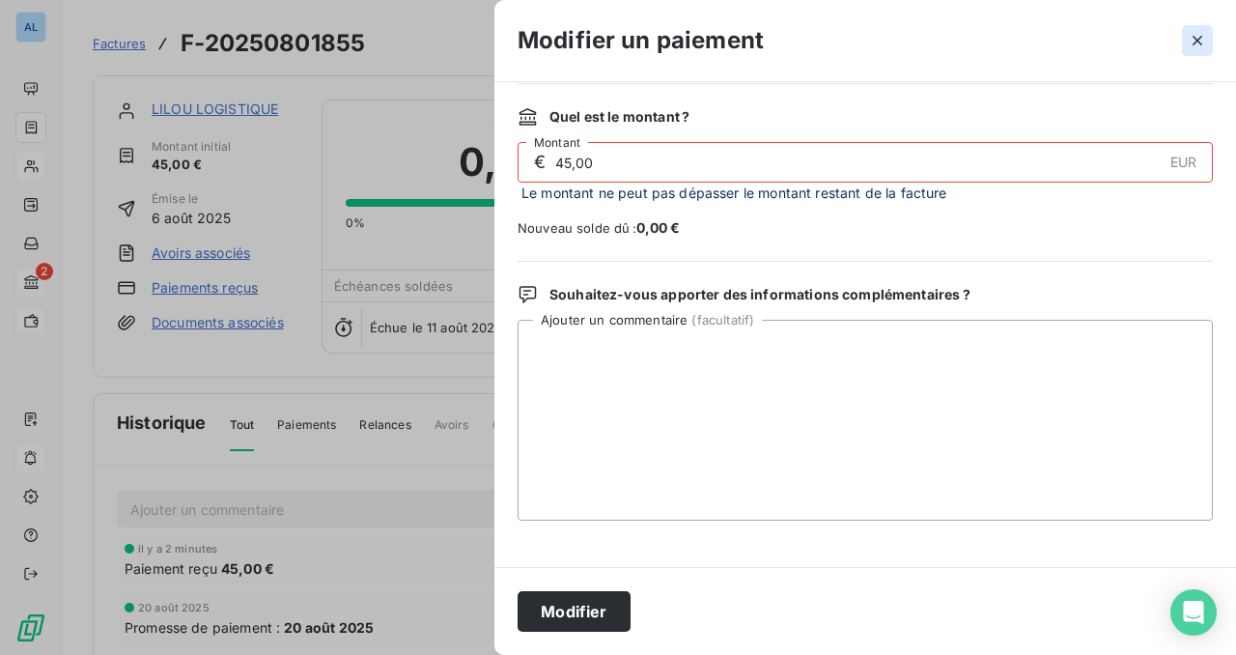
click at [1198, 36] on icon "button" at bounding box center [1197, 40] width 19 height 19
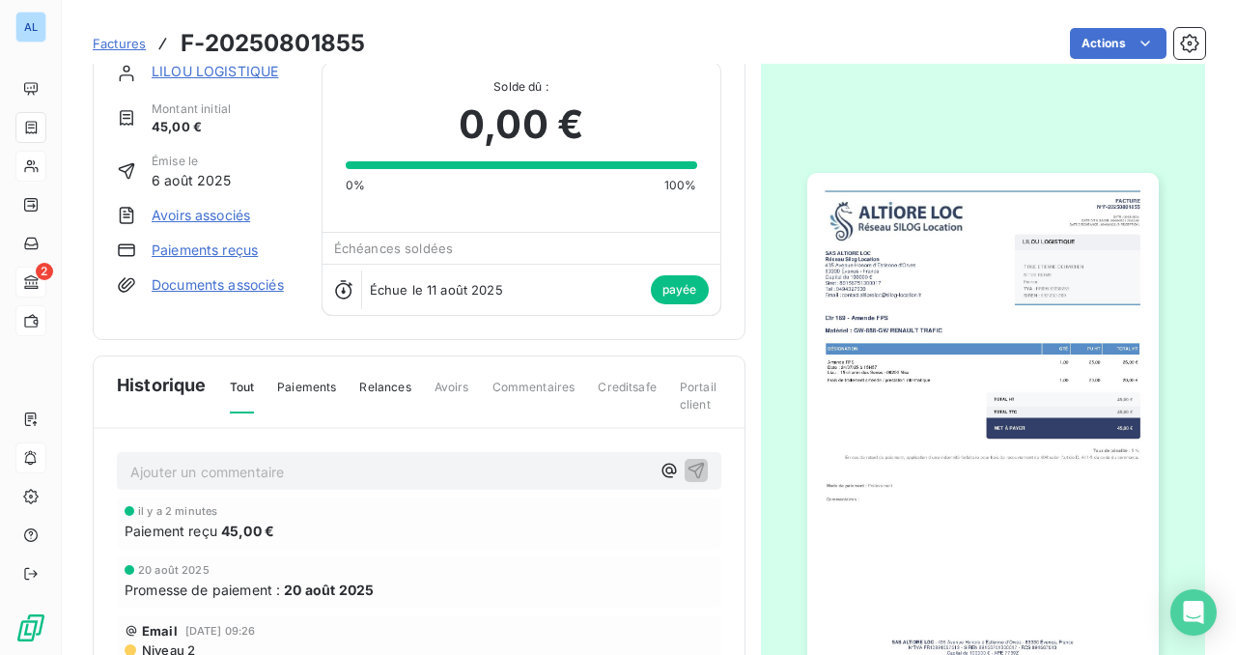
scroll to position [0, 0]
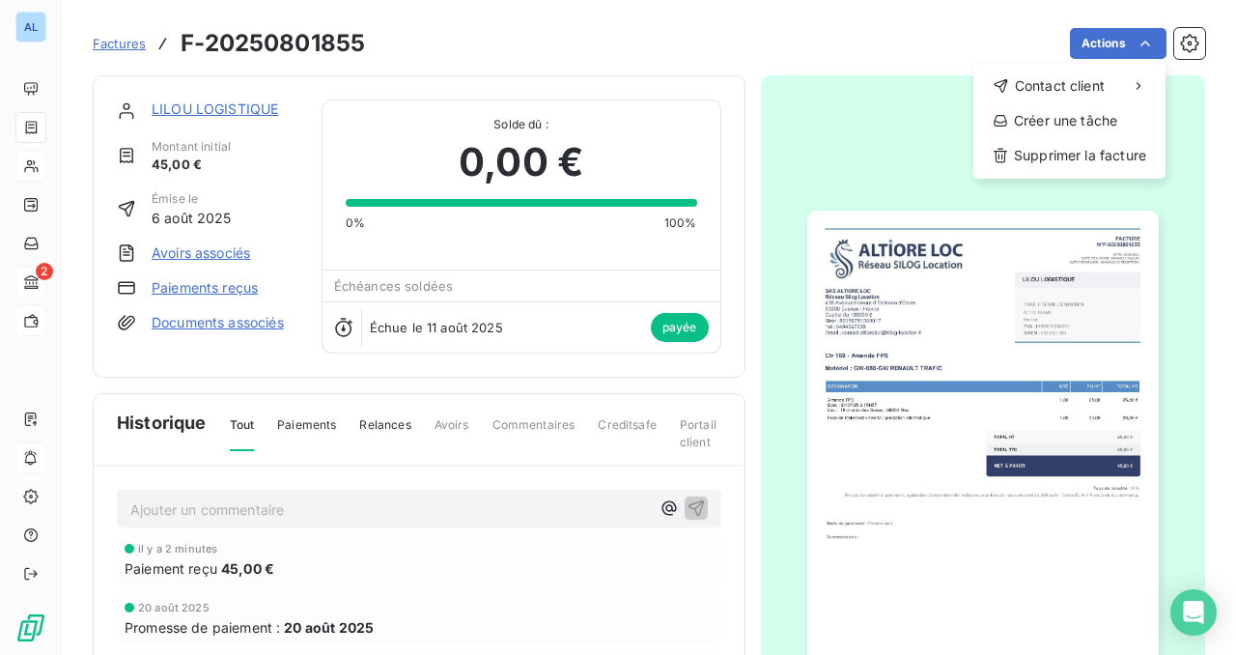
click at [424, 603] on html "AL 2 Factures F-20250801855 Actions Contact client Créer une tâche Supprimer la…" at bounding box center [618, 327] width 1236 height 655
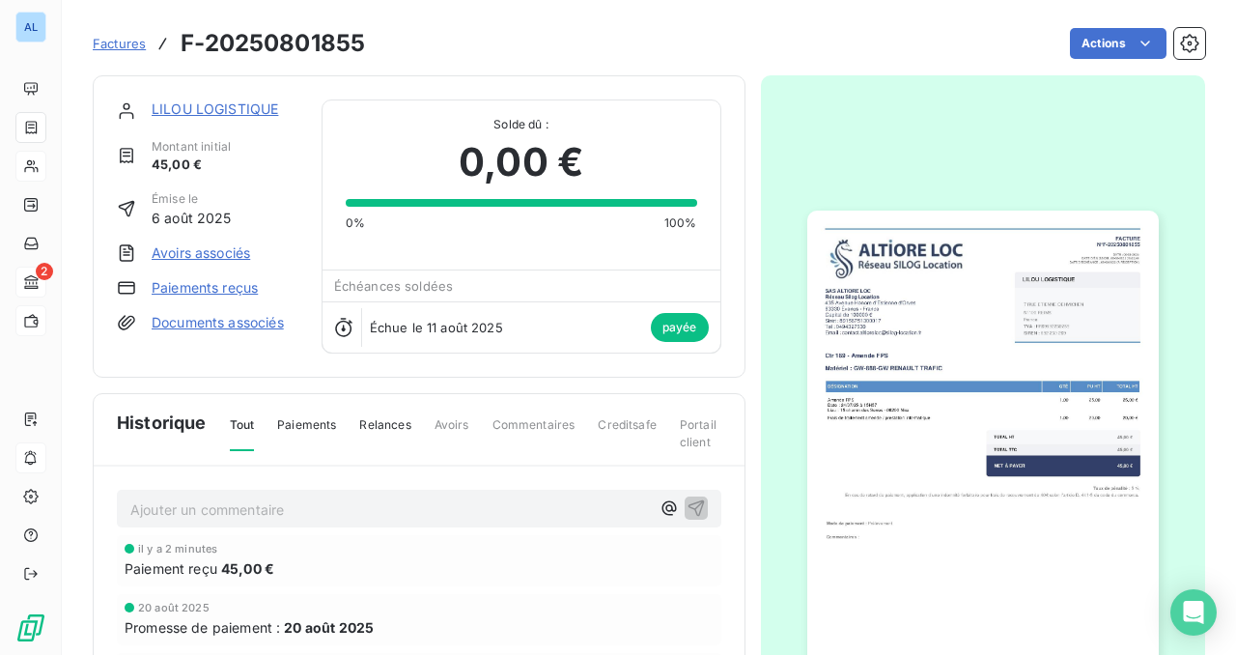
click at [209, 284] on link "Paiements reçus" at bounding box center [205, 287] width 106 height 19
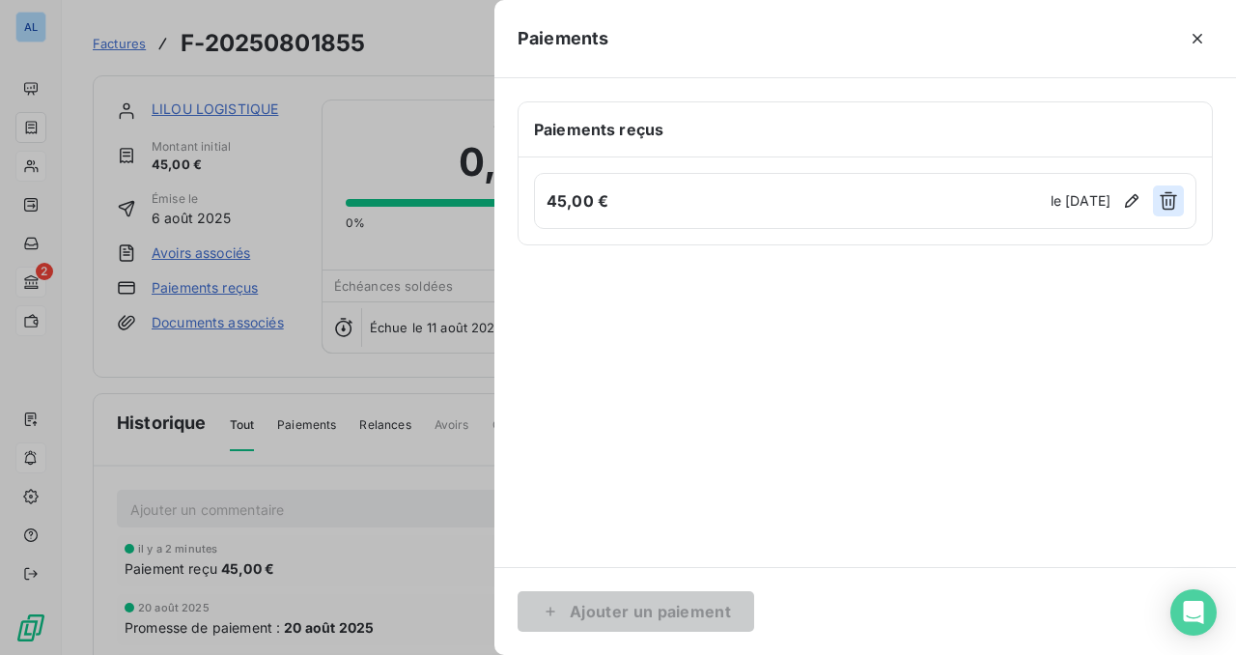
click at [1173, 201] on icon "button" at bounding box center [1168, 201] width 17 height 18
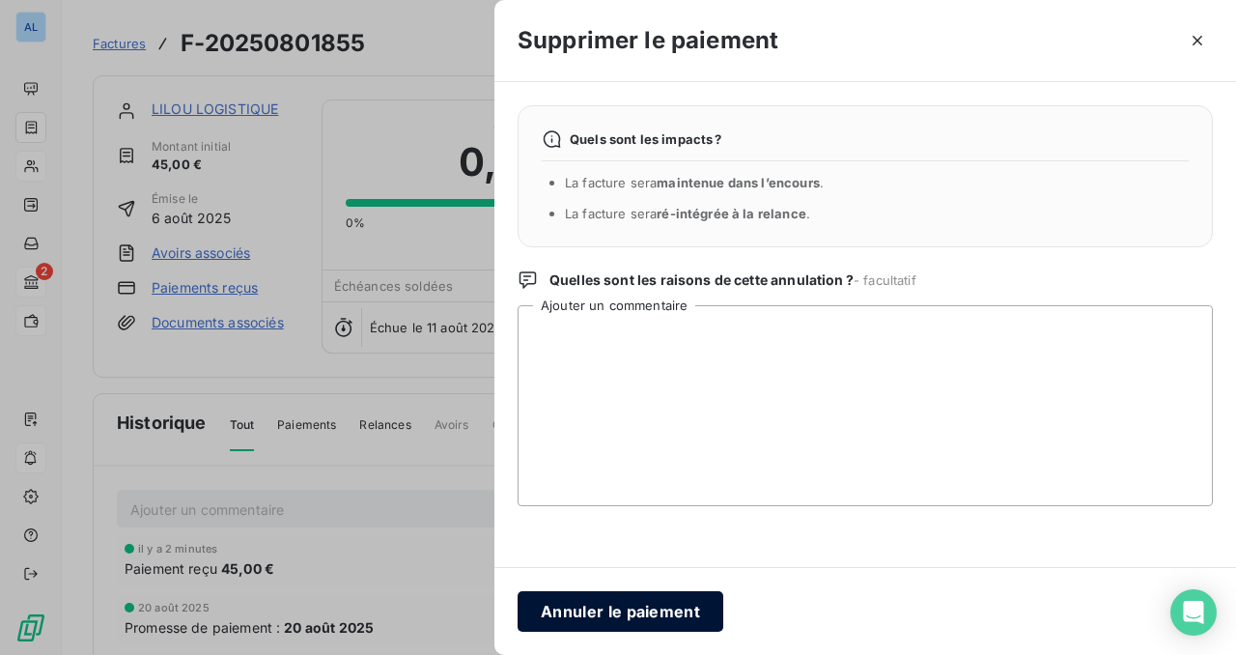
click at [663, 622] on button "Annuler le paiement" at bounding box center [621, 611] width 206 height 41
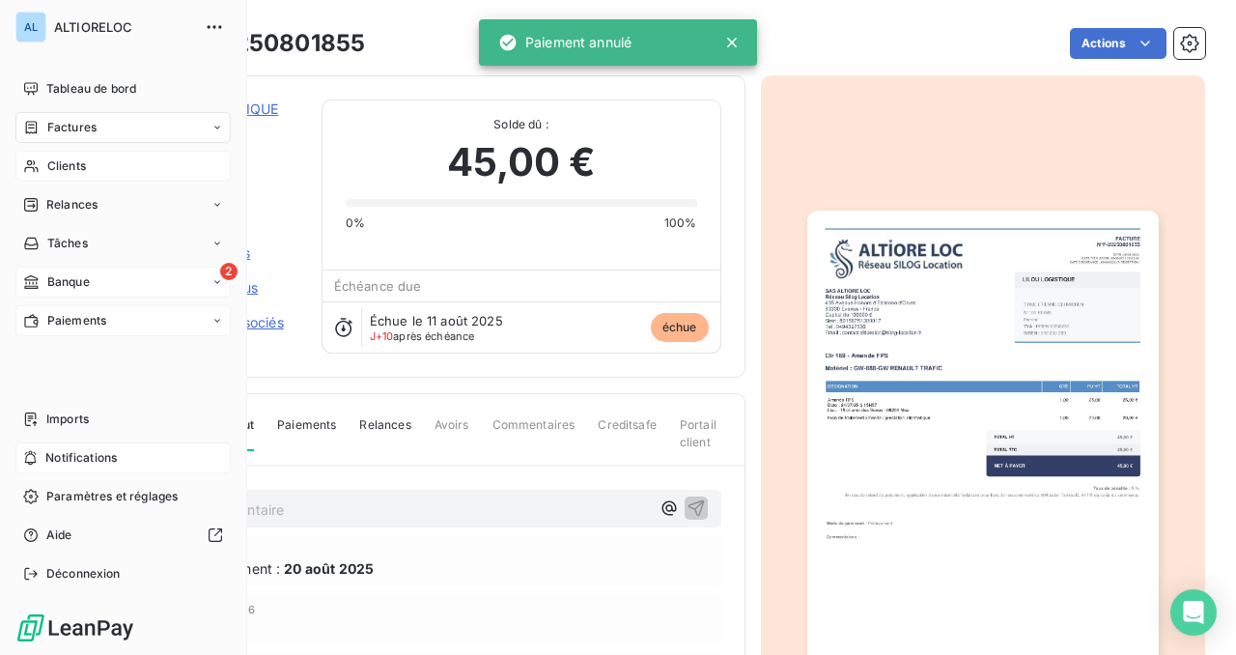
click at [60, 284] on span "Banque" at bounding box center [68, 281] width 42 height 17
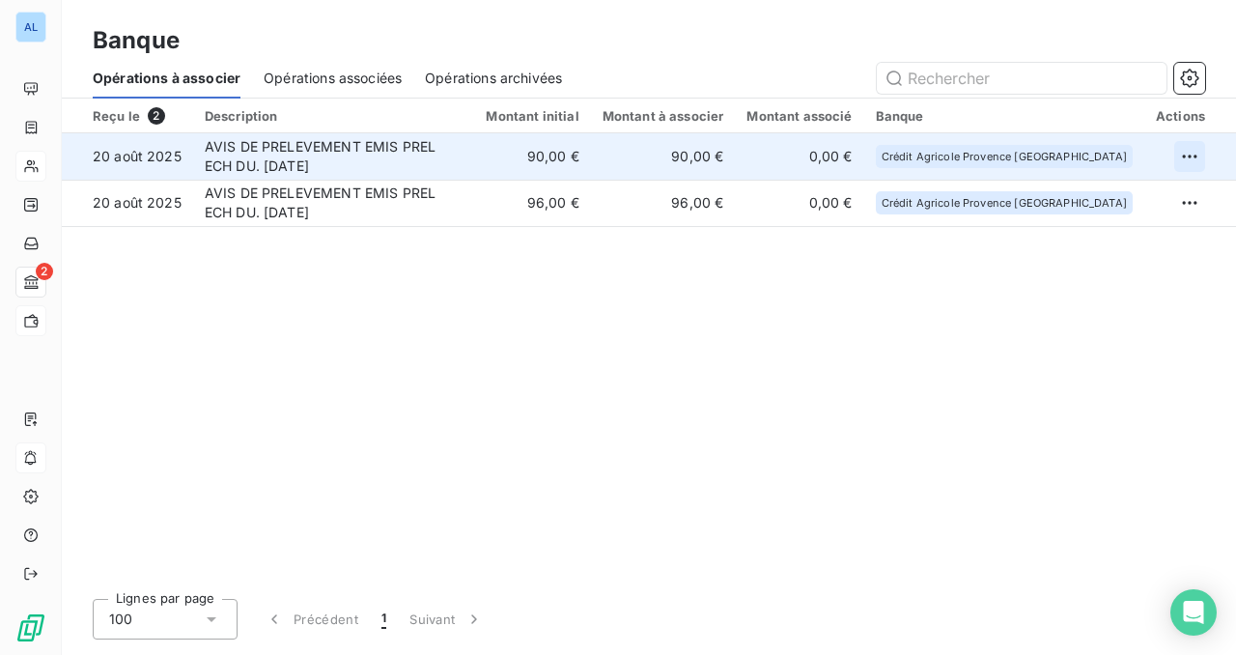
click at [1190, 155] on html "AL 2 Banque Opérations à associer Opérations associées Opérations archivées Reç…" at bounding box center [618, 327] width 1236 height 655
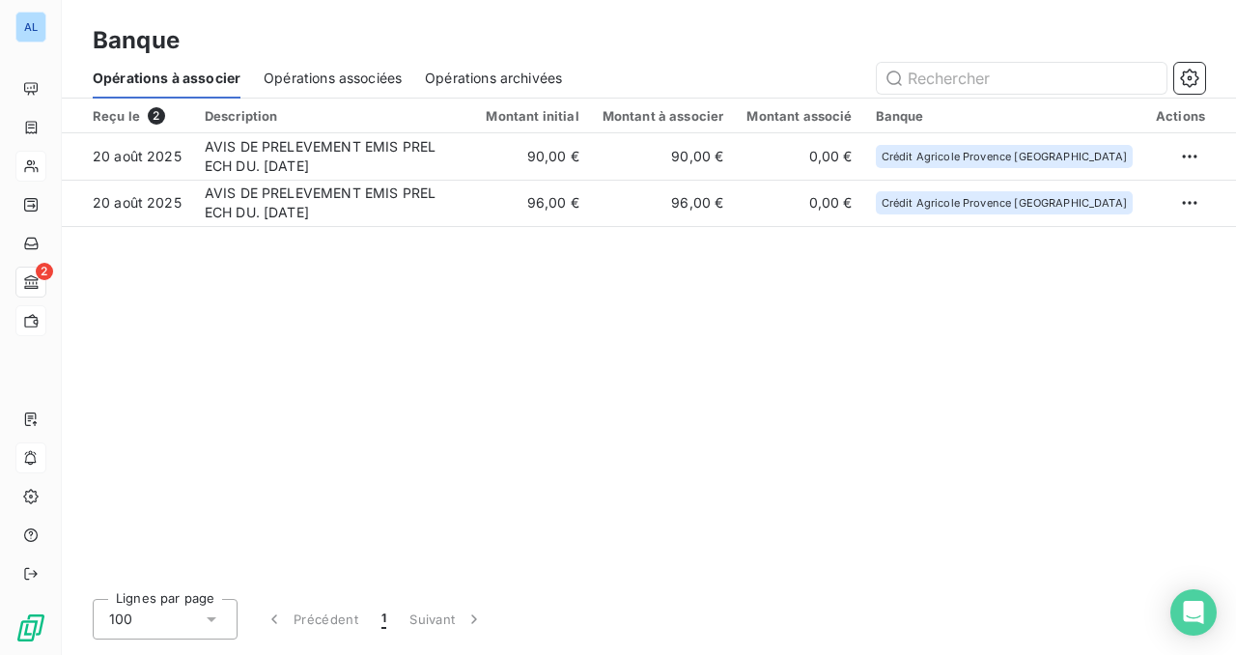
click at [838, 405] on html "AL 2 Banque Opérations à associer Opérations associées Opérations archivées Reç…" at bounding box center [618, 327] width 1236 height 655
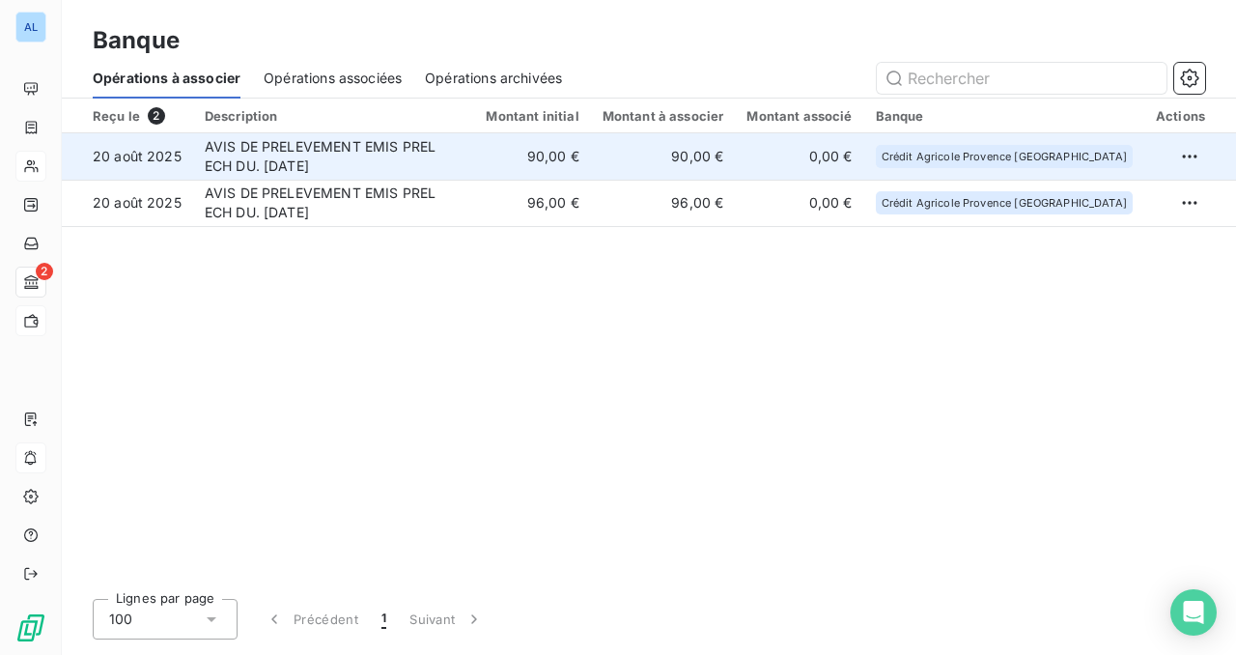
click at [475, 161] on td "AVIS DE PRELEVEMENT EMIS PREL ECH DU. [DATE]" at bounding box center [334, 156] width 282 height 46
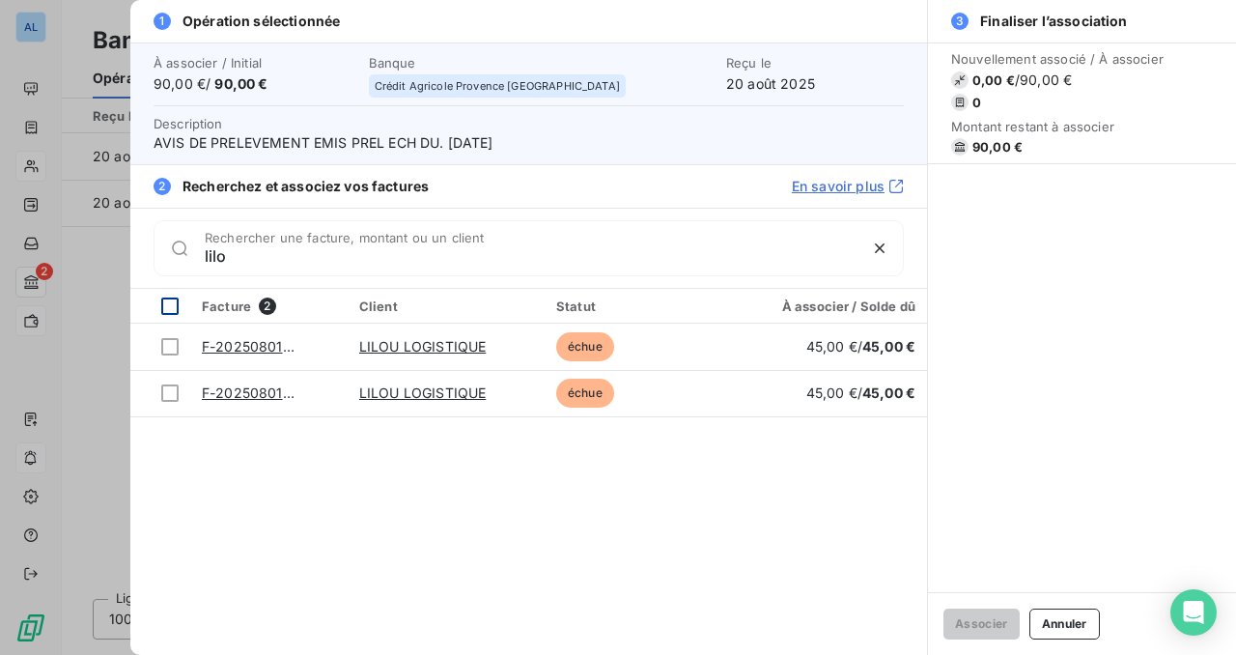
type input "lilo"
click at [173, 305] on div at bounding box center [169, 305] width 17 height 17
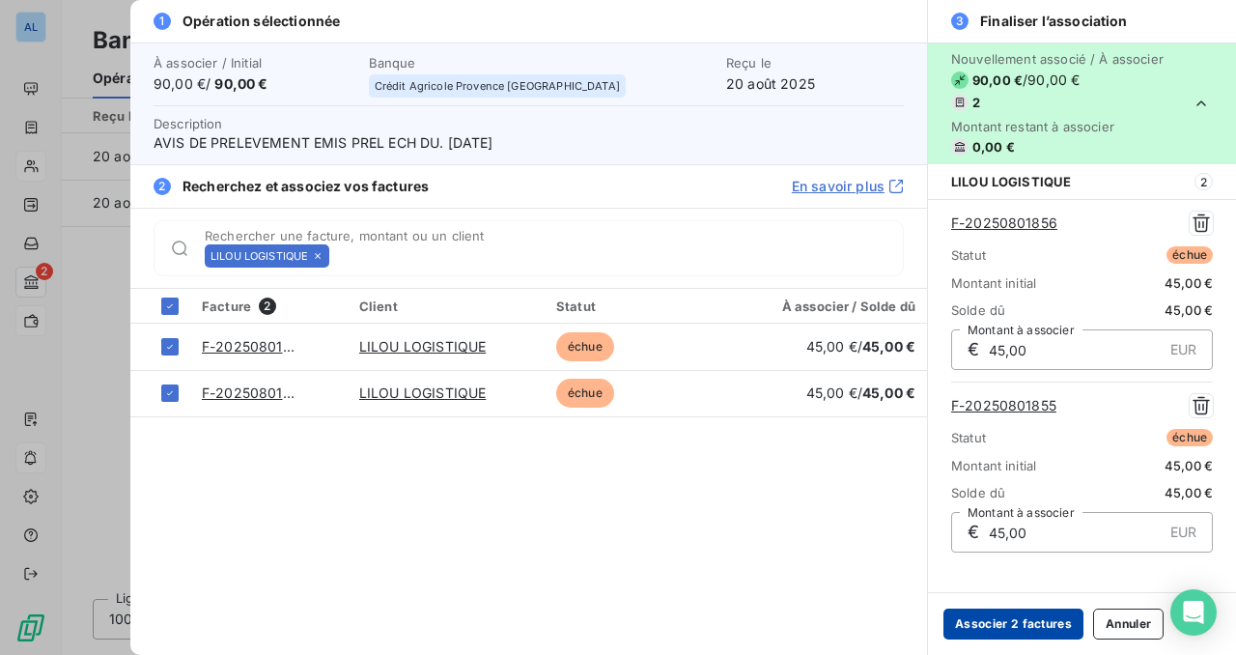
click at [1009, 628] on button "Associer 2 factures" at bounding box center [1013, 623] width 140 height 31
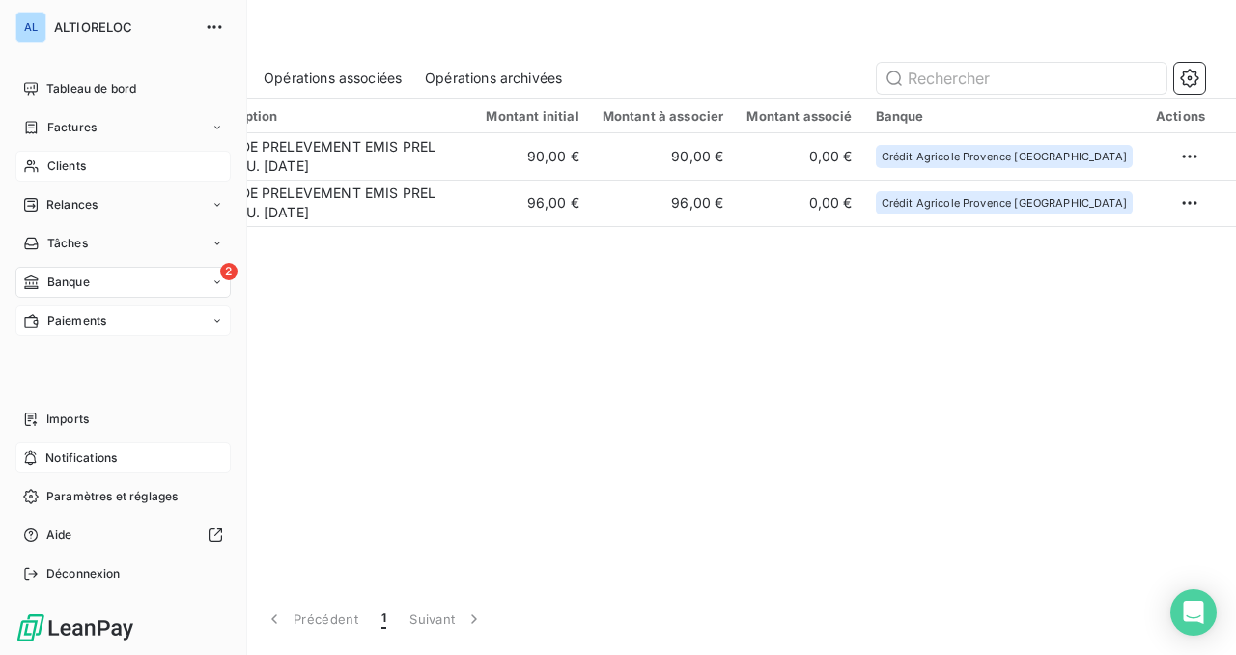
click at [63, 163] on span "Clients" at bounding box center [66, 165] width 39 height 17
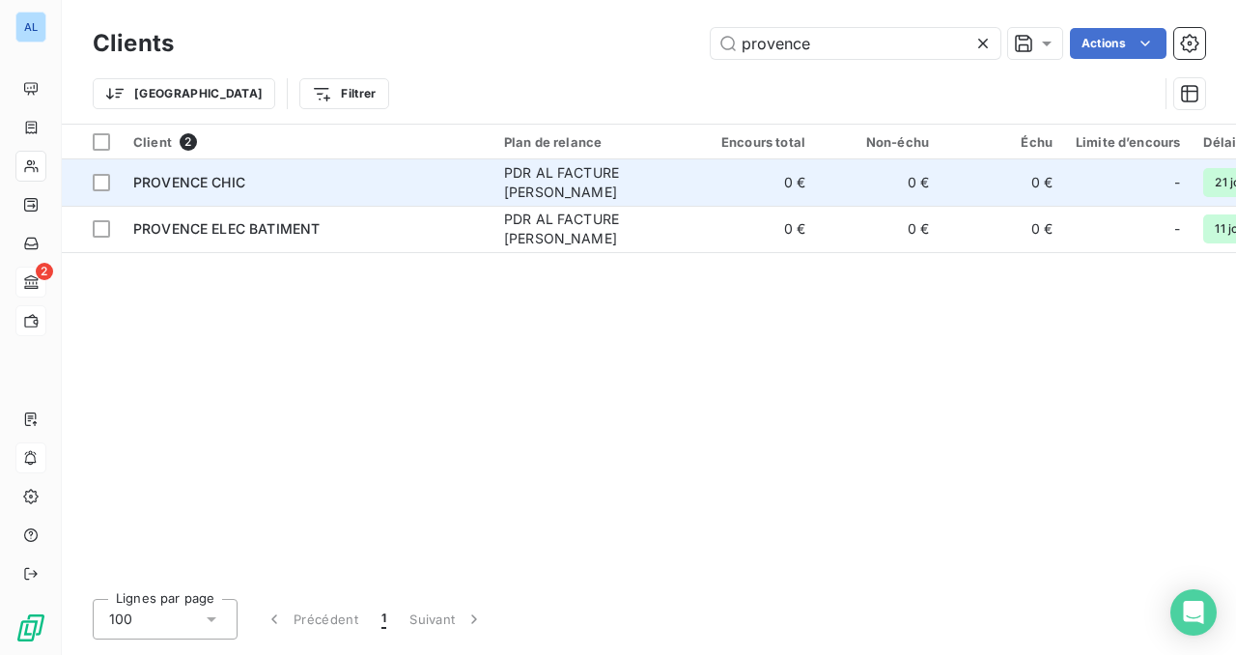
type input "provence"
click at [225, 183] on span "PROVENCE CHIC" at bounding box center [189, 182] width 112 height 16
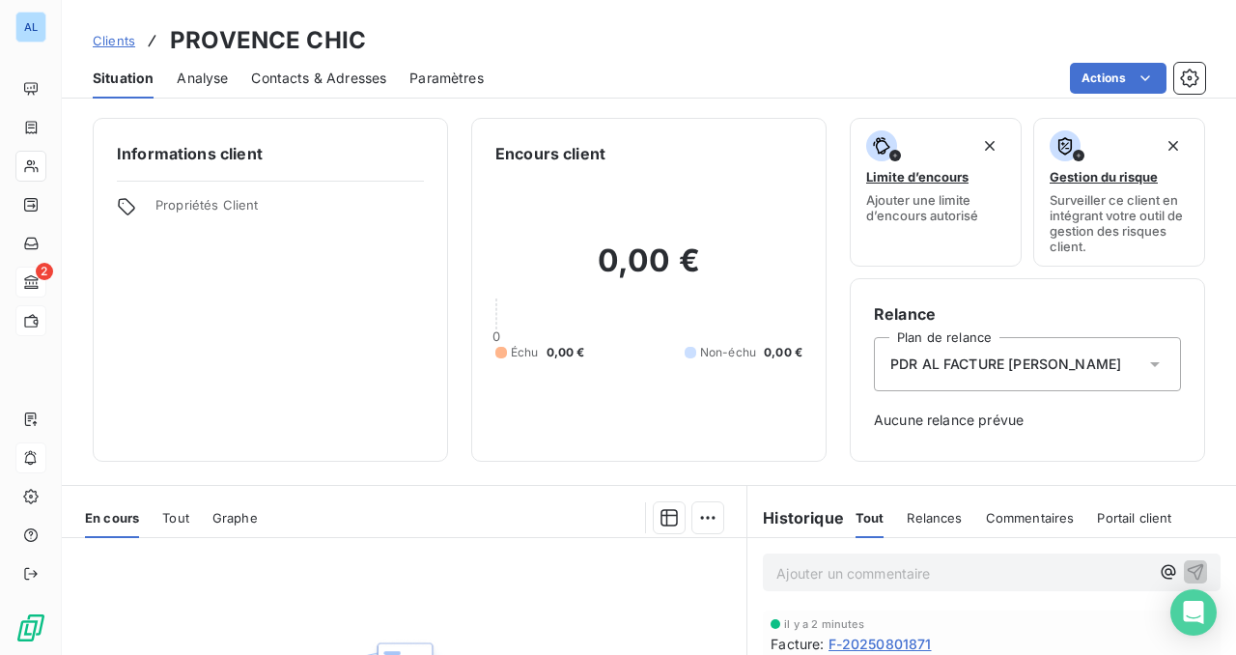
scroll to position [130, 0]
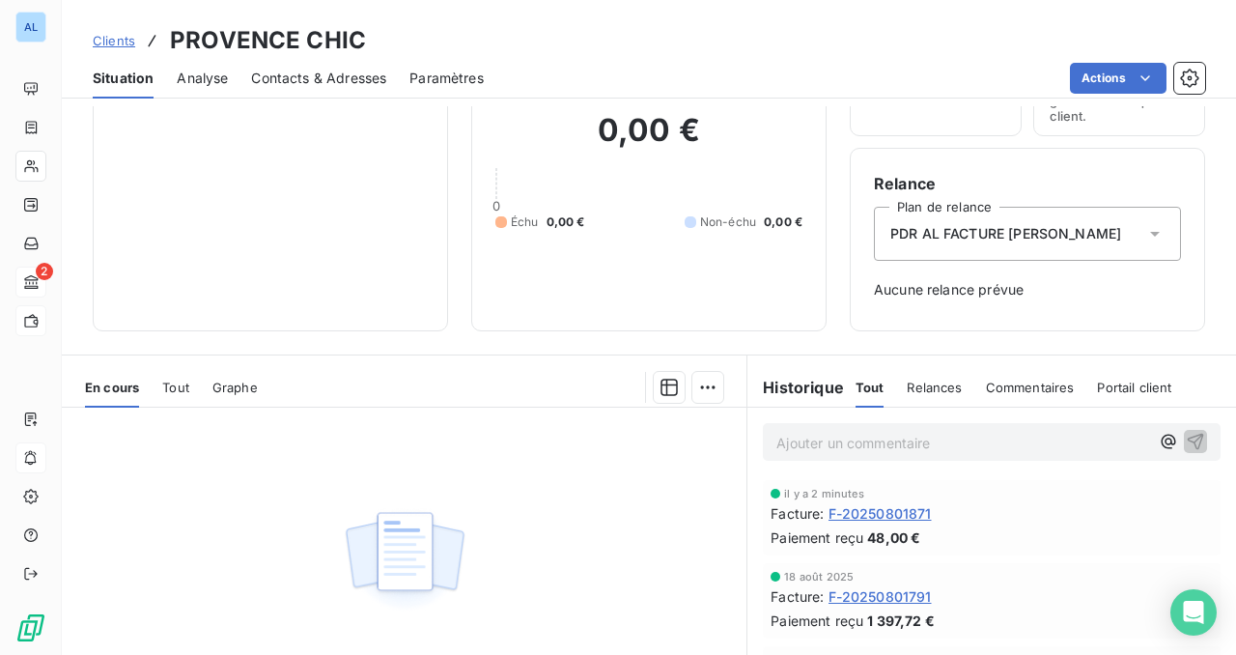
click at [899, 501] on div "il y a 2 minutes Facture : F-20250801871 Paiement reçu 48,00 €" at bounding box center [992, 518] width 442 height 60
click at [897, 514] on span "F-20250801871" at bounding box center [880, 513] width 103 height 20
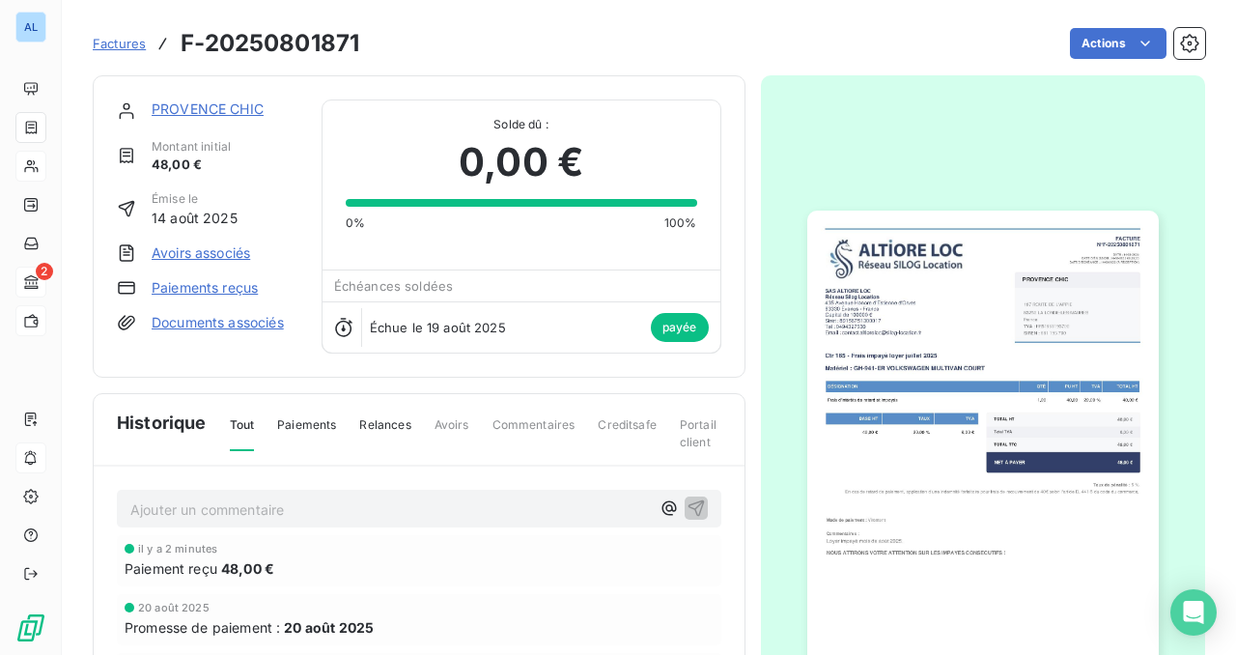
click at [209, 288] on link "Paiements reçus" at bounding box center [205, 287] width 106 height 19
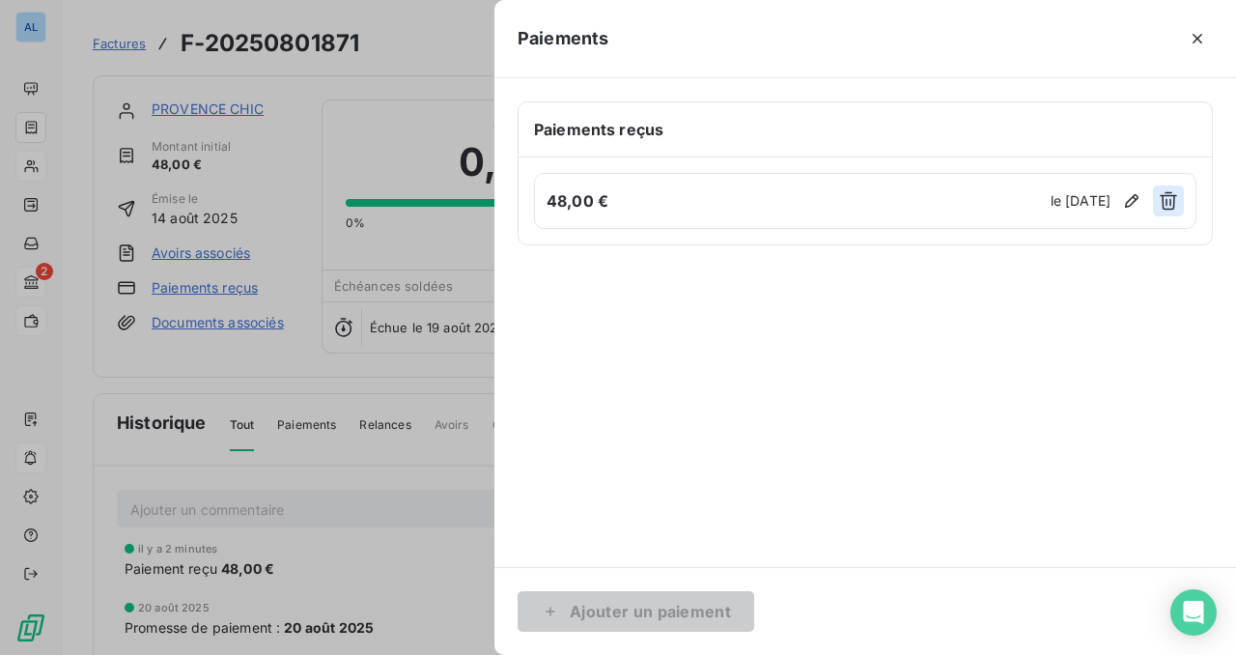
click at [1166, 206] on icon "button" at bounding box center [1168, 200] width 19 height 19
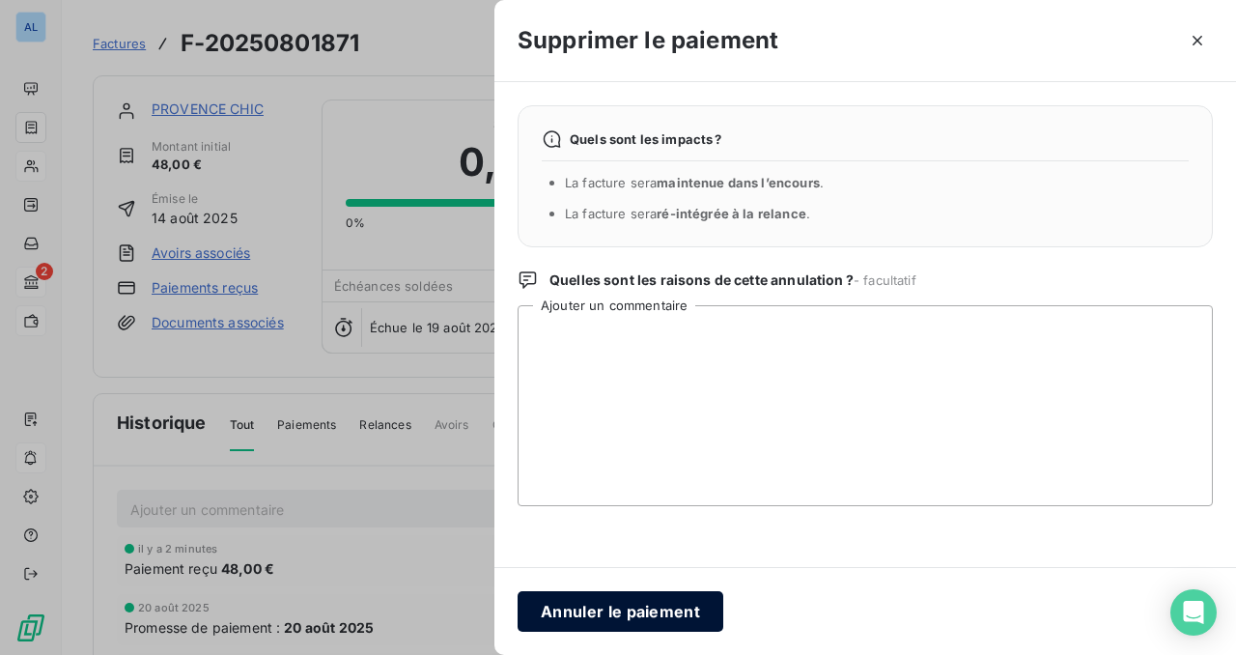
click at [619, 616] on button "Annuler le paiement" at bounding box center [621, 611] width 206 height 41
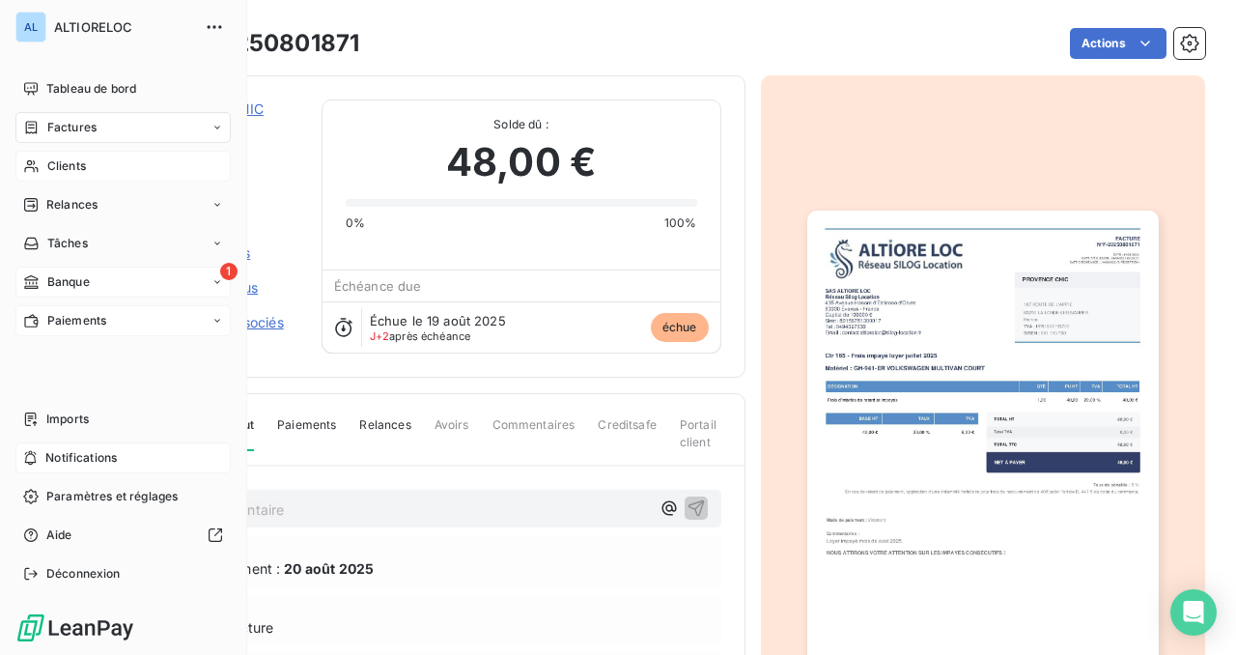
click at [73, 286] on span "Banque" at bounding box center [68, 281] width 42 height 17
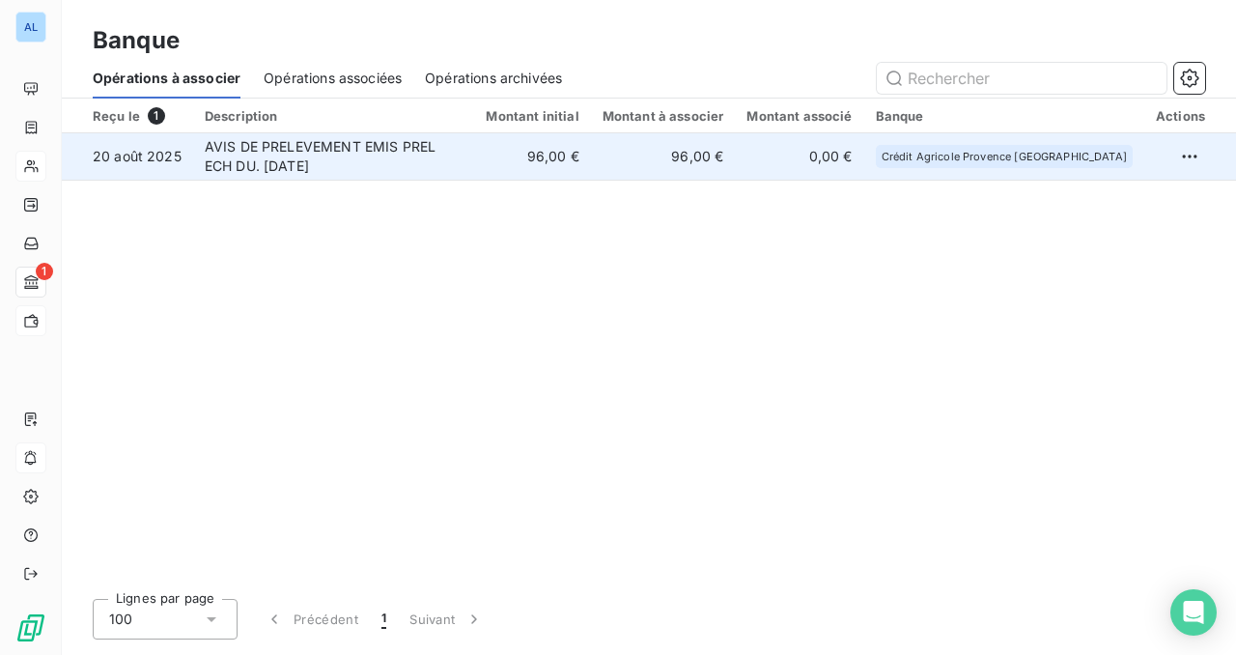
click at [721, 146] on td "96,00 €" at bounding box center [663, 156] width 145 height 46
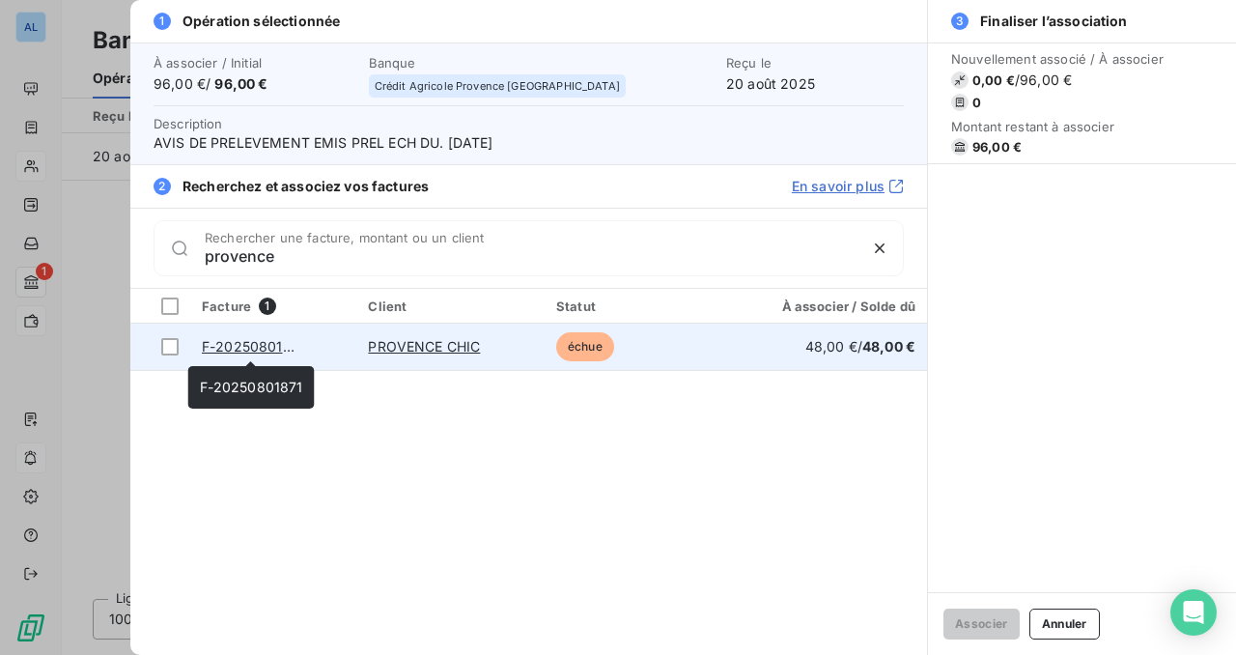
type input "provence"
click at [239, 352] on link "F-20250801871" at bounding box center [253, 346] width 103 height 16
click at [176, 348] on div at bounding box center [169, 346] width 17 height 17
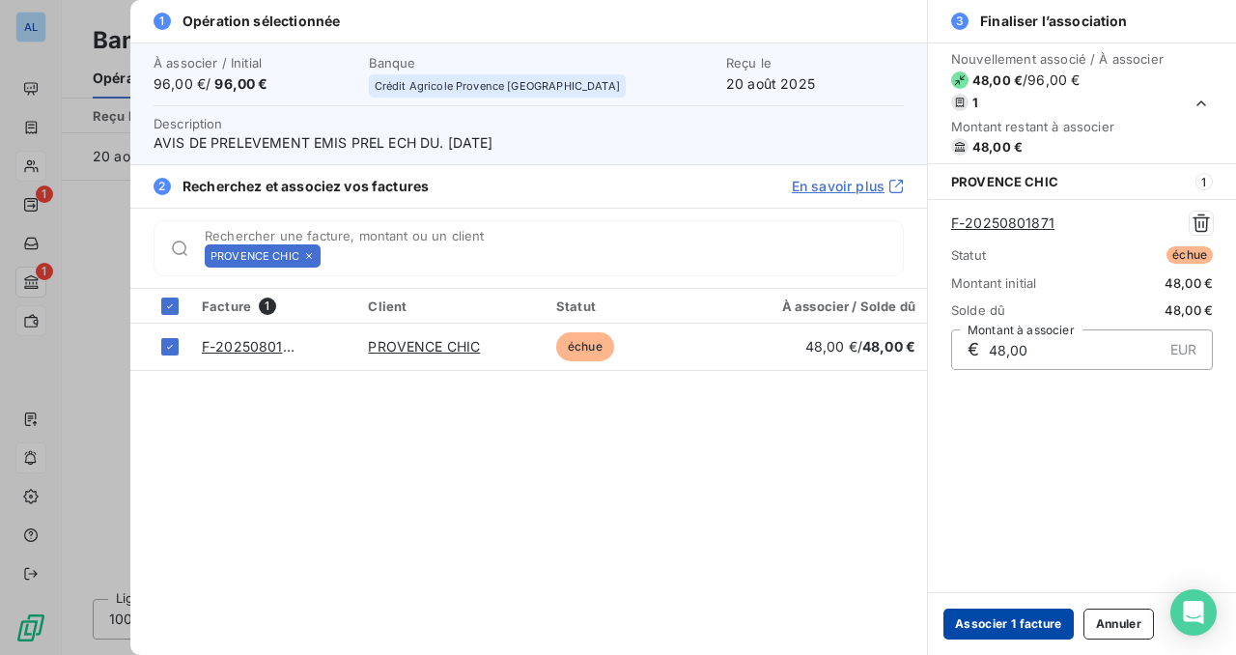
click at [1011, 626] on button "Associer 1 facture" at bounding box center [1008, 623] width 130 height 31
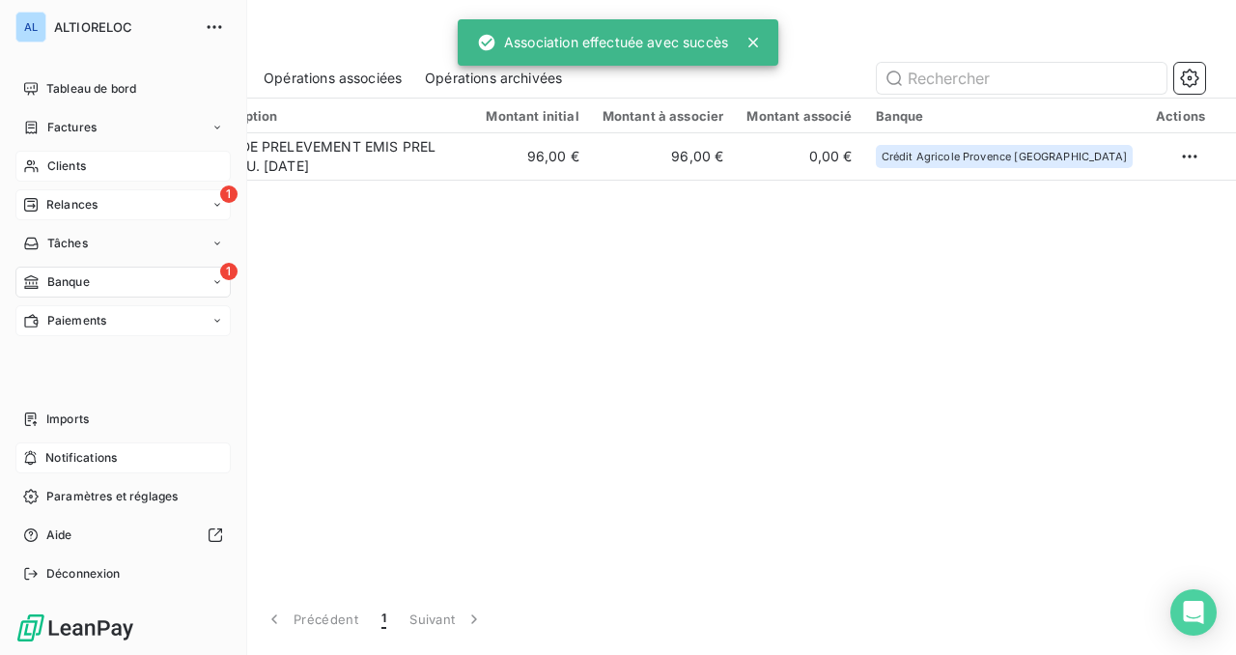
click at [56, 209] on span "Relances" at bounding box center [71, 204] width 51 height 17
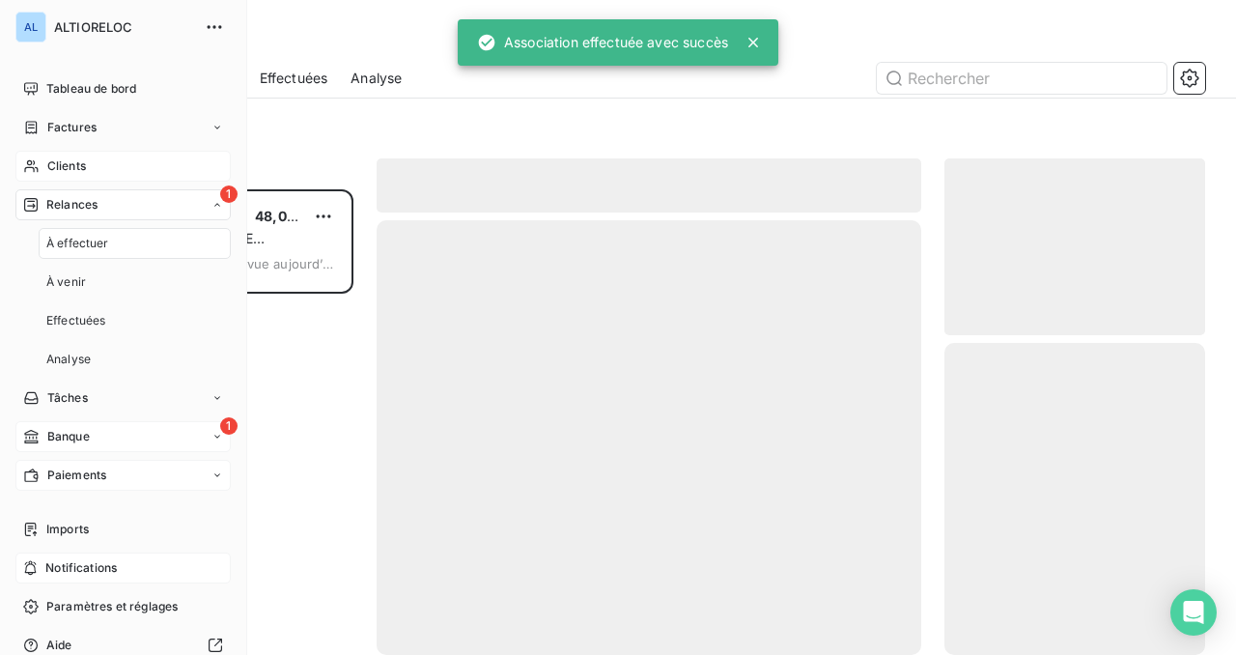
scroll to position [465, 261]
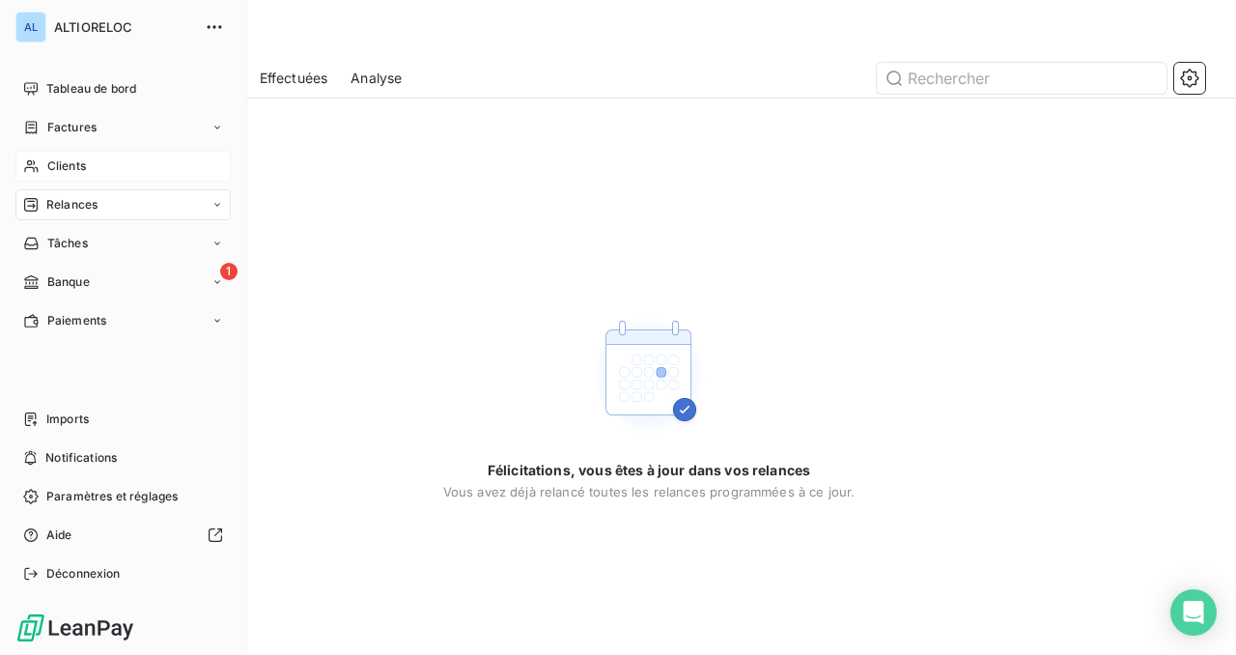
click at [79, 168] on span "Clients" at bounding box center [66, 165] width 39 height 17
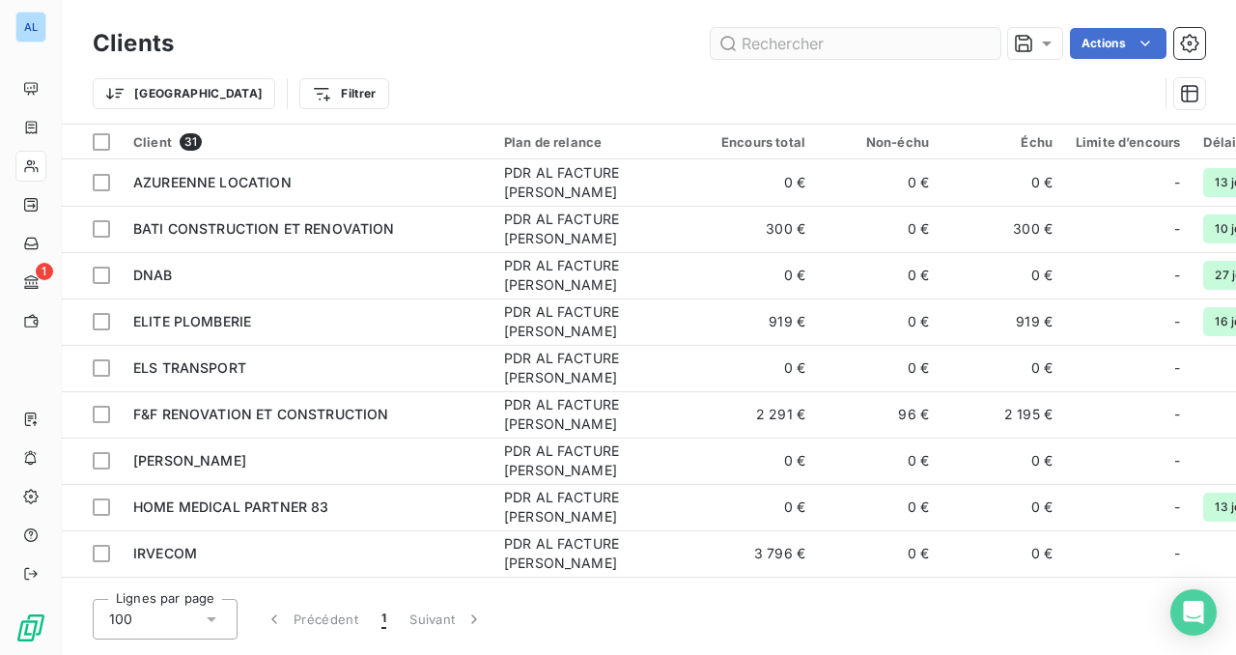
click at [850, 43] on input "text" at bounding box center [856, 43] width 290 height 31
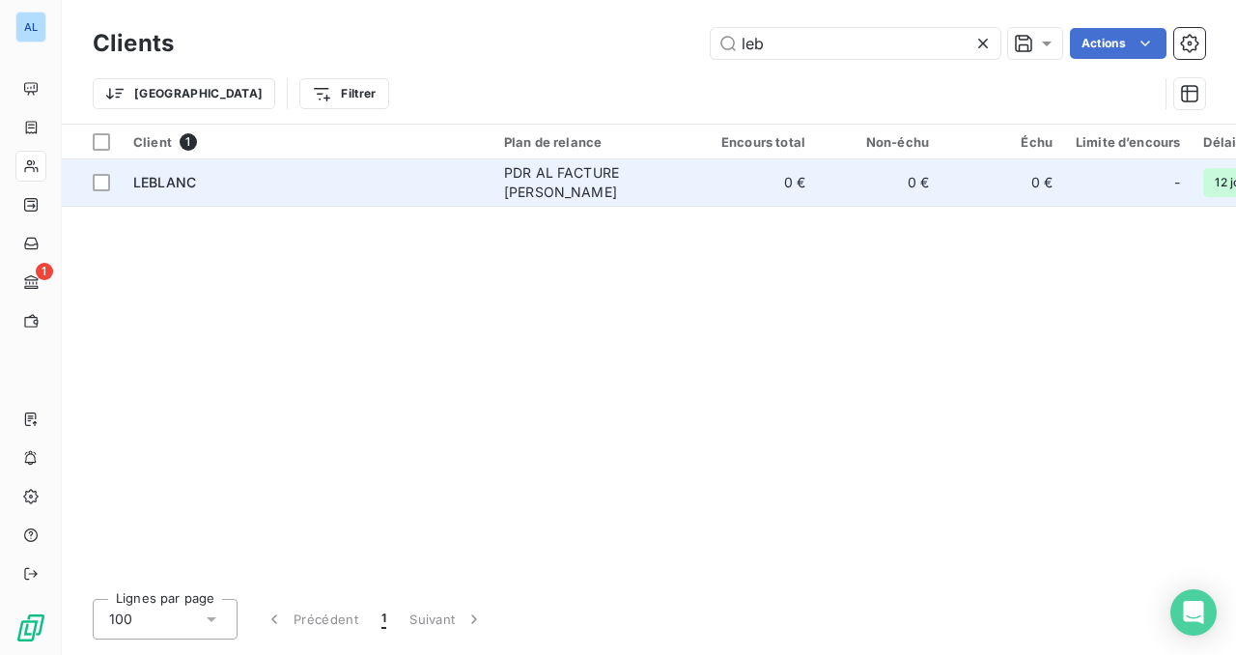
type input "leb"
click at [388, 181] on div "LEBLANC" at bounding box center [307, 182] width 348 height 19
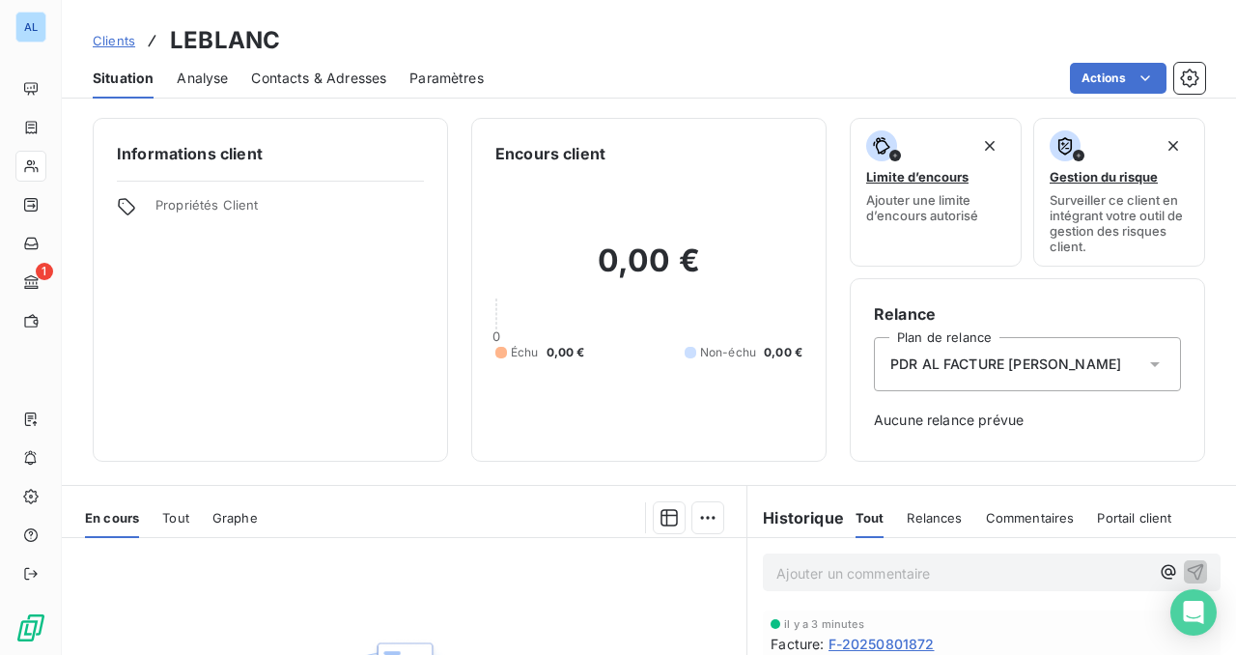
scroll to position [109, 0]
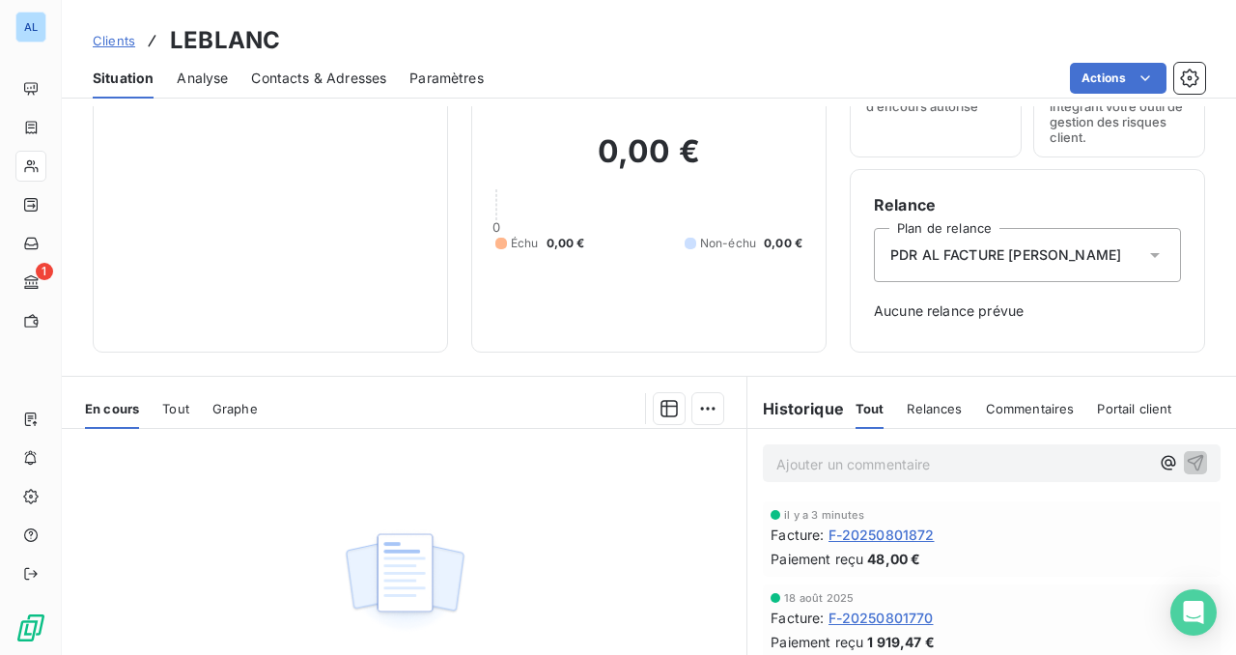
click at [870, 538] on span "F-20250801872" at bounding box center [882, 534] width 106 height 20
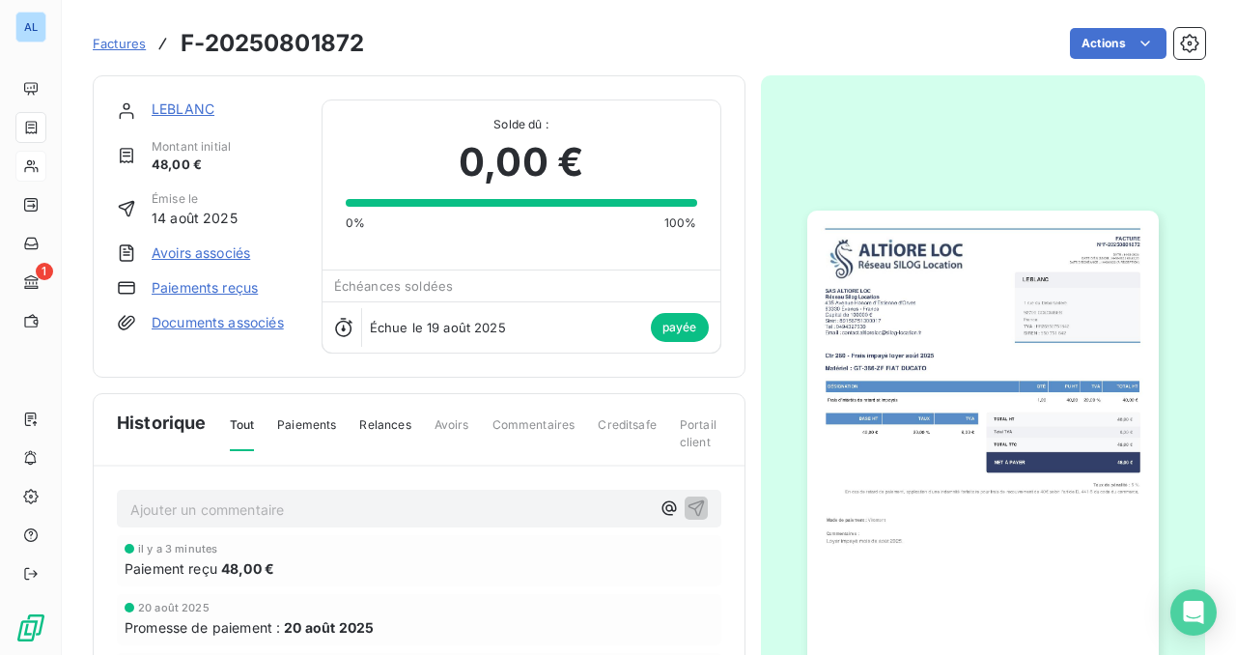
click at [212, 286] on link "Paiements reçus" at bounding box center [205, 287] width 106 height 19
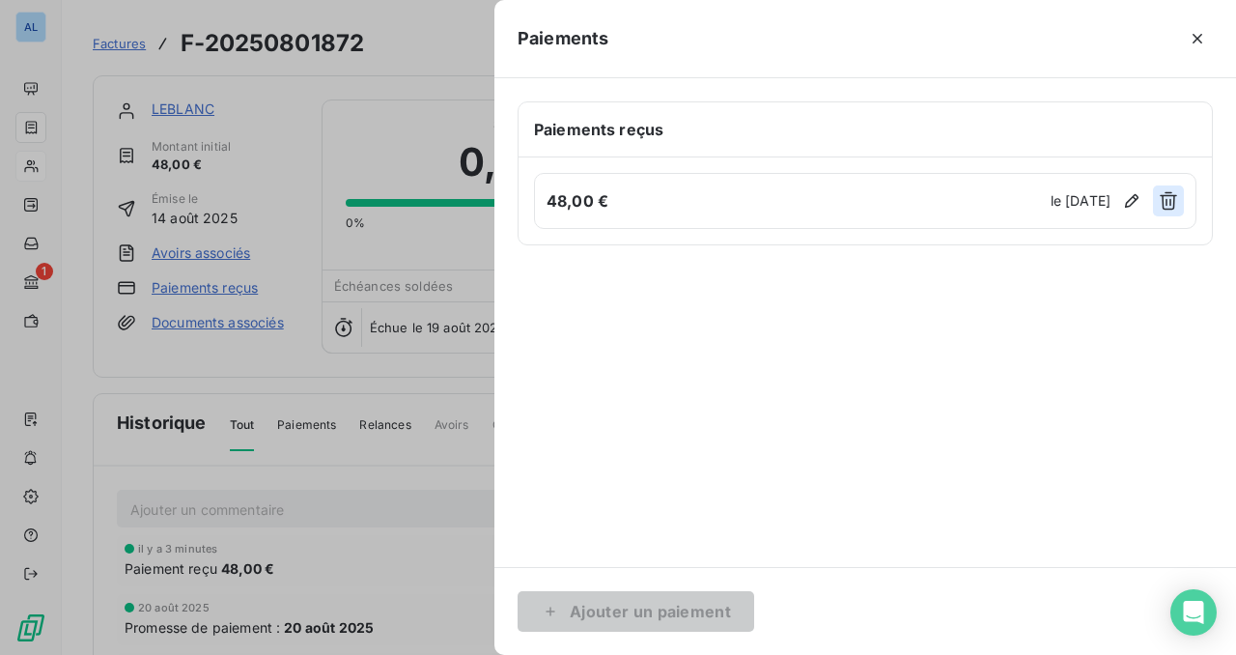
click at [1168, 200] on icon "button" at bounding box center [1168, 200] width 19 height 19
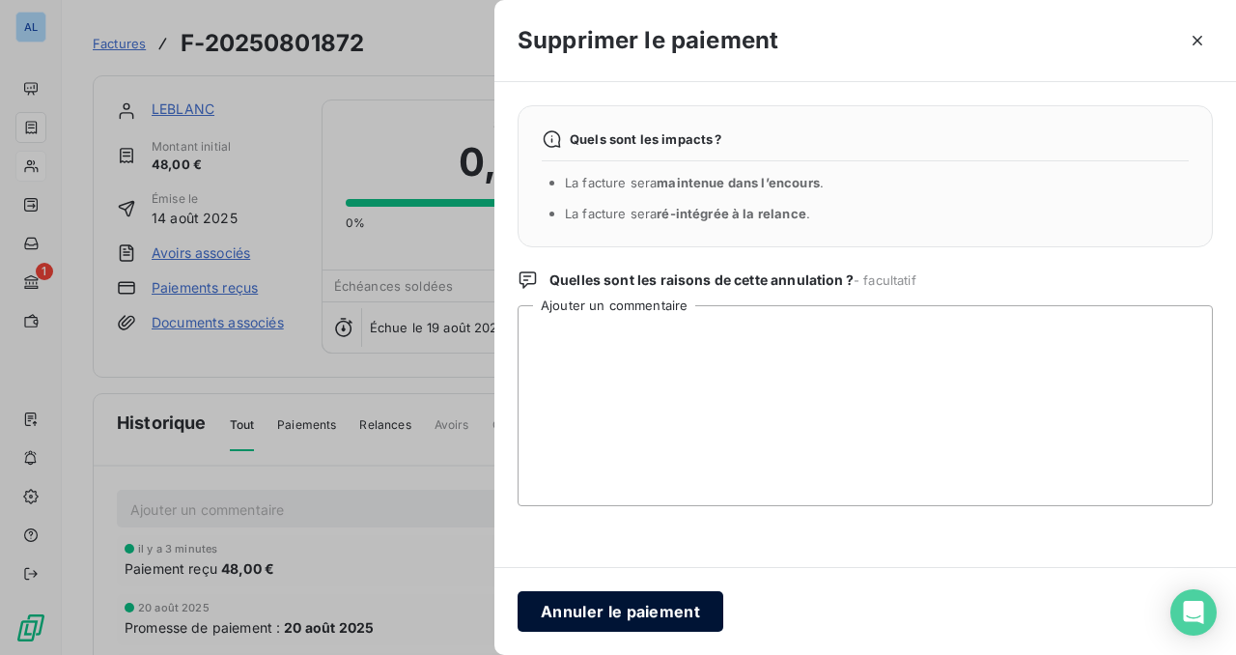
click at [638, 604] on button "Annuler le paiement" at bounding box center [621, 611] width 206 height 41
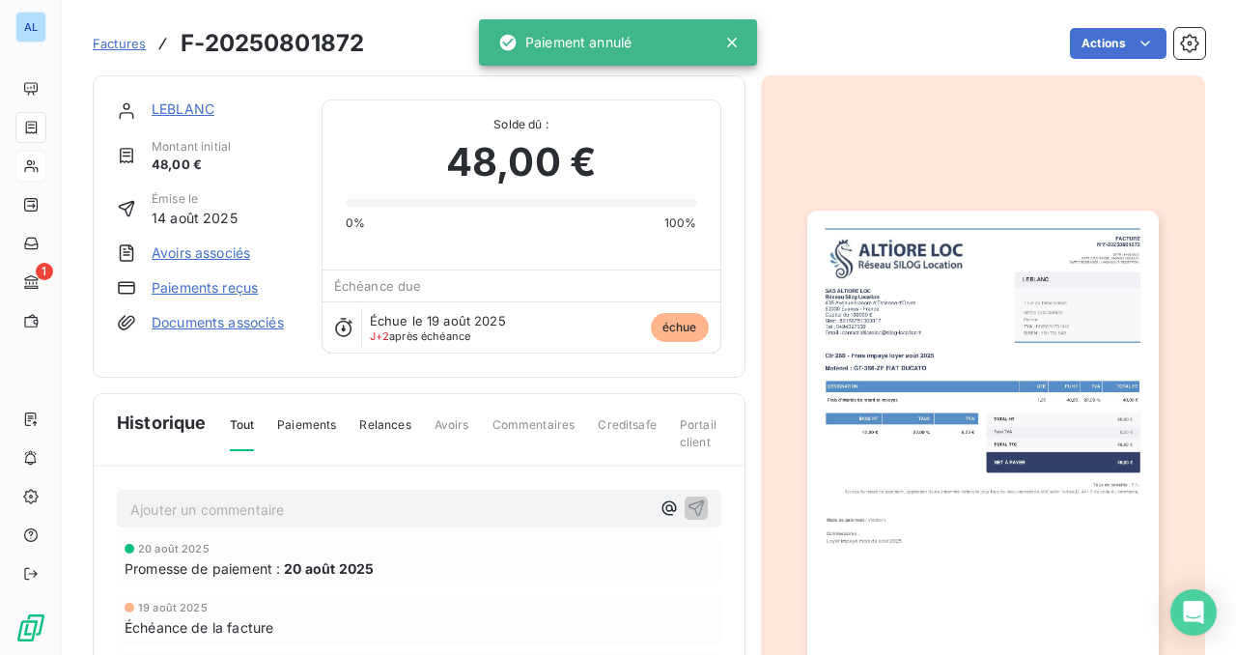
click at [182, 112] on link "LEBLANC" at bounding box center [183, 108] width 63 height 16
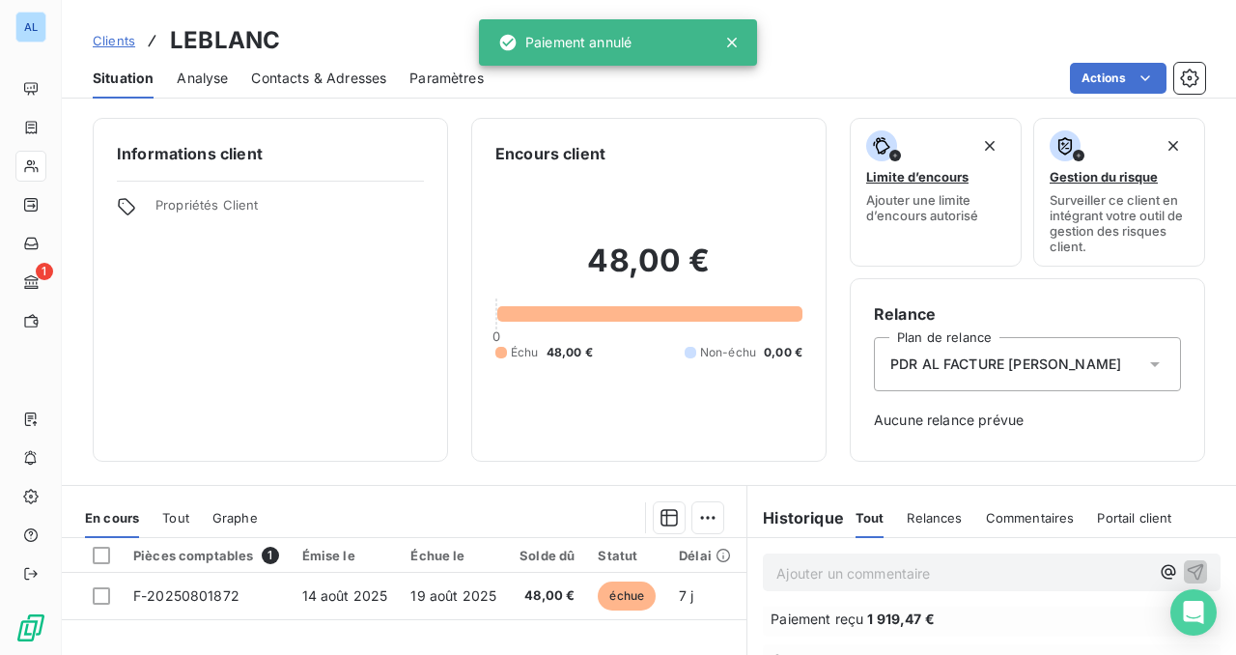
scroll to position [177, 0]
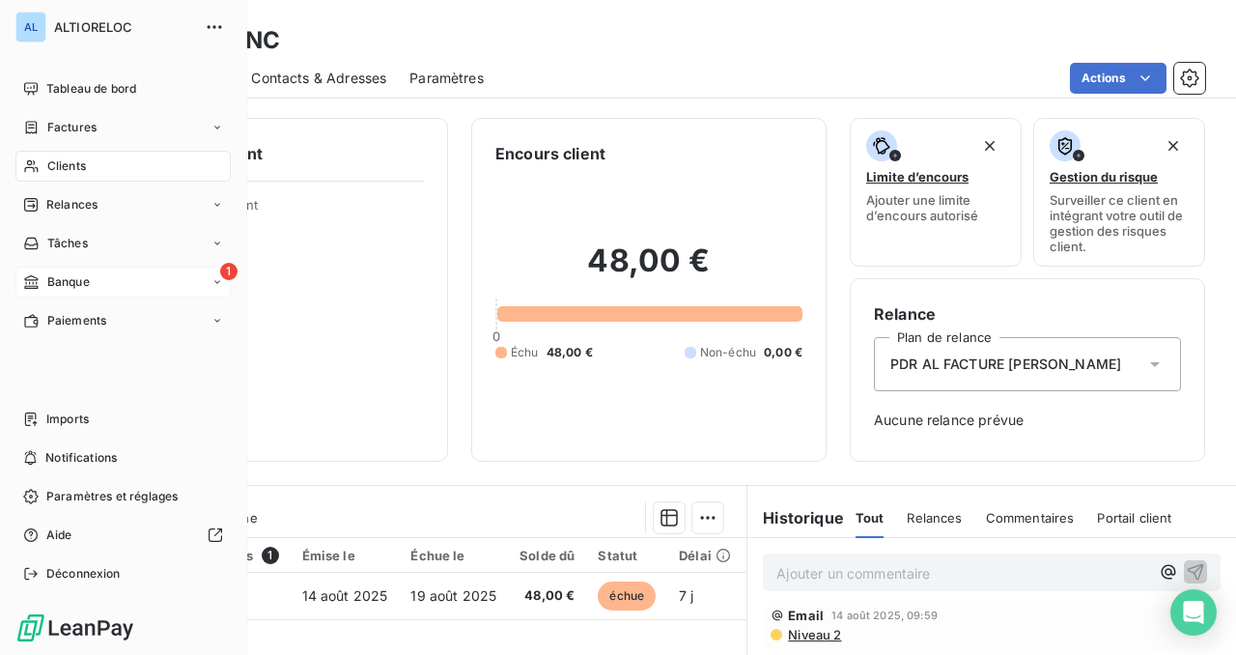
click at [49, 277] on span "Banque" at bounding box center [68, 281] width 42 height 17
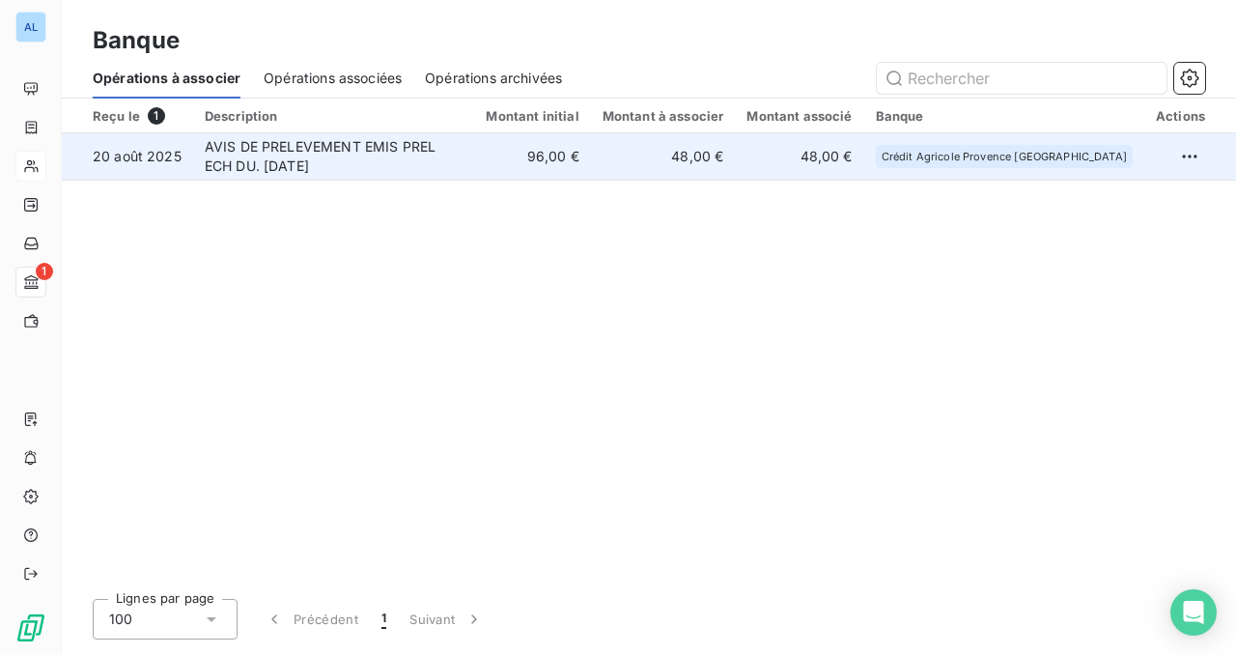
click at [736, 151] on td "48,00 €" at bounding box center [663, 156] width 145 height 46
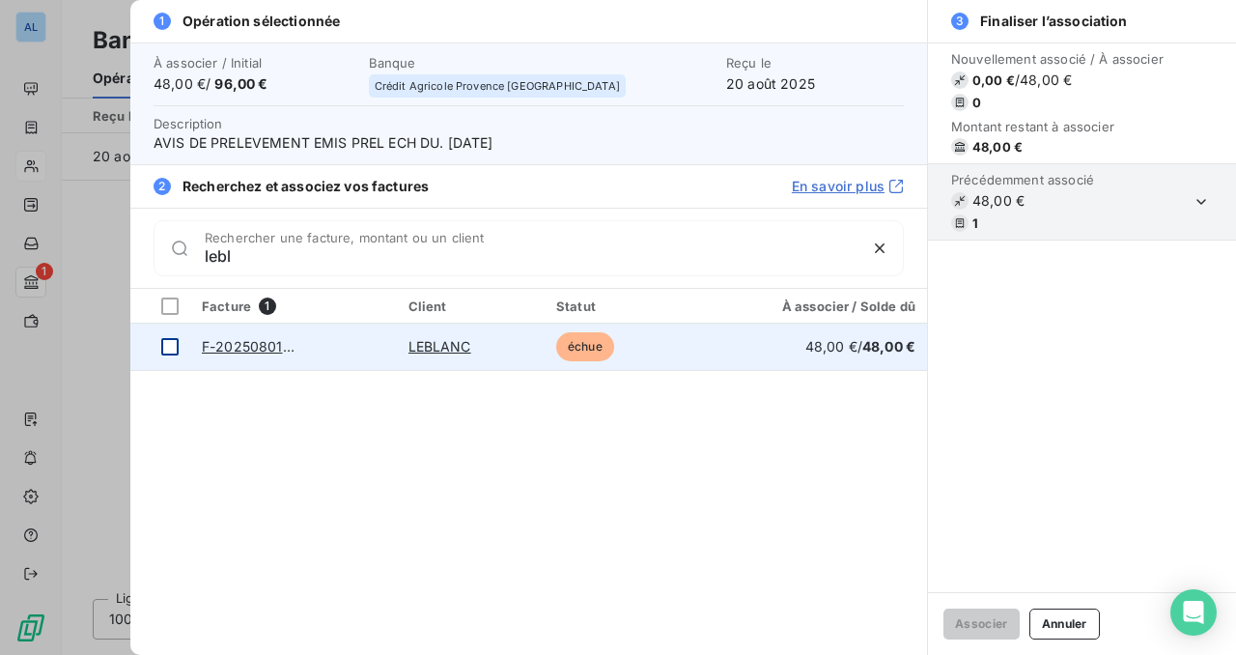
type input "lebl"
click at [165, 352] on div at bounding box center [169, 346] width 17 height 17
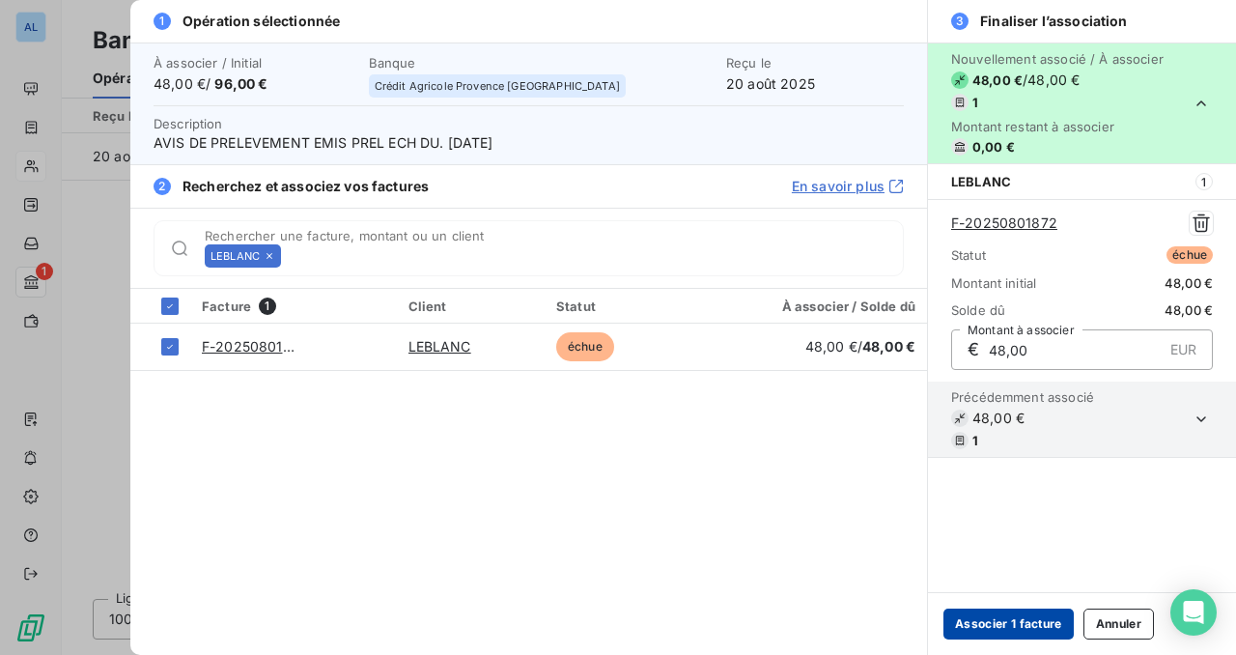
click at [976, 630] on button "Associer 1 facture" at bounding box center [1008, 623] width 130 height 31
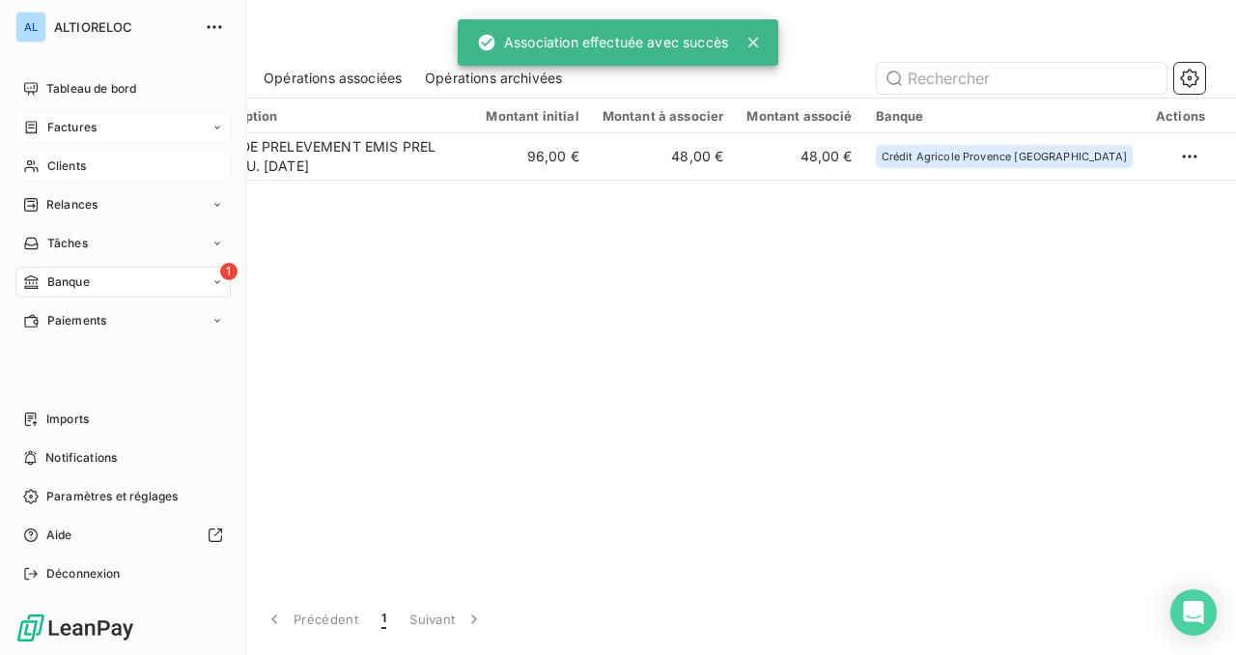
click at [68, 139] on div "Factures" at bounding box center [122, 127] width 215 height 31
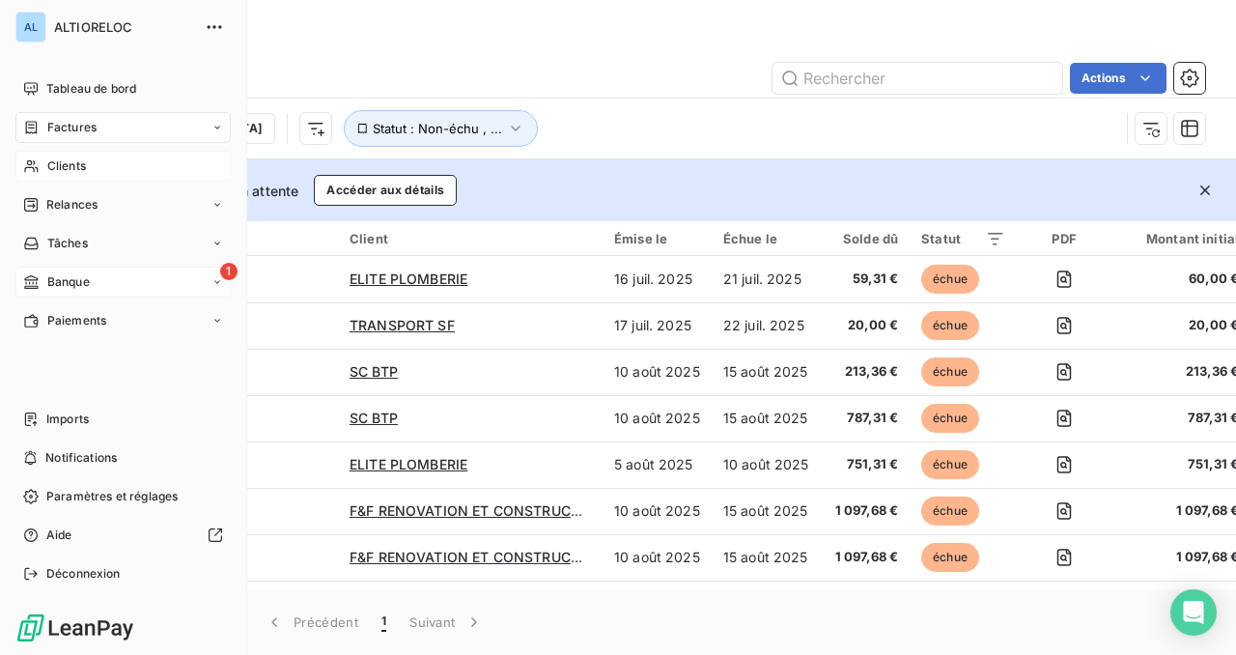
click at [58, 281] on span "Banque" at bounding box center [68, 281] width 42 height 17
